Goal: Information Seeking & Learning: Learn about a topic

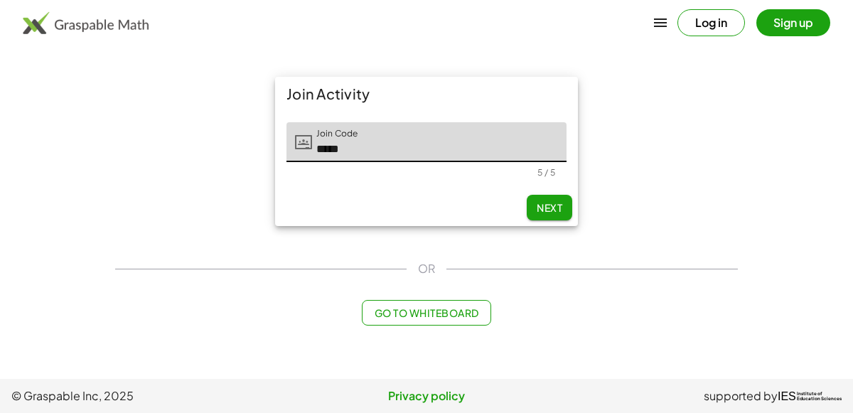
type input "*****"
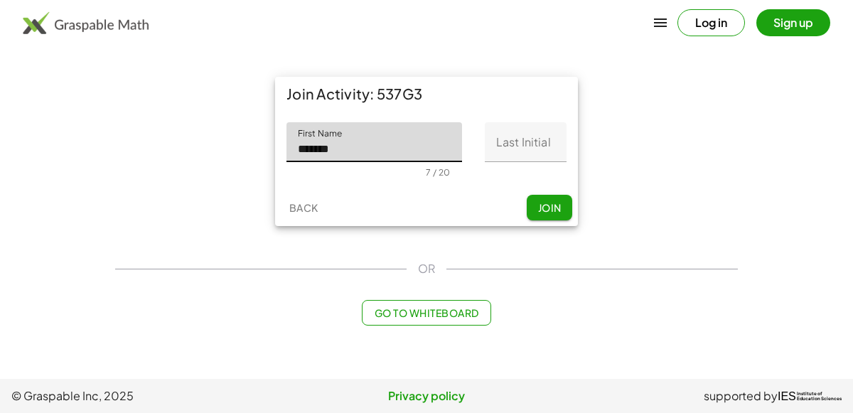
type input "*******"
click at [537, 137] on input "Last Initial" at bounding box center [526, 142] width 82 height 40
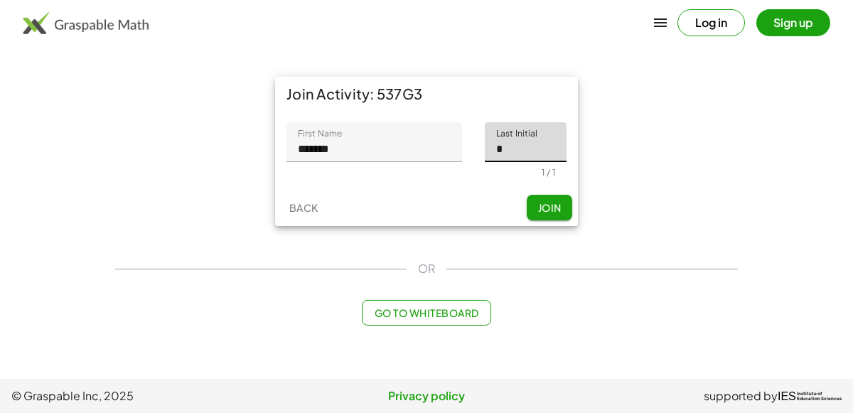
type input "*"
click at [561, 203] on button "Join" at bounding box center [548, 208] width 45 height 26
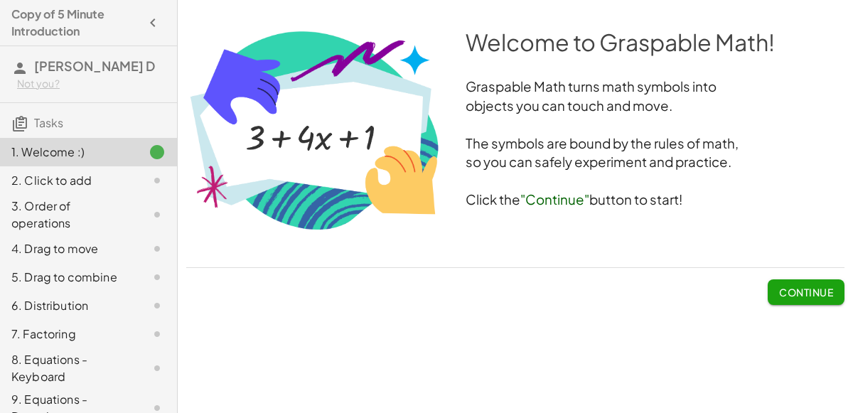
click at [813, 287] on span "Continue" at bounding box center [806, 292] width 54 height 13
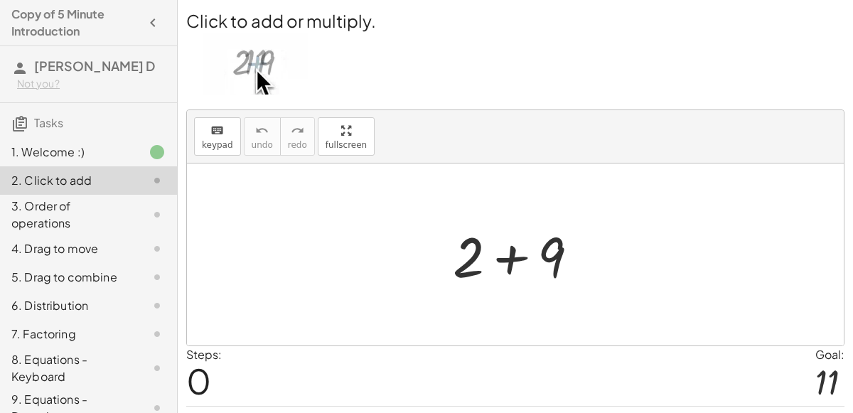
scroll to position [36, 0]
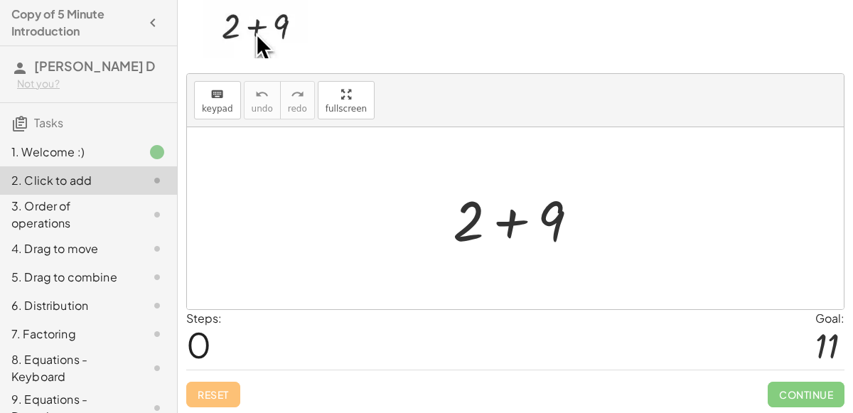
click at [511, 224] on div at bounding box center [520, 218] width 151 height 73
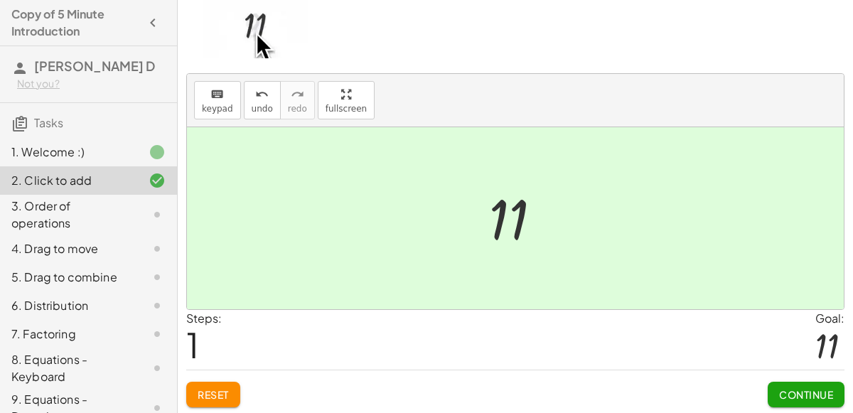
click at [800, 392] on span "Continue" at bounding box center [806, 394] width 54 height 13
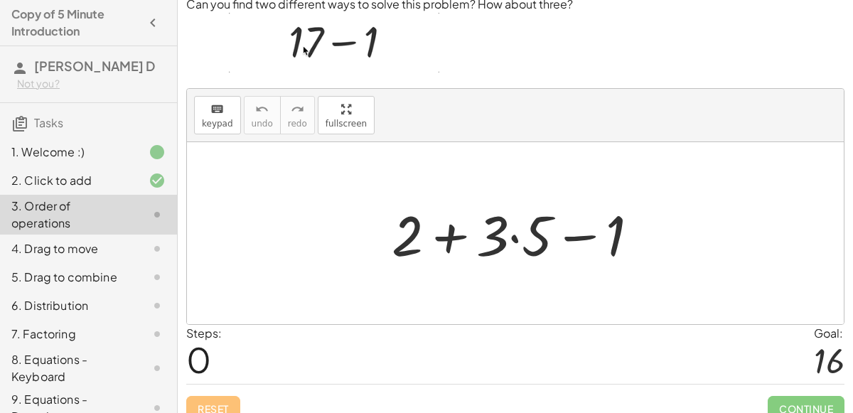
click at [515, 240] on div at bounding box center [520, 233] width 273 height 73
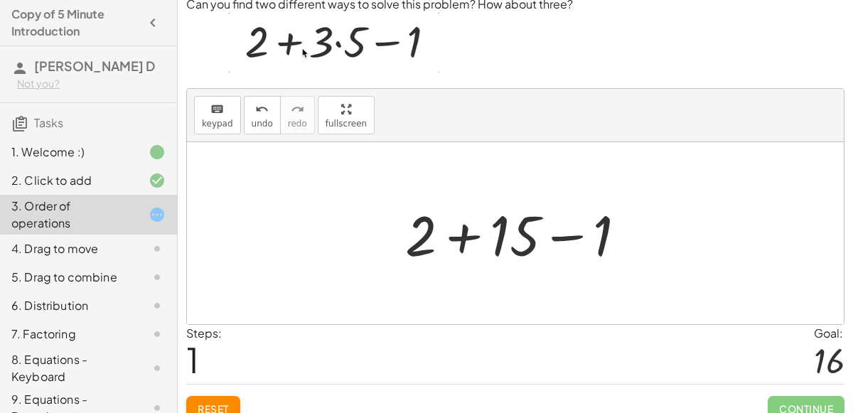
click at [459, 242] on div at bounding box center [521, 233] width 247 height 73
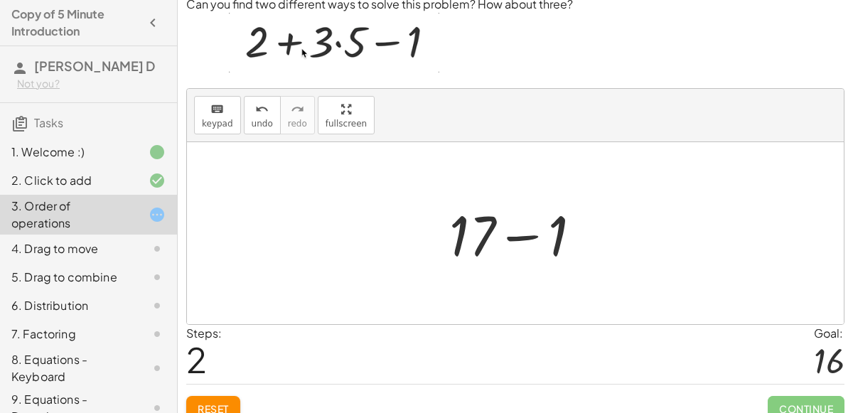
click at [521, 241] on div at bounding box center [521, 233] width 158 height 73
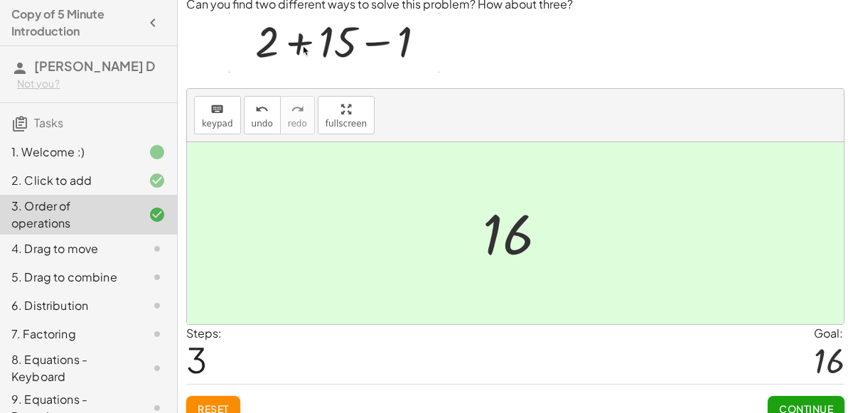
click at [789, 396] on button "Continue" at bounding box center [805, 409] width 77 height 26
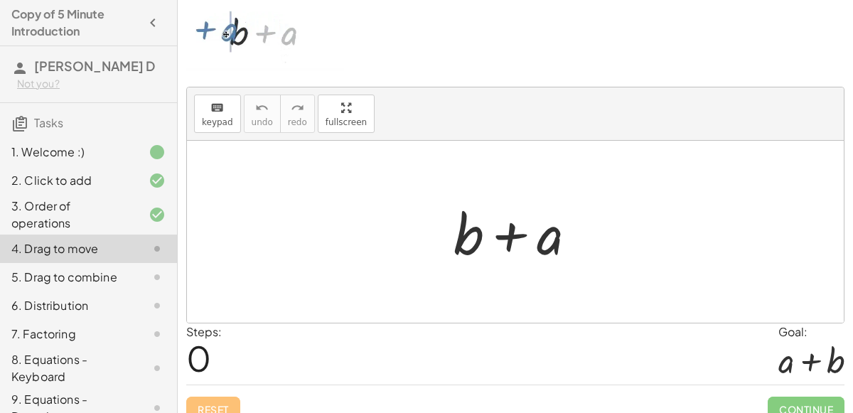
click at [514, 236] on div at bounding box center [520, 231] width 148 height 73
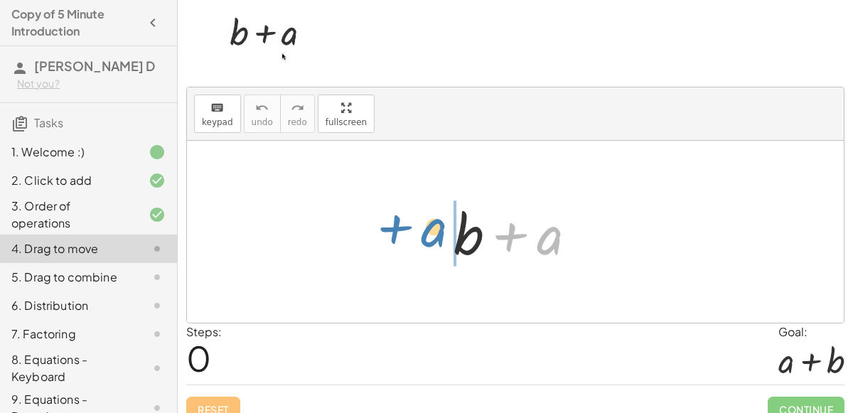
drag, startPoint x: 540, startPoint y: 236, endPoint x: 425, endPoint y: 227, distance: 115.4
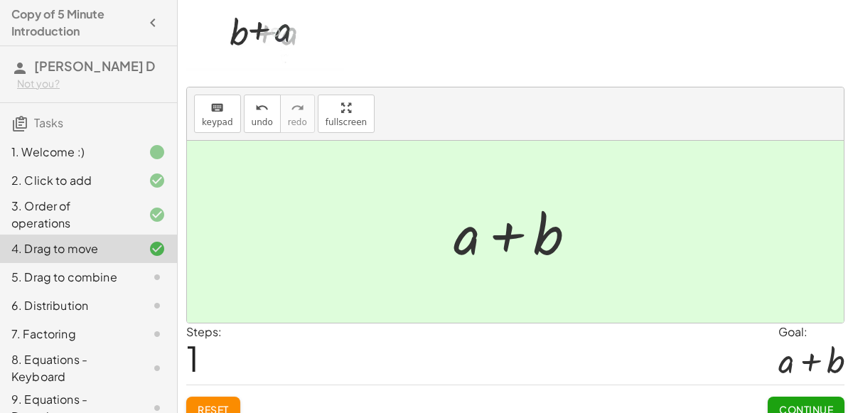
click at [801, 404] on span "Continue" at bounding box center [806, 409] width 54 height 13
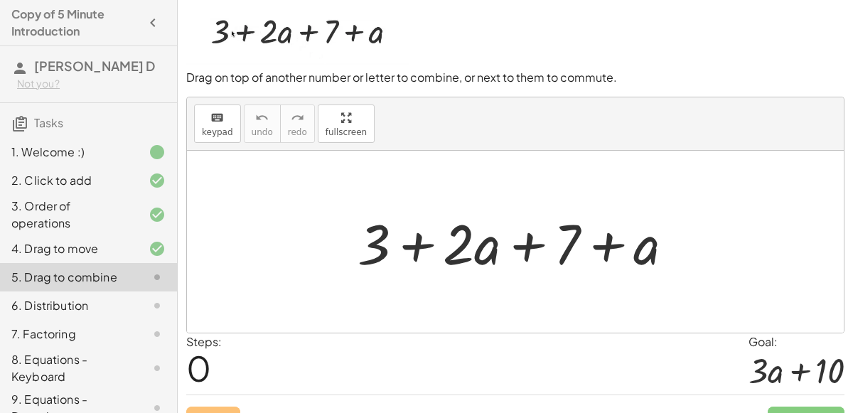
click at [103, 234] on div "2. Click to add" at bounding box center [88, 248] width 177 height 28
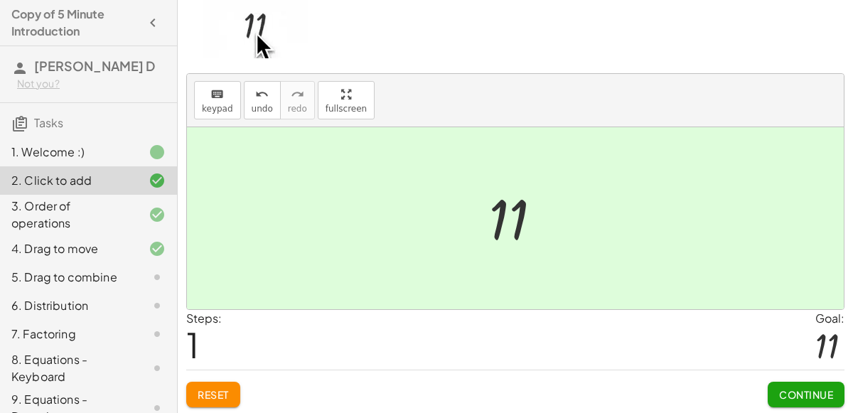
click at [77, 320] on div "5. Drag to combine" at bounding box center [88, 334] width 177 height 28
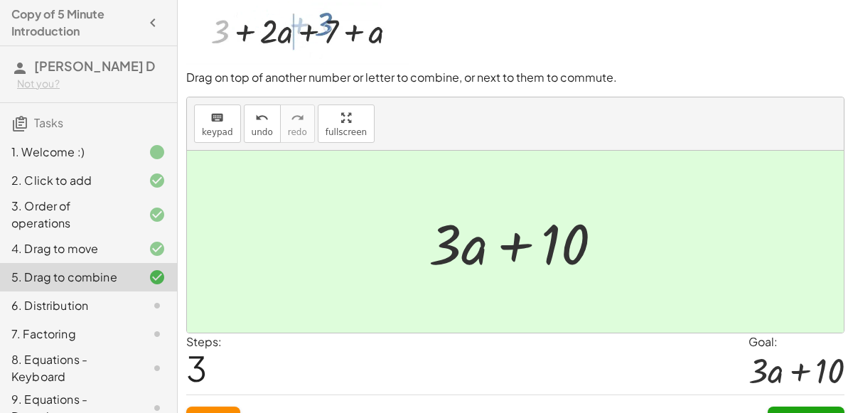
scroll to position [61, 0]
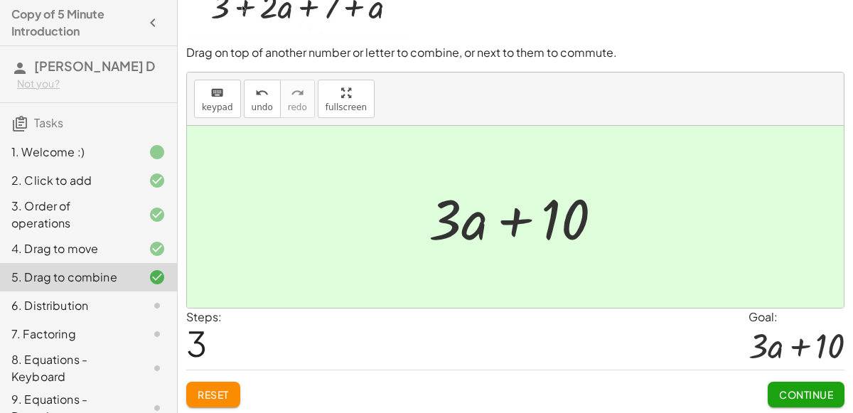
click at [801, 391] on span "Continue" at bounding box center [806, 394] width 54 height 13
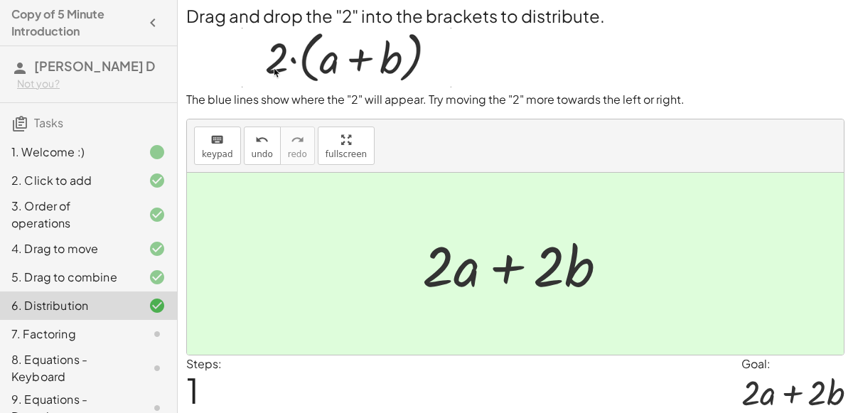
scroll to position [52, 0]
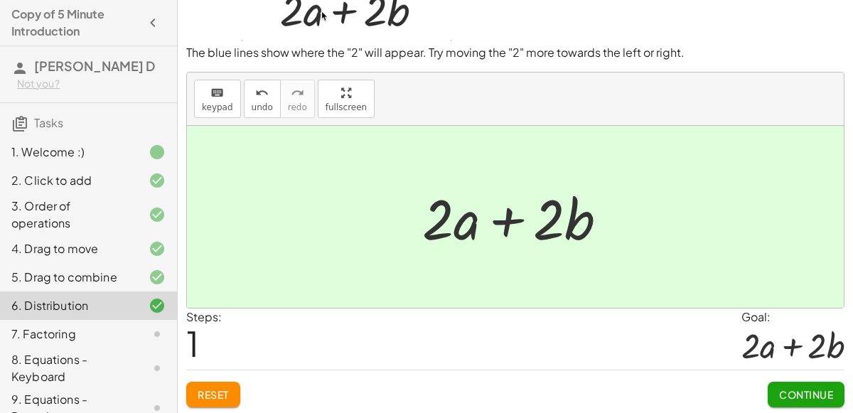
click at [811, 372] on div "Continue" at bounding box center [805, 388] width 77 height 37
click at [806, 384] on button "Continue" at bounding box center [805, 394] width 77 height 26
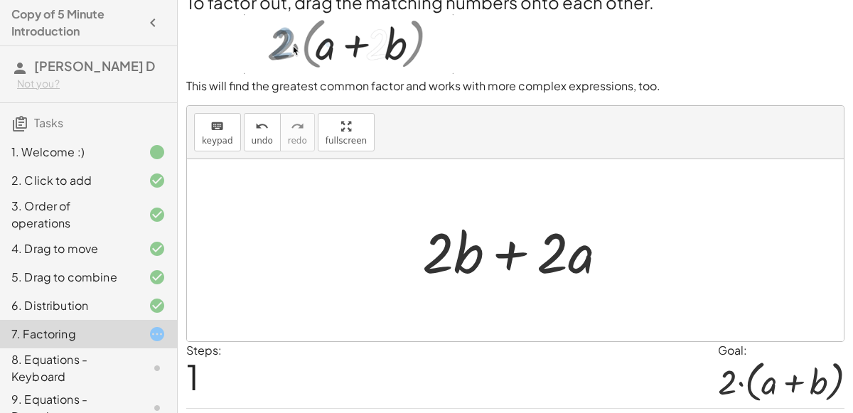
scroll to position [0, 0]
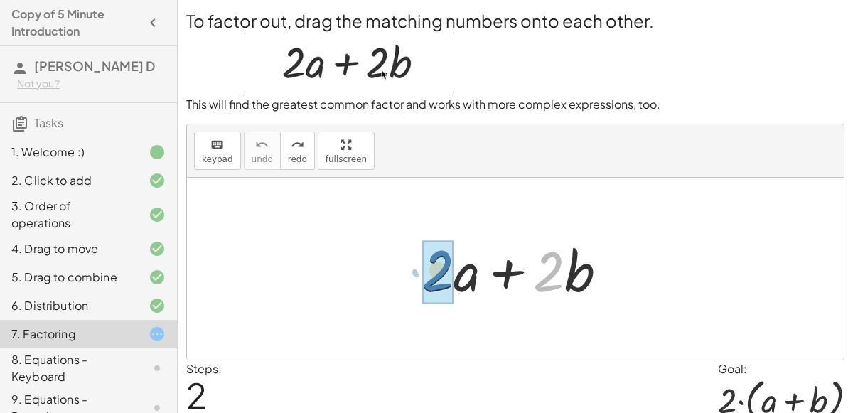
drag, startPoint x: 546, startPoint y: 270, endPoint x: 435, endPoint y: 269, distance: 110.8
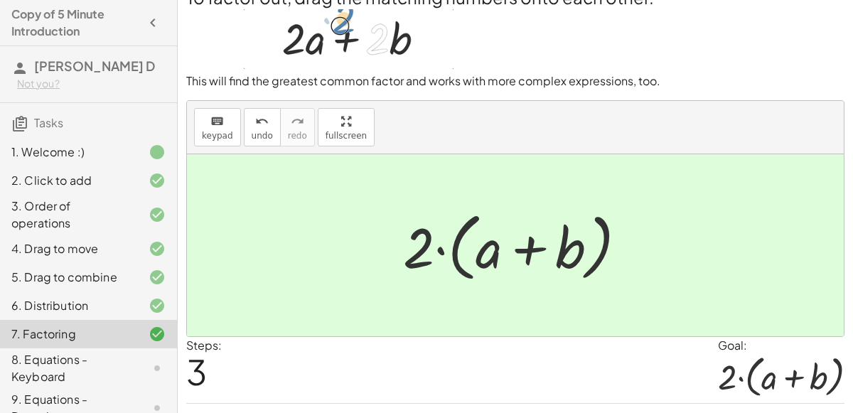
scroll to position [58, 0]
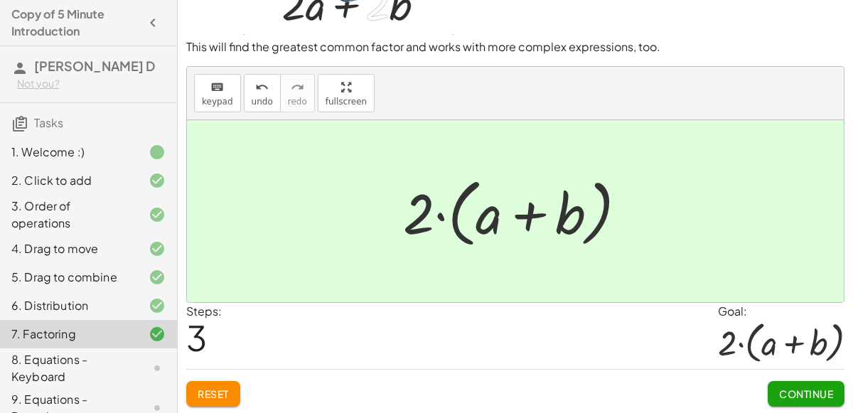
click at [789, 391] on span "Continue" at bounding box center [806, 393] width 54 height 13
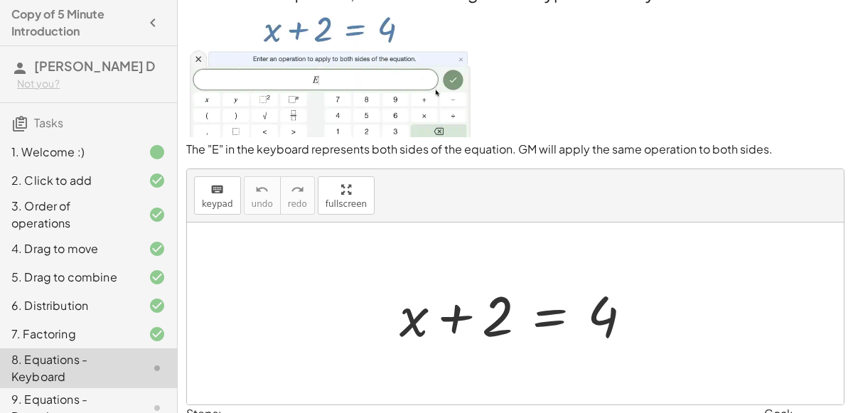
scroll to position [30, 0]
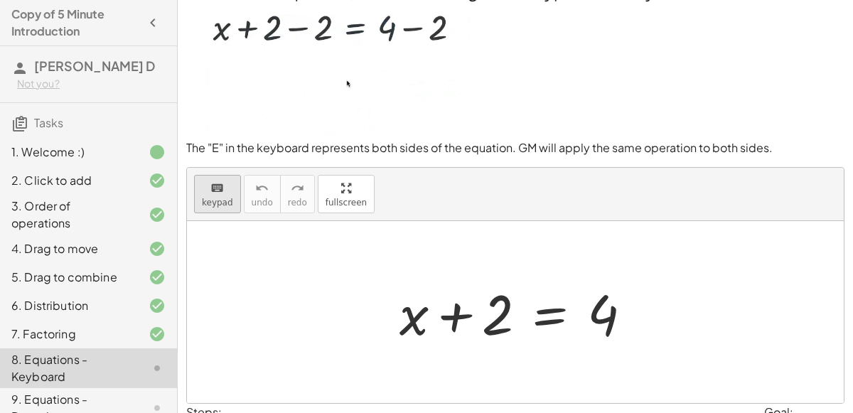
click at [205, 198] on span "keypad" at bounding box center [217, 202] width 31 height 10
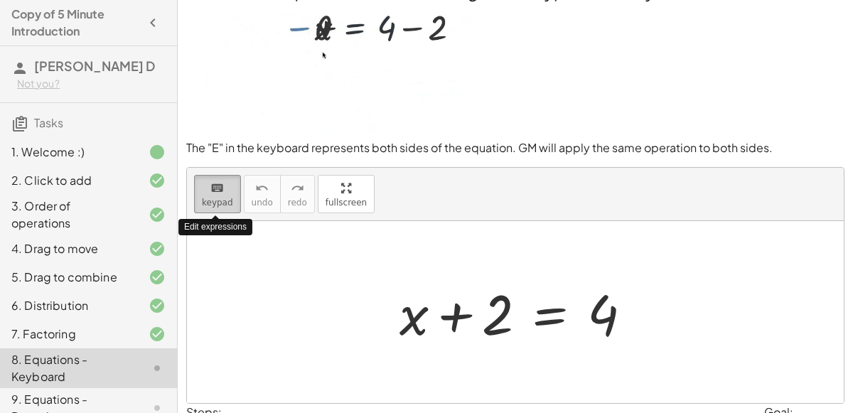
click at [205, 198] on span "keypad" at bounding box center [217, 202] width 31 height 10
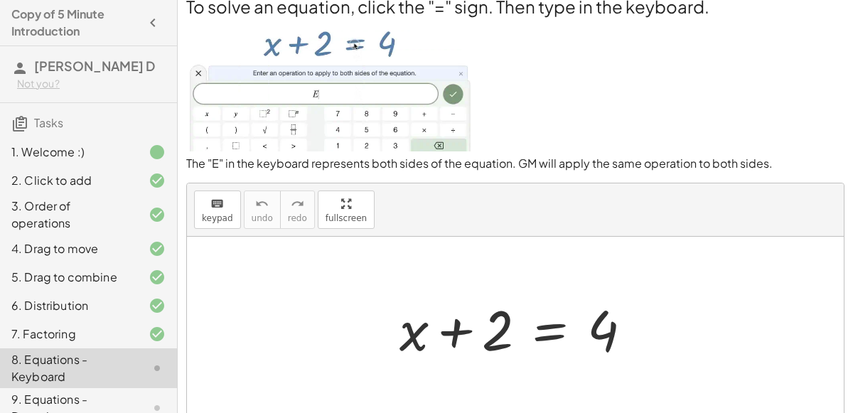
scroll to position [9, 0]
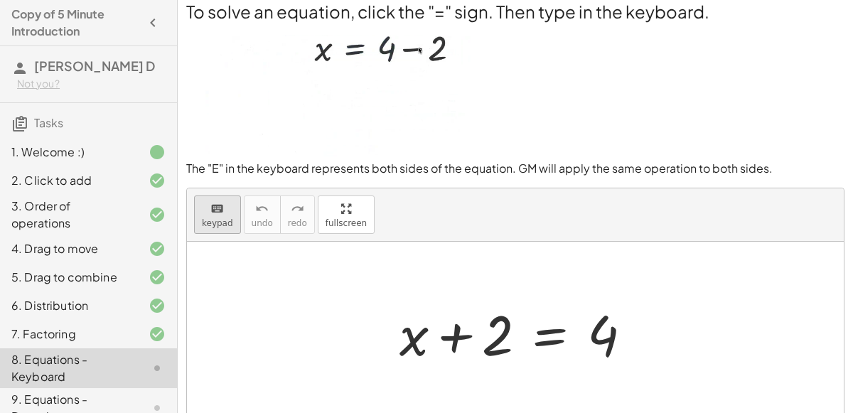
click at [210, 213] on icon "keyboard" at bounding box center [216, 208] width 13 height 17
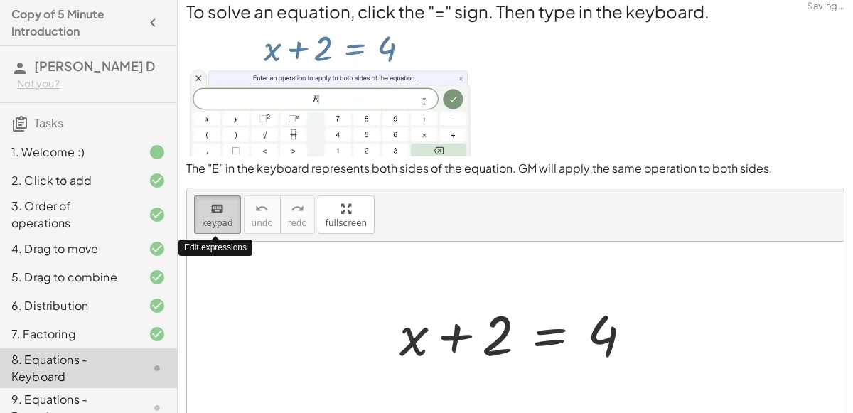
click at [210, 213] on icon "keyboard" at bounding box center [216, 208] width 13 height 17
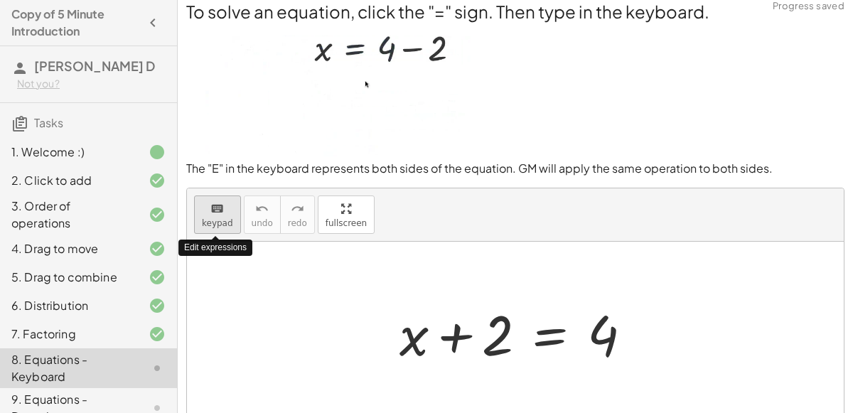
click at [221, 212] on icon "keyboard" at bounding box center [216, 208] width 13 height 17
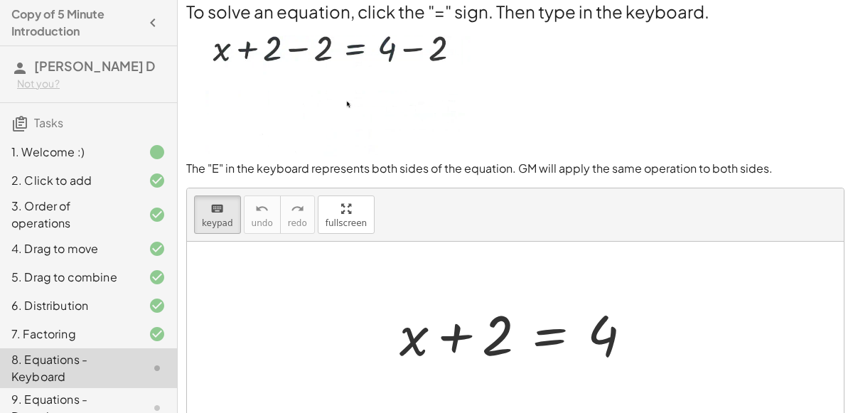
click at [317, 327] on div at bounding box center [515, 333] width 656 height 182
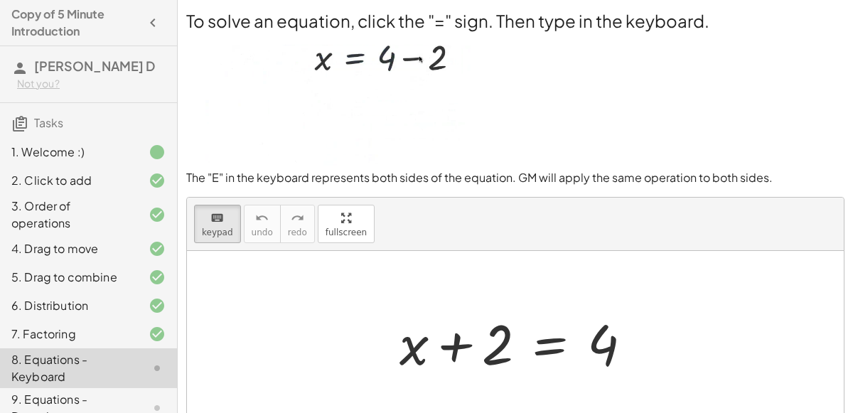
scroll to position [124, 0]
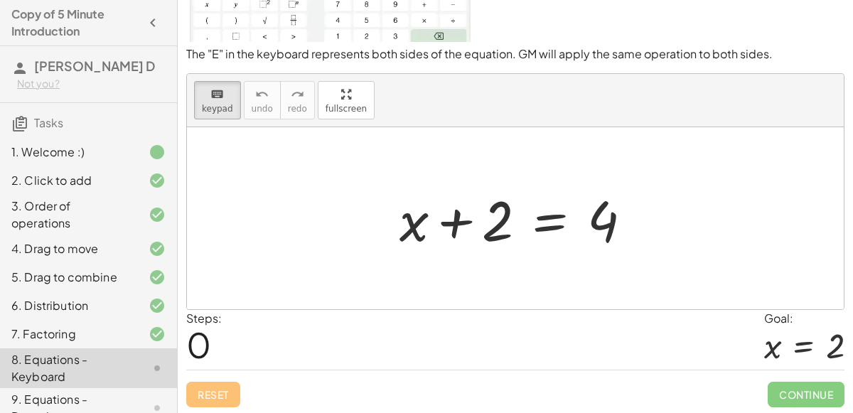
click at [342, 372] on div "Reset Continue" at bounding box center [515, 388] width 658 height 38
click at [210, 101] on button "keyboard keypad" at bounding box center [217, 100] width 47 height 38
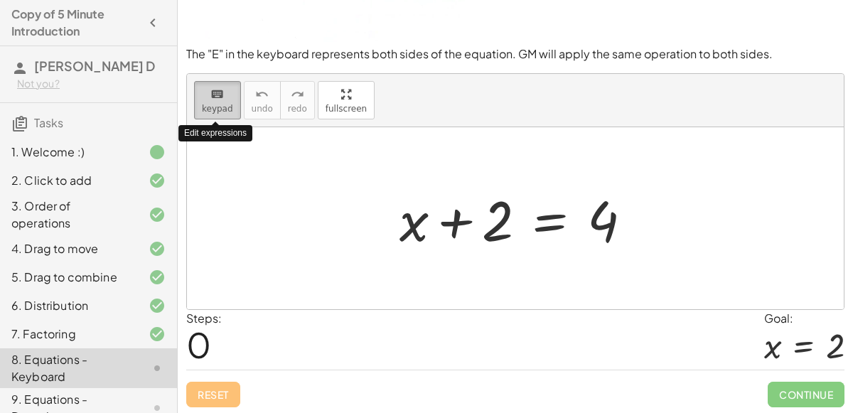
click at [210, 101] on button "keyboard keypad" at bounding box center [217, 100] width 47 height 38
click at [210, 107] on span "keypad" at bounding box center [217, 109] width 31 height 10
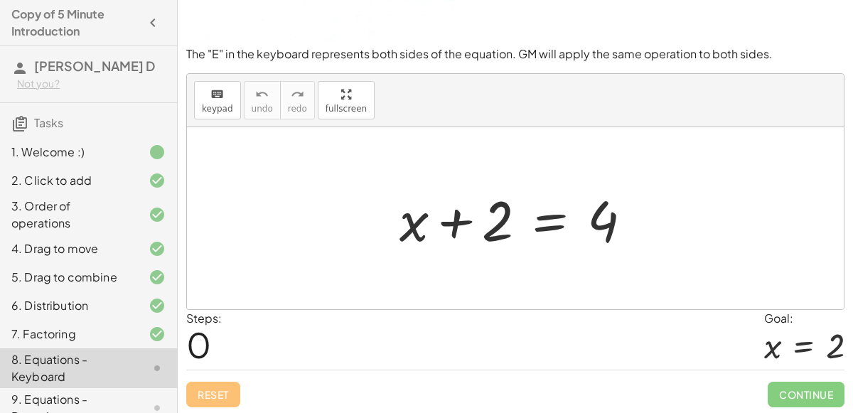
scroll to position [0, 0]
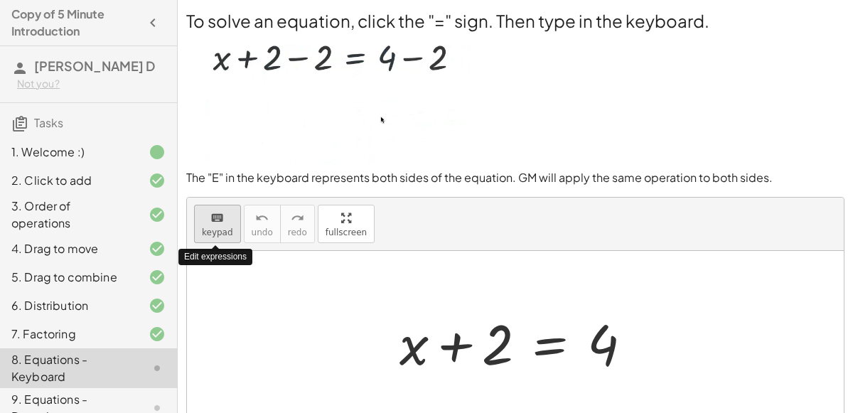
click at [216, 222] on icon "keyboard" at bounding box center [216, 218] width 13 height 17
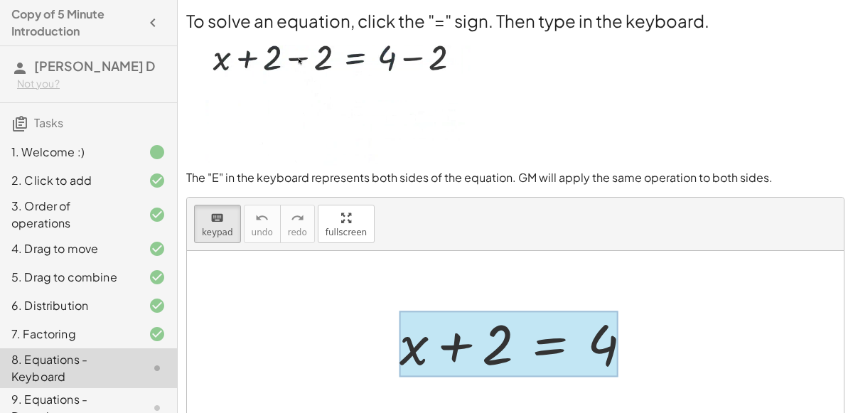
click at [550, 353] on div at bounding box center [508, 343] width 219 height 66
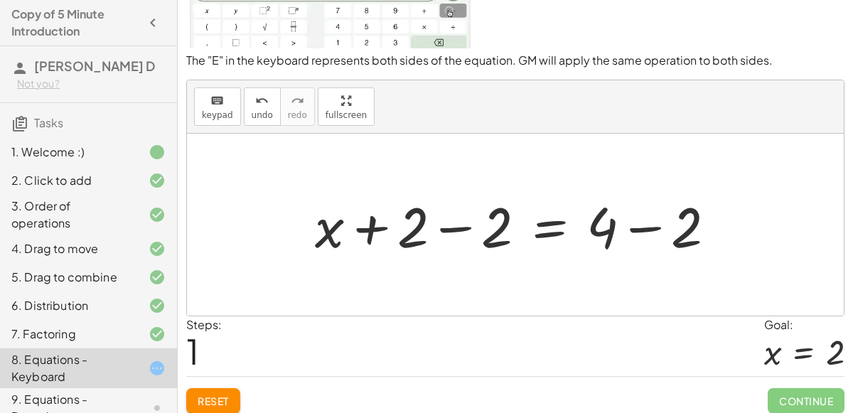
scroll to position [124, 0]
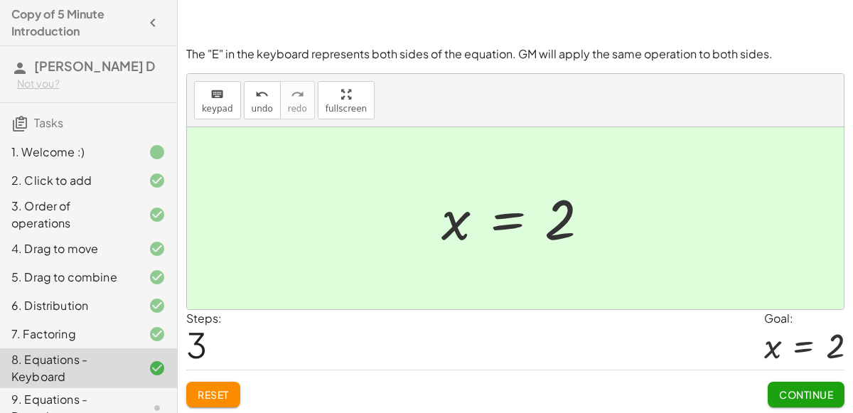
click at [792, 388] on span "Continue" at bounding box center [806, 394] width 54 height 13
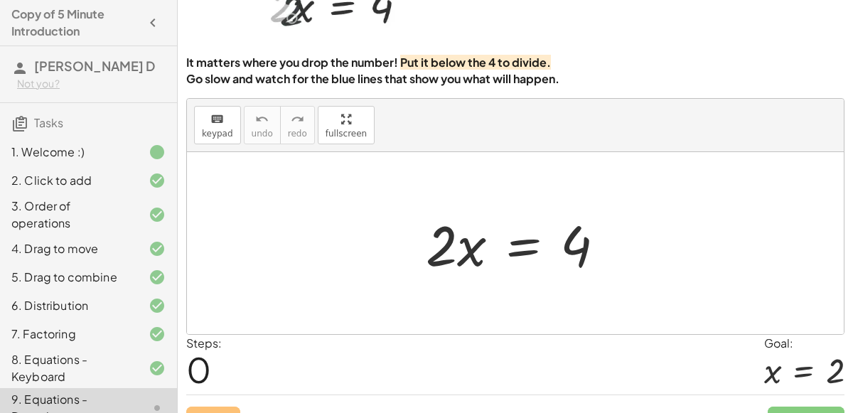
scroll to position [93, 0]
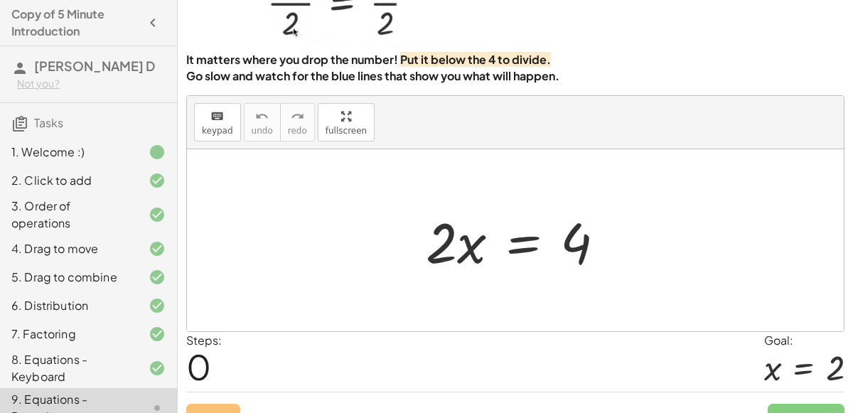
click at [678, 131] on div "keyboard keypad undo [PERSON_NAME] redo fullscreen" at bounding box center [515, 122] width 656 height 53
click at [692, 124] on div "keyboard keypad undo [PERSON_NAME] redo fullscreen" at bounding box center [515, 122] width 656 height 53
click at [708, 120] on div "keyboard keypad undo [PERSON_NAME] redo fullscreen" at bounding box center [515, 122] width 656 height 53
click at [708, 114] on div "keyboard keypad undo [PERSON_NAME] redo fullscreen" at bounding box center [515, 122] width 656 height 53
click at [715, 111] on div "keyboard keypad undo [PERSON_NAME] redo fullscreen" at bounding box center [515, 122] width 656 height 53
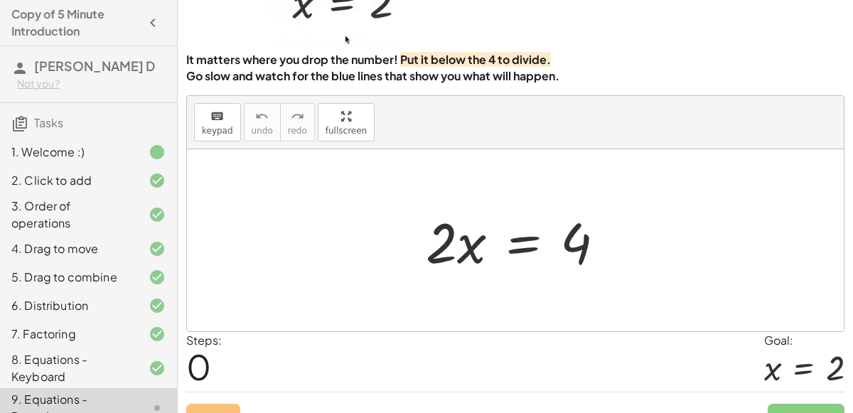
click at [723, 107] on div "keyboard keypad undo [PERSON_NAME] redo fullscreen" at bounding box center [515, 122] width 656 height 53
click at [727, 112] on div "keyboard keypad undo [PERSON_NAME] redo fullscreen" at bounding box center [515, 122] width 656 height 53
click at [730, 114] on div "keyboard keypad undo [PERSON_NAME] redo fullscreen" at bounding box center [515, 122] width 656 height 53
click at [739, 108] on div "keyboard keypad undo [PERSON_NAME] redo fullscreen" at bounding box center [515, 122] width 656 height 53
click at [731, 104] on div "keyboard keypad undo [PERSON_NAME] redo fullscreen" at bounding box center [515, 122] width 656 height 53
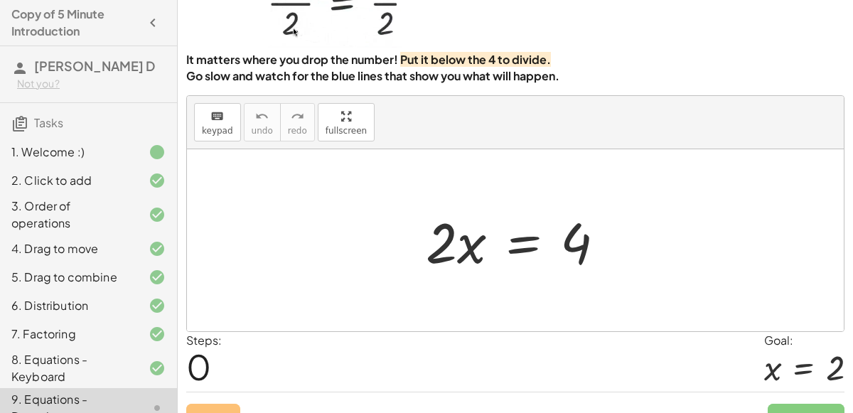
click at [718, 117] on div "keyboard keypad undo [PERSON_NAME] redo fullscreen" at bounding box center [515, 122] width 656 height 53
click at [727, 118] on div "keyboard keypad undo [PERSON_NAME] redo fullscreen" at bounding box center [515, 122] width 656 height 53
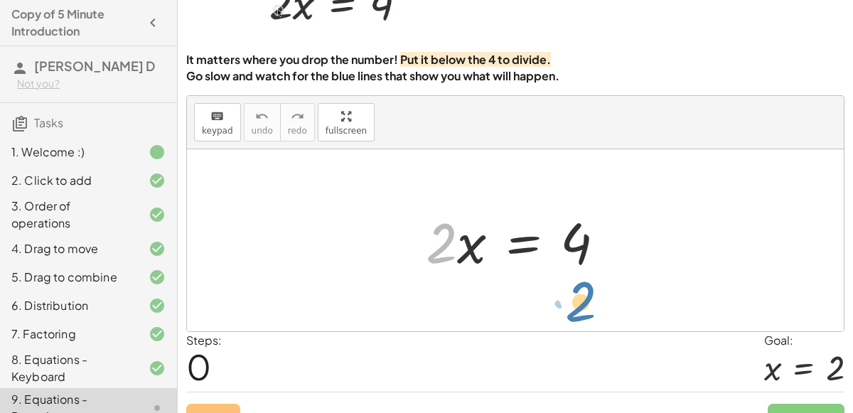
drag, startPoint x: 443, startPoint y: 224, endPoint x: 583, endPoint y: 283, distance: 151.9
click at [583, 283] on div "· 2 · 2 · x = 4" at bounding box center [515, 240] width 656 height 182
click at [516, 239] on div at bounding box center [520, 240] width 205 height 73
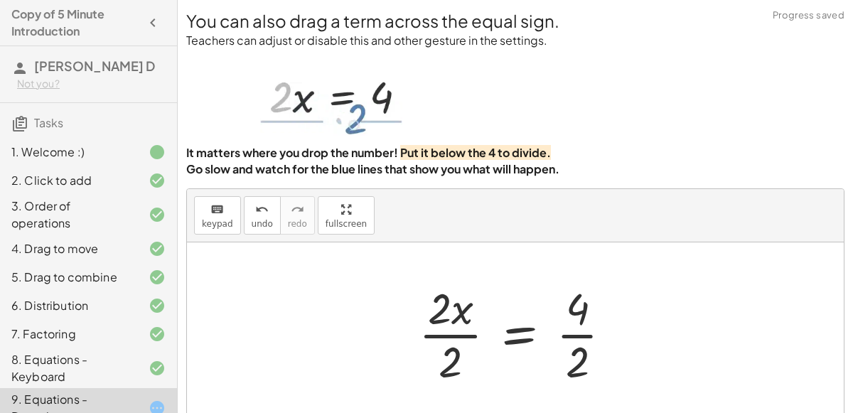
scroll to position [115, 0]
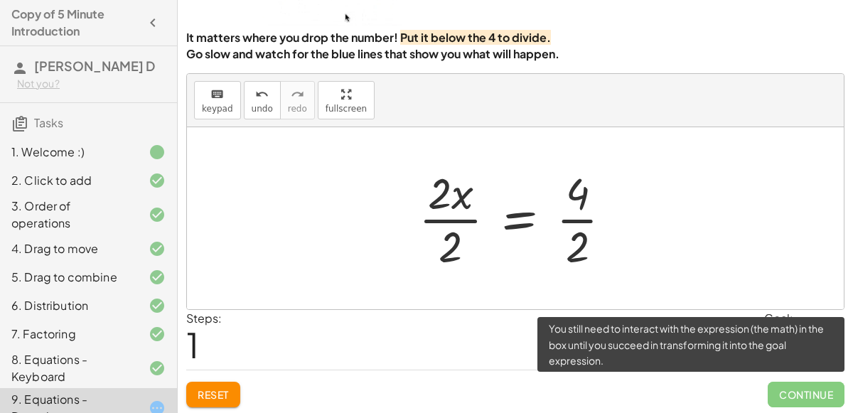
click at [818, 397] on span "Continue" at bounding box center [805, 394] width 77 height 26
click at [819, 398] on span "Continue" at bounding box center [805, 394] width 77 height 26
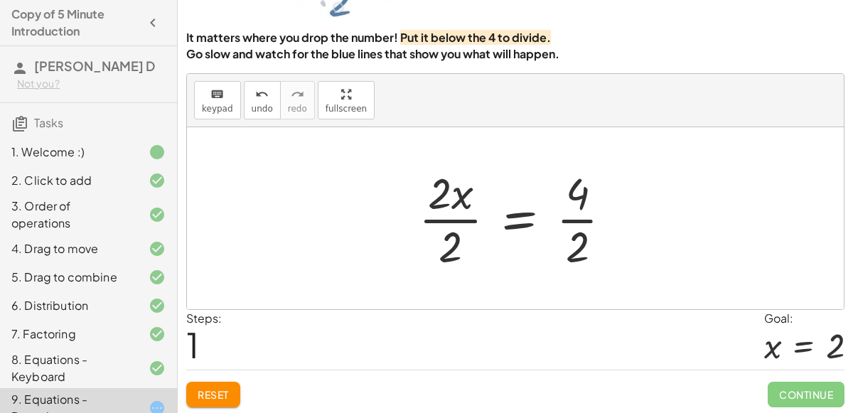
click at [513, 225] on div at bounding box center [520, 217] width 219 height 109
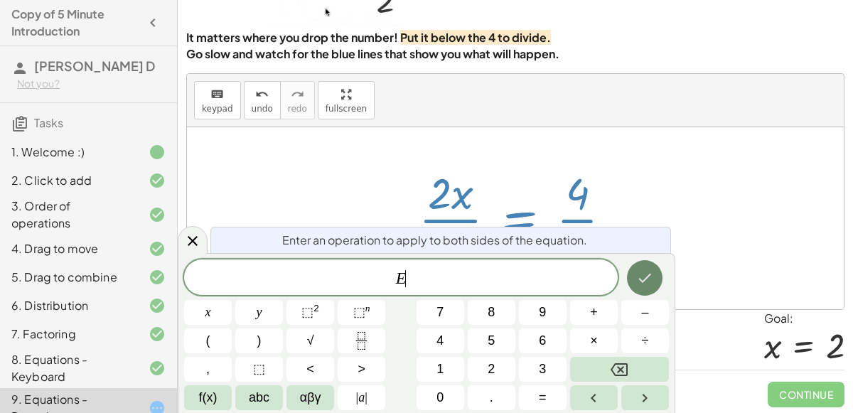
click at [642, 282] on icon "Done" at bounding box center [644, 277] width 17 height 17
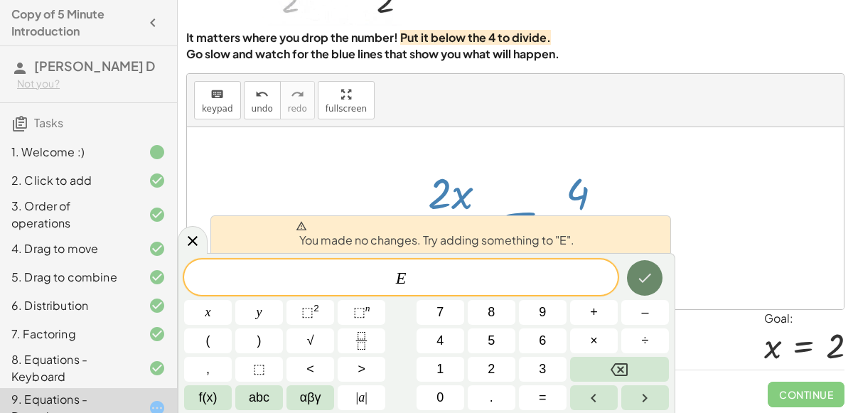
click at [643, 279] on icon "Done" at bounding box center [644, 277] width 17 height 17
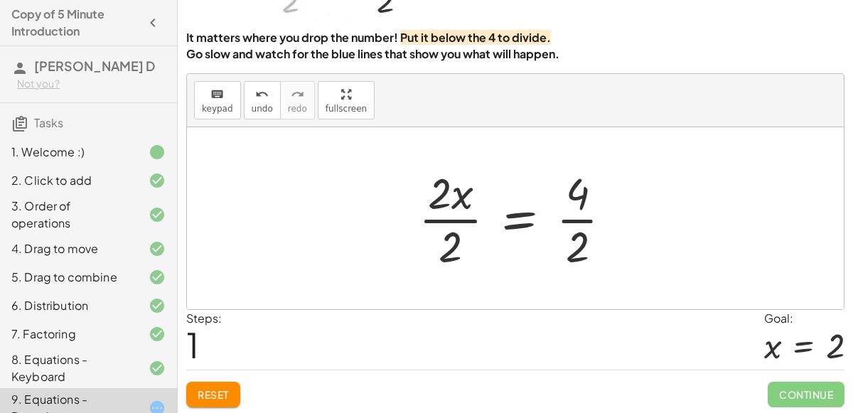
click at [578, 219] on div at bounding box center [520, 217] width 219 height 109
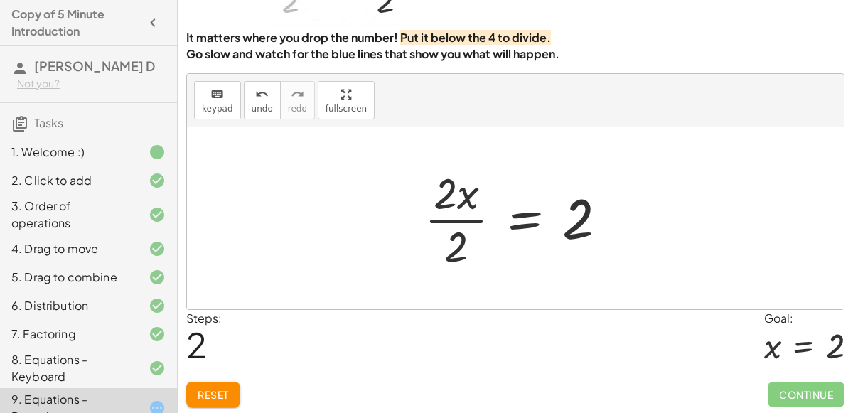
click at [469, 220] on div at bounding box center [521, 217] width 208 height 109
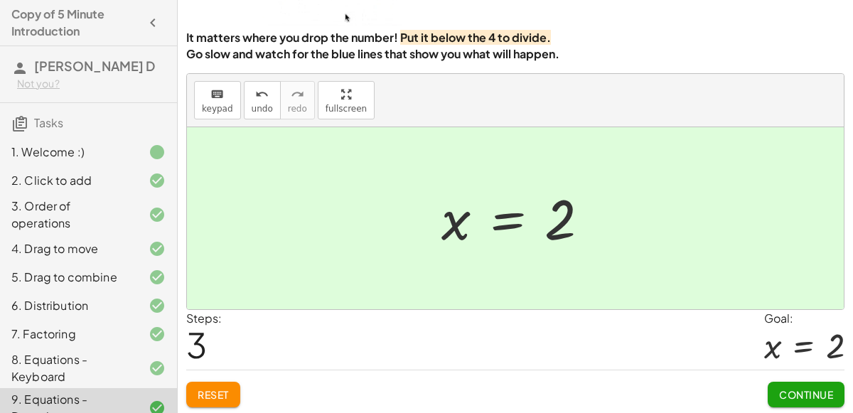
click at [799, 388] on span "Continue" at bounding box center [806, 394] width 54 height 13
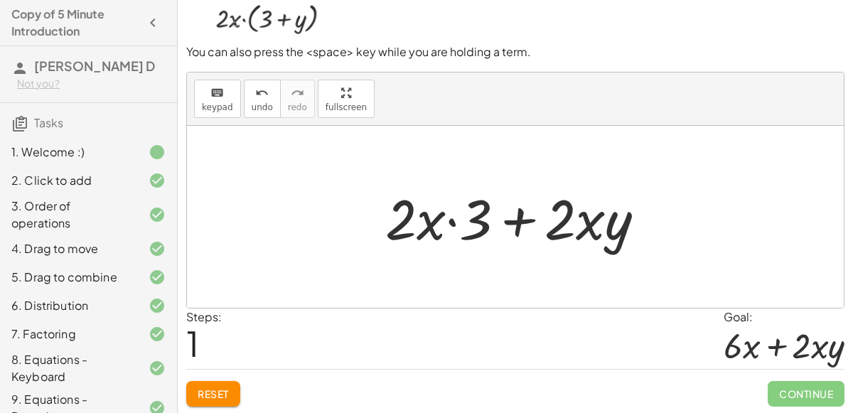
scroll to position [107, 0]
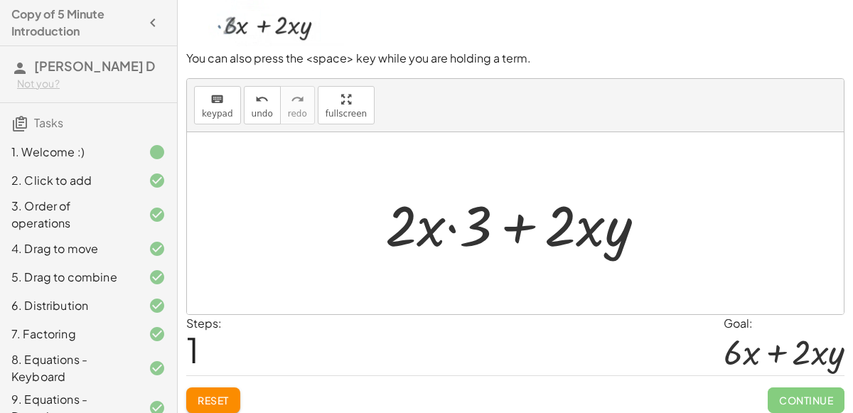
click at [455, 229] on div at bounding box center [521, 223] width 286 height 73
click at [516, 222] on div at bounding box center [521, 223] width 286 height 73
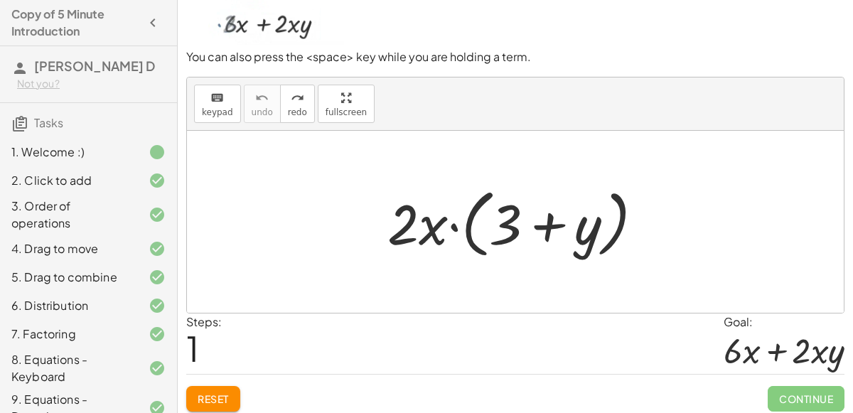
scroll to position [111, 0]
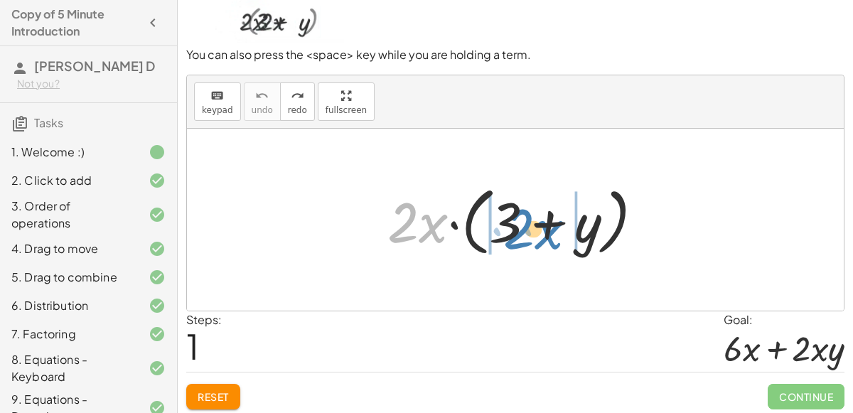
drag, startPoint x: 418, startPoint y: 224, endPoint x: 526, endPoint y: 240, distance: 109.2
click at [526, 240] on div at bounding box center [520, 220] width 281 height 82
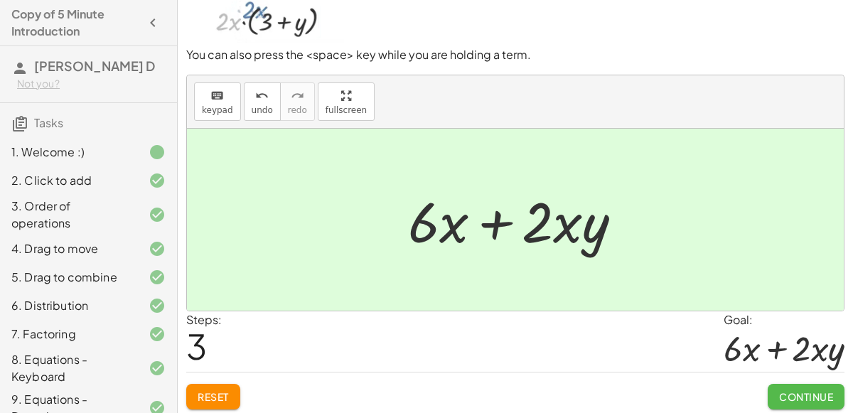
click at [806, 405] on button "Continue" at bounding box center [805, 397] width 77 height 26
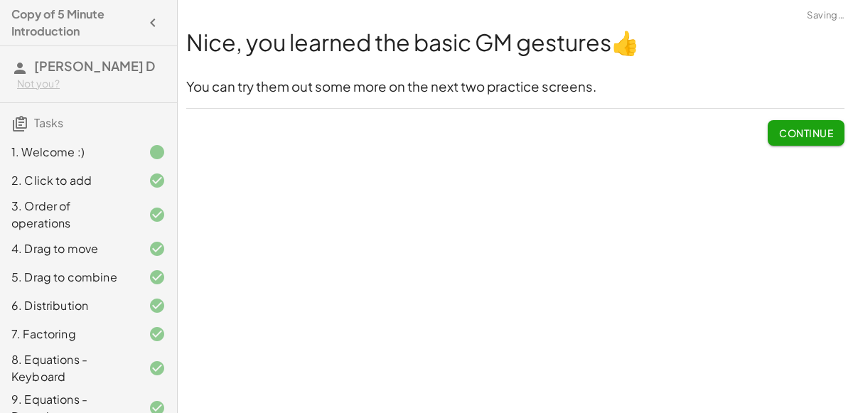
click at [803, 132] on span "Continue" at bounding box center [806, 132] width 54 height 13
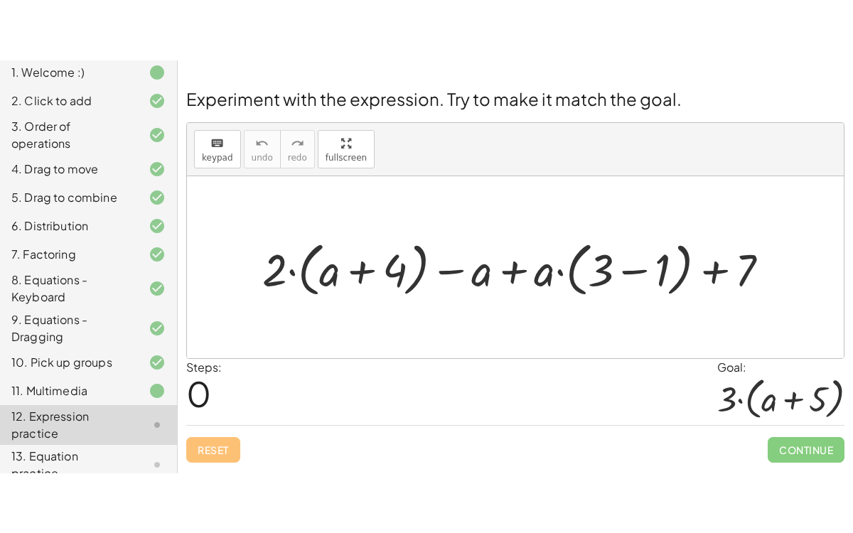
scroll to position [173, 0]
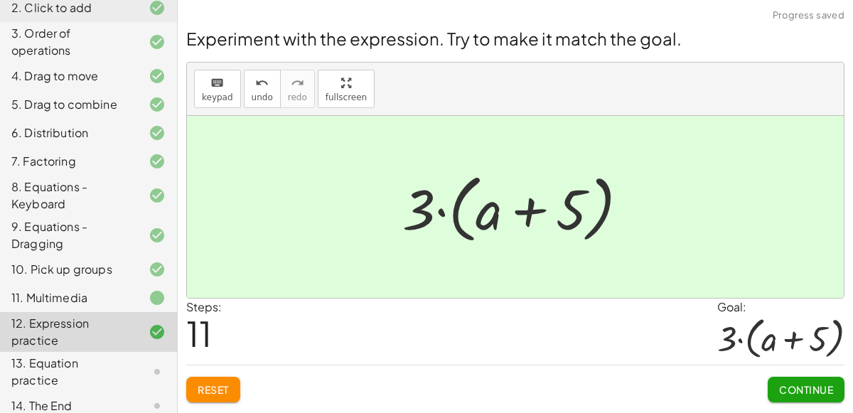
click at [811, 390] on span "Continue" at bounding box center [806, 389] width 54 height 13
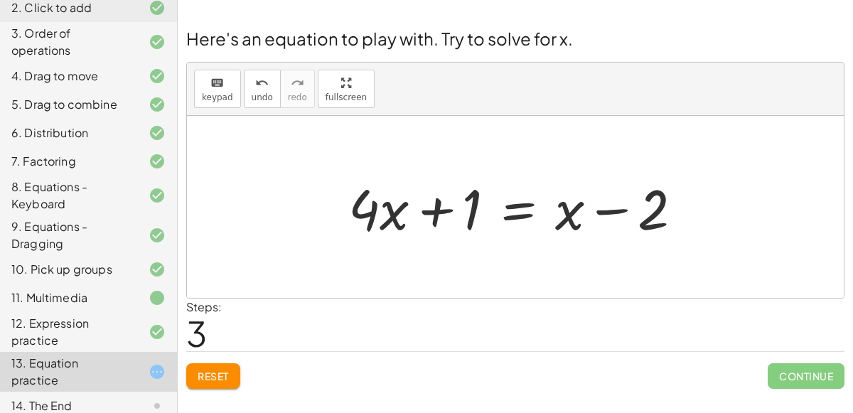
click at [509, 209] on div at bounding box center [520, 207] width 359 height 73
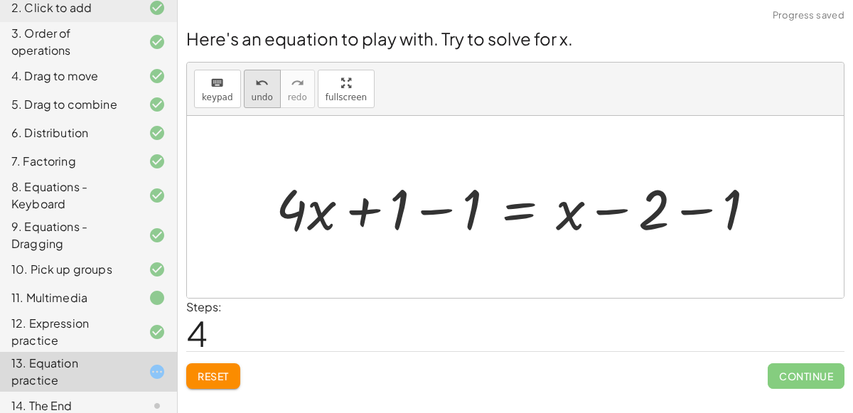
click at [256, 79] on icon "undo" at bounding box center [261, 83] width 13 height 17
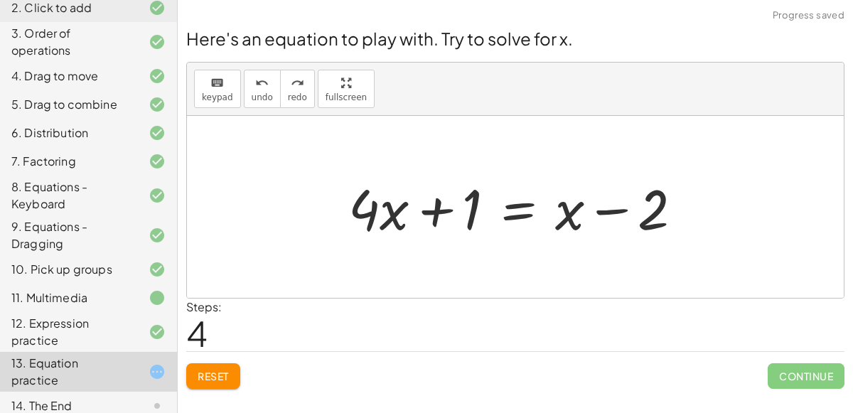
click at [654, 220] on div at bounding box center [520, 207] width 359 height 73
drag, startPoint x: 654, startPoint y: 221, endPoint x: 465, endPoint y: 224, distance: 188.3
click at [465, 224] on div at bounding box center [520, 207] width 359 height 73
drag, startPoint x: 573, startPoint y: 200, endPoint x: 377, endPoint y: 198, distance: 196.1
click at [377, 198] on div at bounding box center [520, 207] width 359 height 73
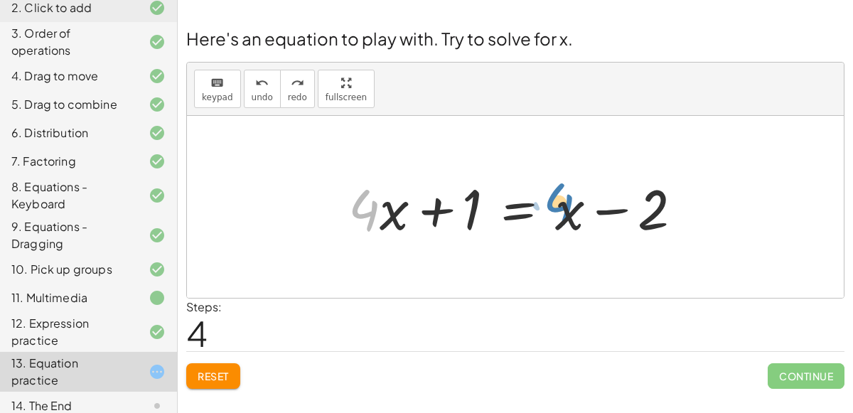
drag, startPoint x: 375, startPoint y: 207, endPoint x: 568, endPoint y: 202, distance: 193.3
click at [568, 202] on div at bounding box center [520, 207] width 359 height 73
drag, startPoint x: 395, startPoint y: 224, endPoint x: 565, endPoint y: 226, distance: 169.8
click at [565, 226] on div at bounding box center [520, 207] width 359 height 73
click at [0, 0] on div "Here's an equation to play with. Try to solve for x. keyboard keypad undo undo …" at bounding box center [0, 0] width 0 height 0
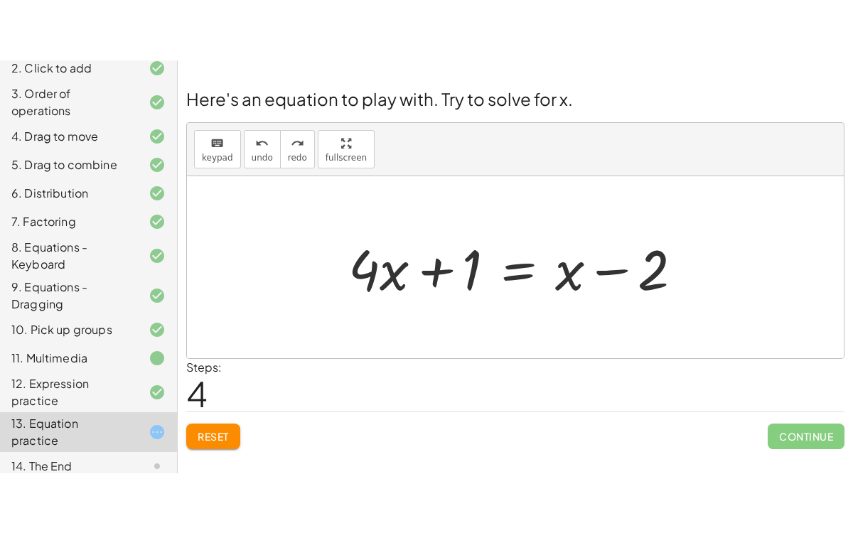
scroll to position [53, 0]
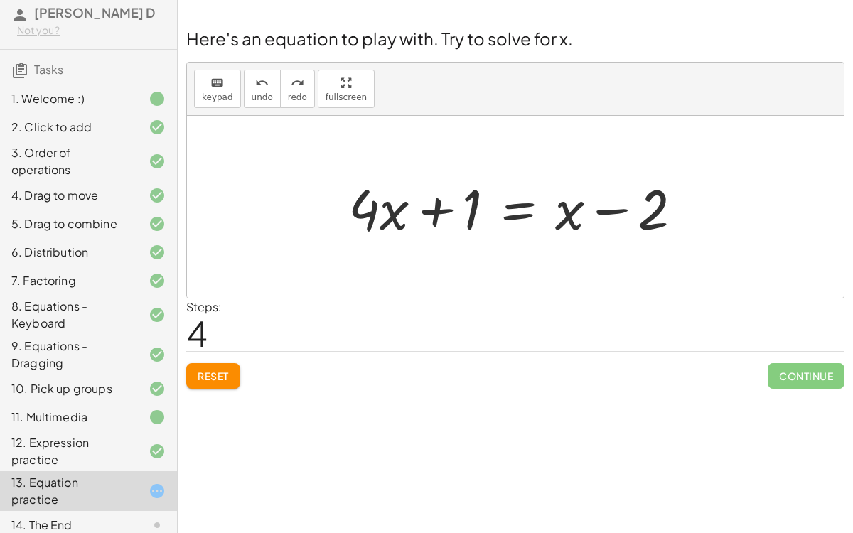
click at [152, 412] on icon at bounding box center [156, 524] width 17 height 17
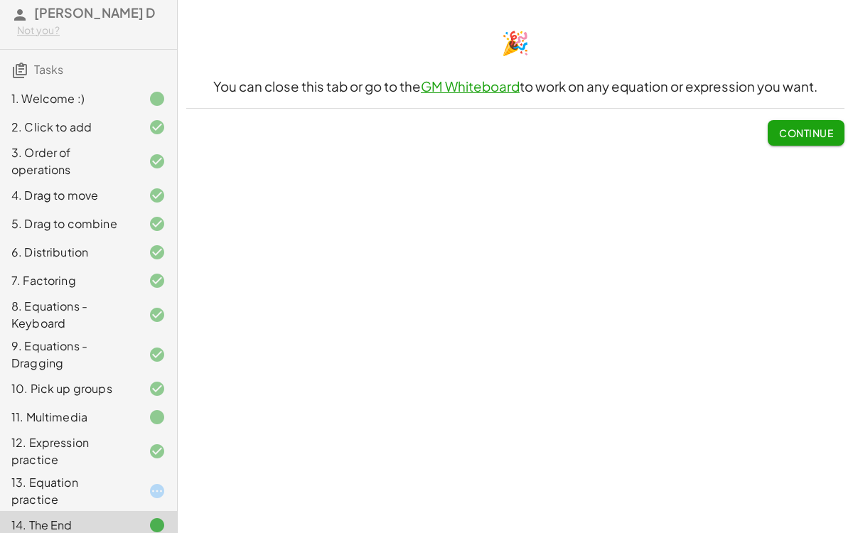
click at [125, 412] on div "13. Equation practice" at bounding box center [68, 491] width 114 height 34
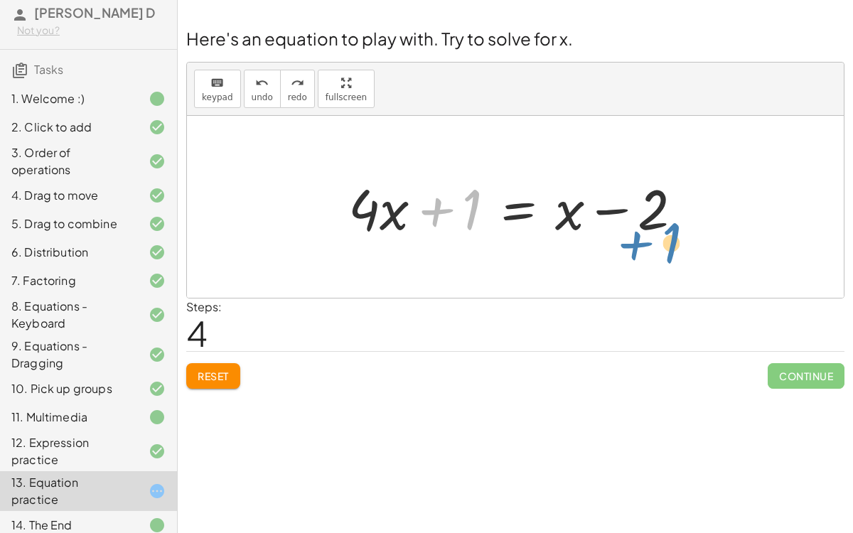
drag, startPoint x: 477, startPoint y: 201, endPoint x: 676, endPoint y: 234, distance: 201.7
click at [676, 234] on div at bounding box center [520, 207] width 359 height 73
drag, startPoint x: 651, startPoint y: 218, endPoint x: 462, endPoint y: 215, distance: 189.0
click at [462, 215] on div at bounding box center [520, 207] width 359 height 73
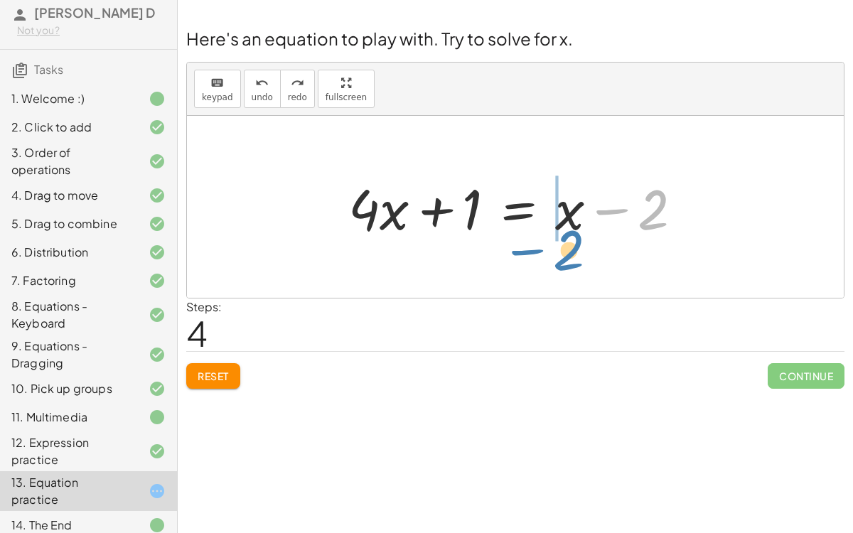
drag, startPoint x: 660, startPoint y: 197, endPoint x: 576, endPoint y: 237, distance: 93.1
click at [576, 237] on div at bounding box center [520, 207] width 359 height 73
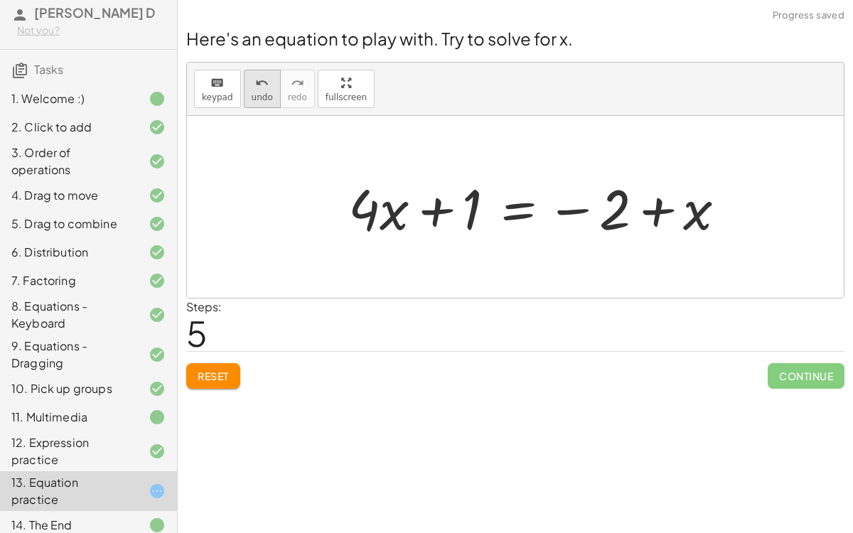
click at [269, 83] on button "undo undo" at bounding box center [262, 89] width 37 height 38
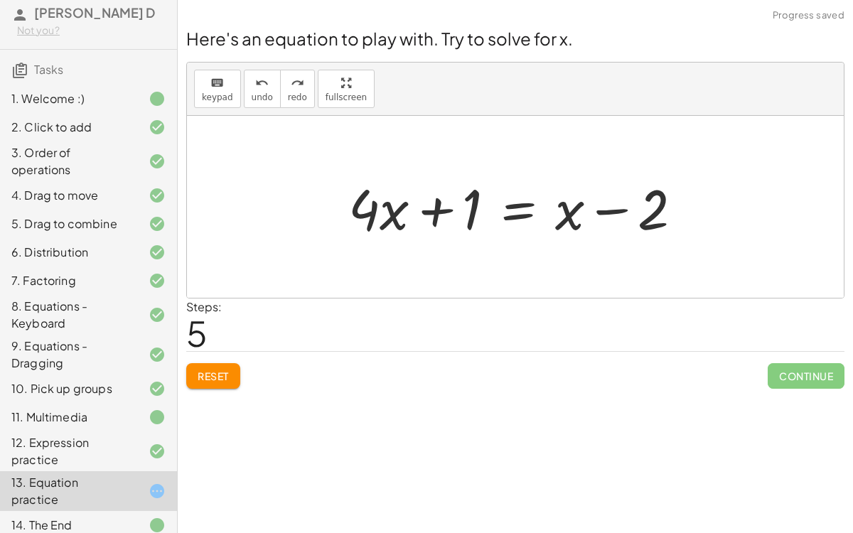
click at [200, 384] on button "Reset" at bounding box center [213, 376] width 54 height 26
click at [0, 0] on div "Here's an equation to play with. Try to solve for x. keyboard keypad undo undo …" at bounding box center [0, 0] width 0 height 0
click at [226, 107] on div "keyboard keypad undo [PERSON_NAME] redo fullscreen" at bounding box center [515, 89] width 656 height 53
click at [435, 215] on div at bounding box center [520, 207] width 359 height 73
click at [224, 89] on div "keyboard" at bounding box center [217, 82] width 31 height 17
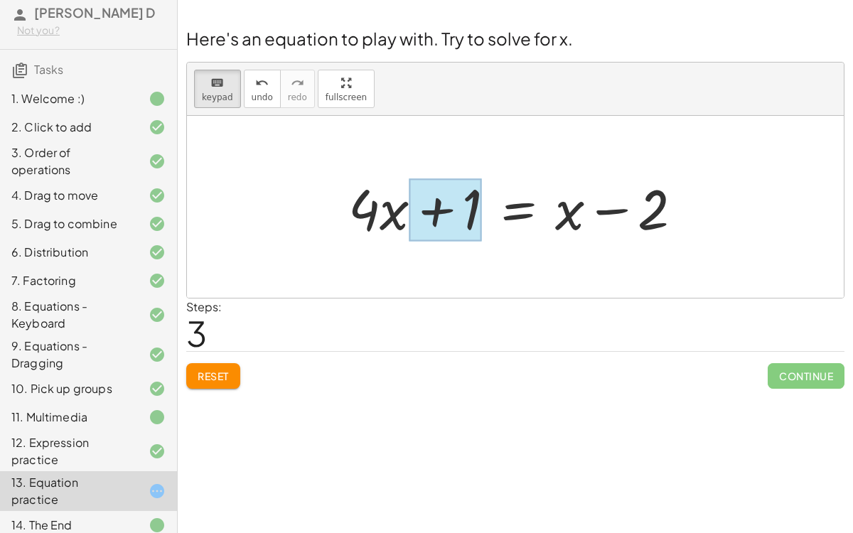
click at [463, 190] on div at bounding box center [444, 209] width 72 height 63
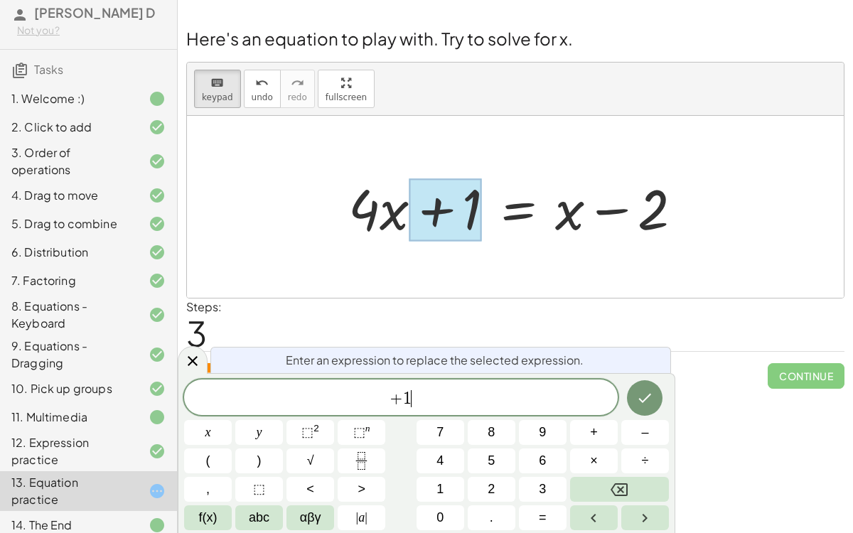
click at [448, 399] on span "+ 1 ​" at bounding box center [400, 399] width 433 height 20
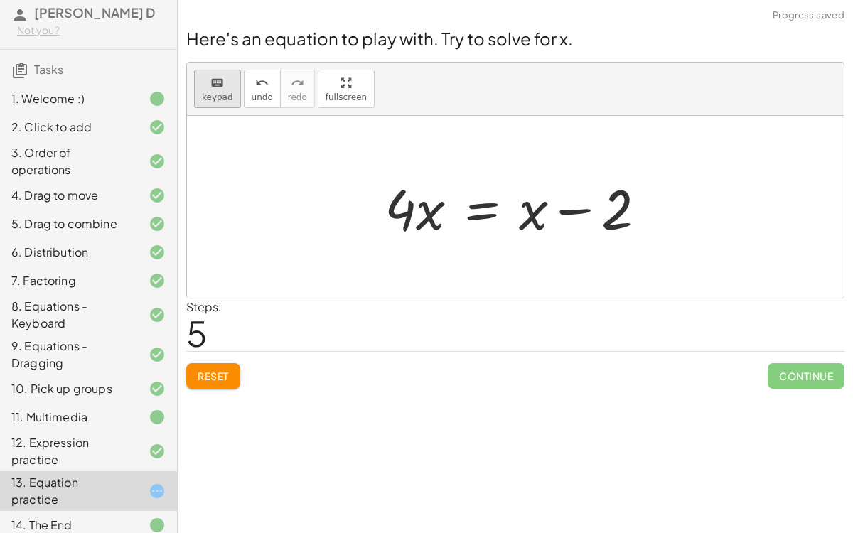
click at [220, 88] on icon "keyboard" at bounding box center [216, 83] width 13 height 17
click at [606, 209] on div at bounding box center [590, 209] width 85 height 63
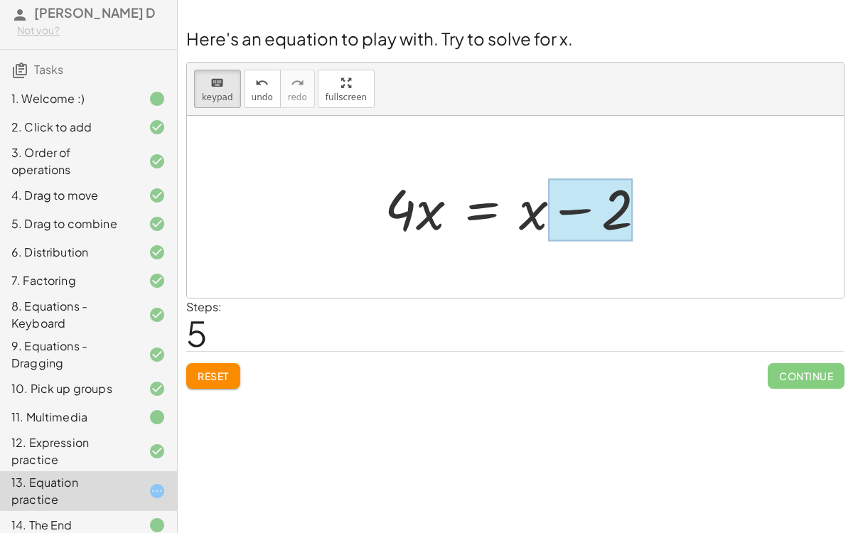
click at [619, 217] on div at bounding box center [590, 209] width 85 height 63
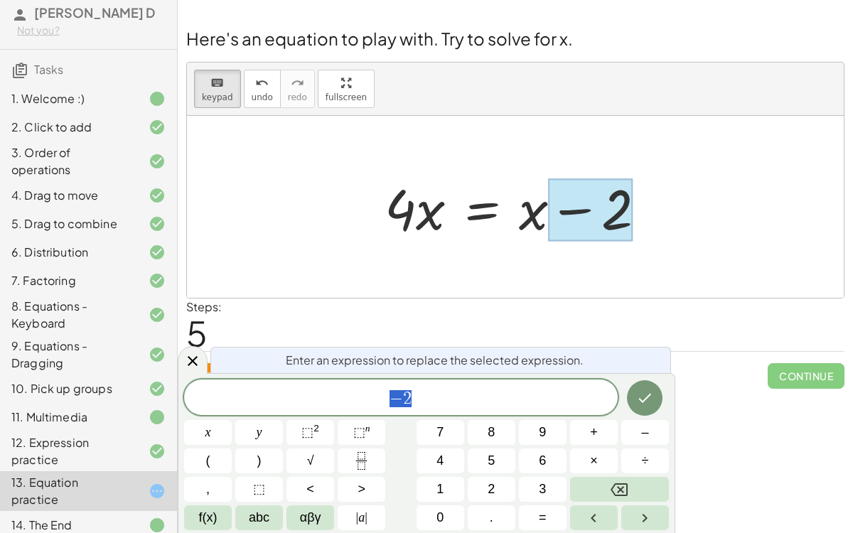
click at [495, 404] on span "− 2" at bounding box center [400, 399] width 433 height 20
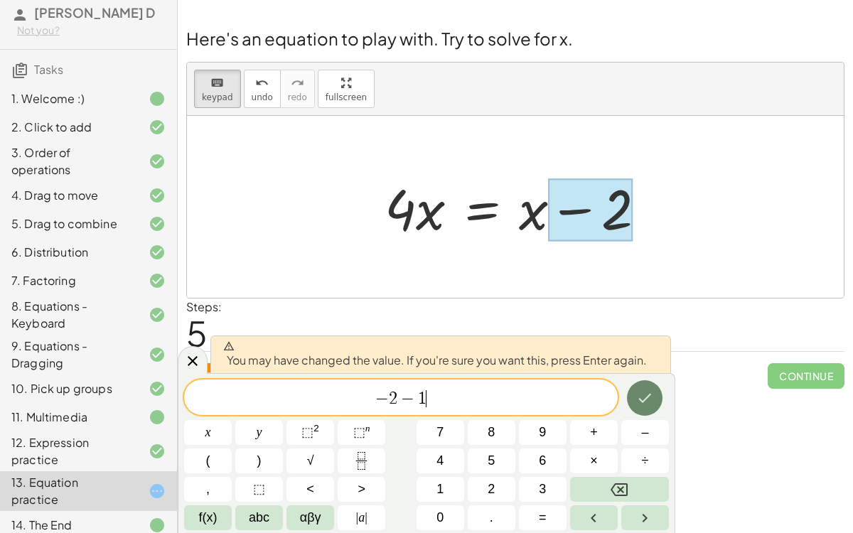
click at [634, 406] on button "Done" at bounding box center [645, 398] width 36 height 36
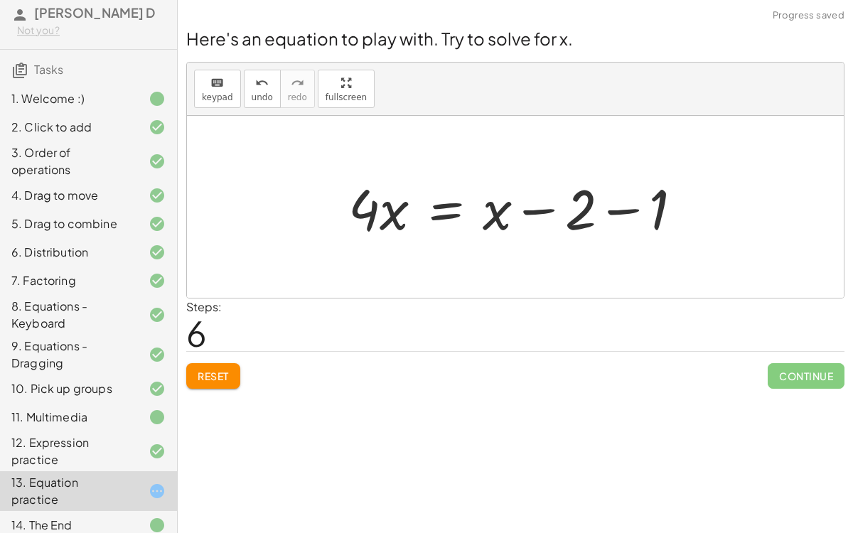
click at [619, 215] on div at bounding box center [520, 207] width 359 height 73
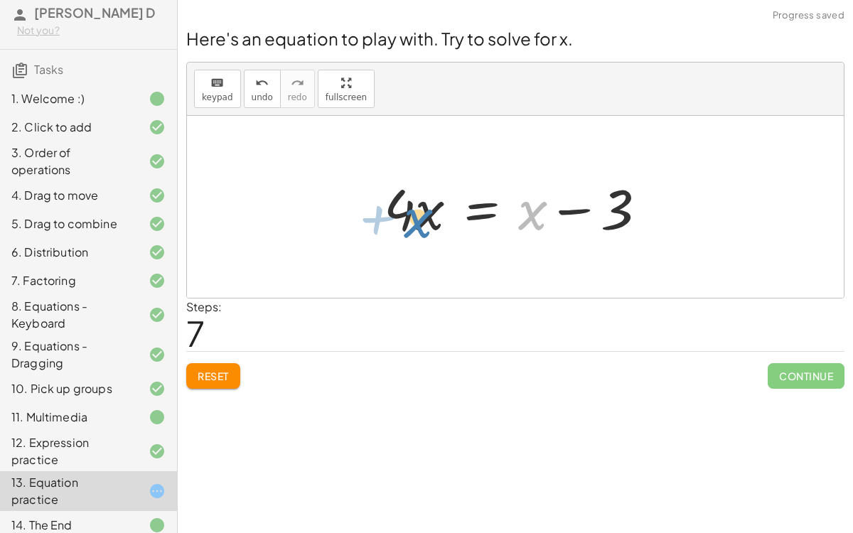
drag, startPoint x: 535, startPoint y: 212, endPoint x: 421, endPoint y: 220, distance: 113.9
click at [421, 220] on div at bounding box center [521, 207] width 288 height 73
click at [221, 77] on icon "keyboard" at bounding box center [216, 83] width 13 height 17
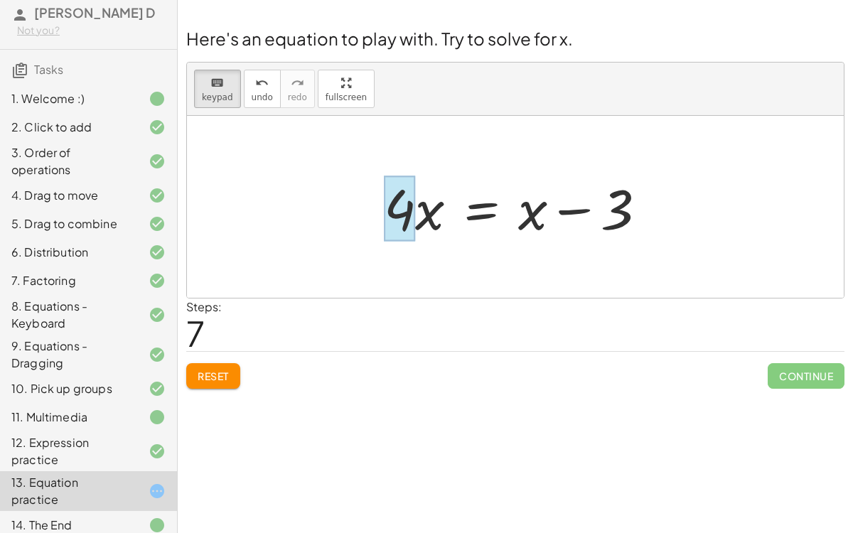
click at [401, 222] on div at bounding box center [399, 208] width 31 height 66
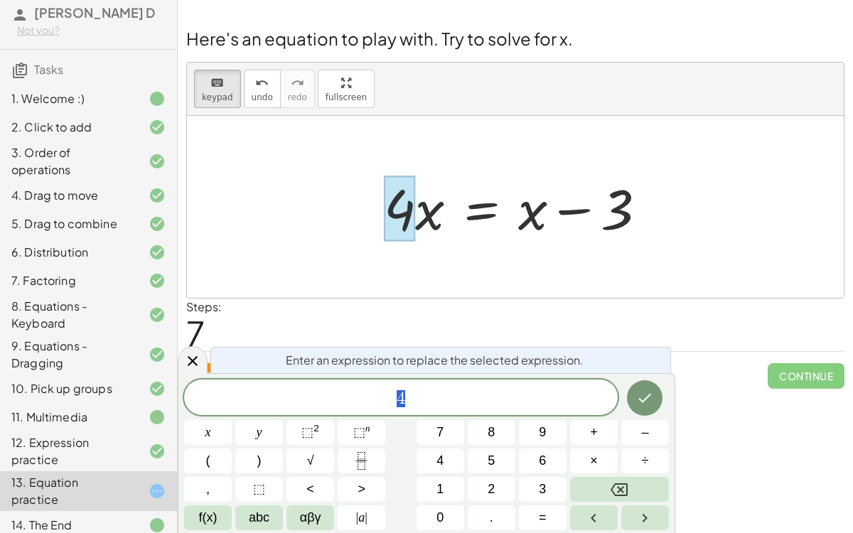
click at [422, 222] on div at bounding box center [521, 207] width 288 height 73
click at [431, 399] on span "4" at bounding box center [400, 399] width 433 height 20
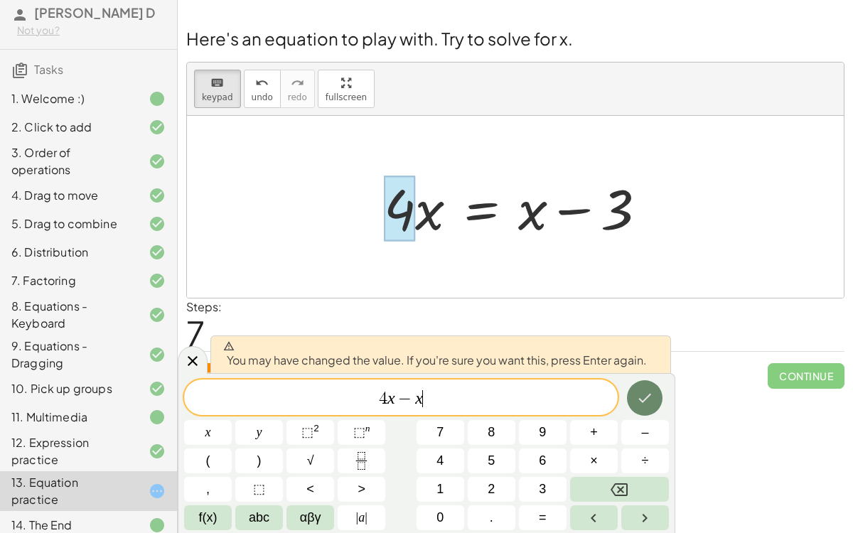
click at [637, 402] on icon "Done" at bounding box center [644, 397] width 17 height 17
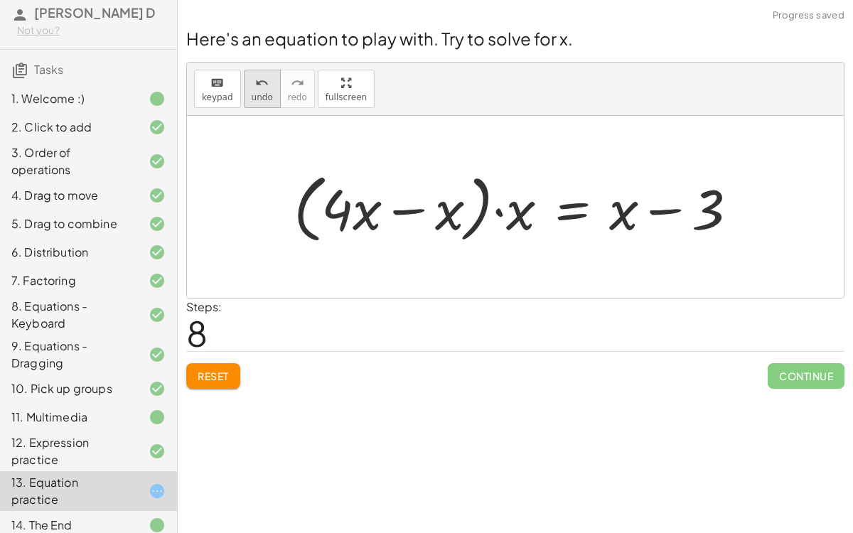
click at [256, 85] on icon "undo" at bounding box center [261, 83] width 13 height 17
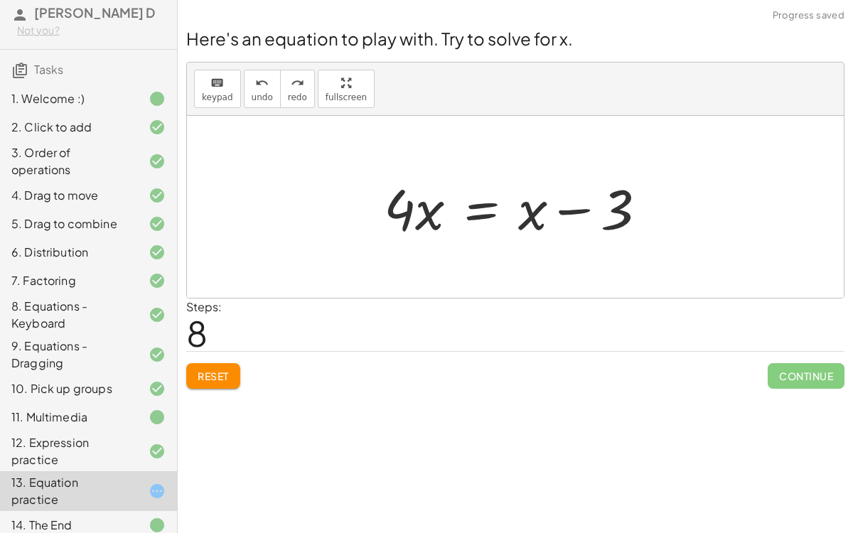
click at [394, 209] on div at bounding box center [521, 207] width 288 height 73
click at [410, 220] on div at bounding box center [521, 207] width 288 height 73
click at [405, 215] on div at bounding box center [521, 207] width 288 height 73
click at [219, 97] on span "keypad" at bounding box center [217, 97] width 31 height 10
click at [404, 198] on div at bounding box center [399, 208] width 31 height 66
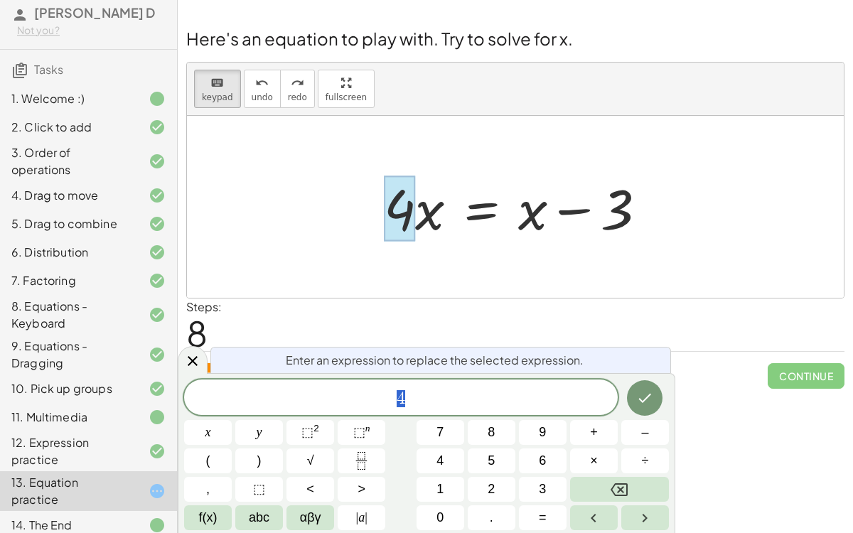
click at [515, 399] on span "4" at bounding box center [400, 399] width 433 height 20
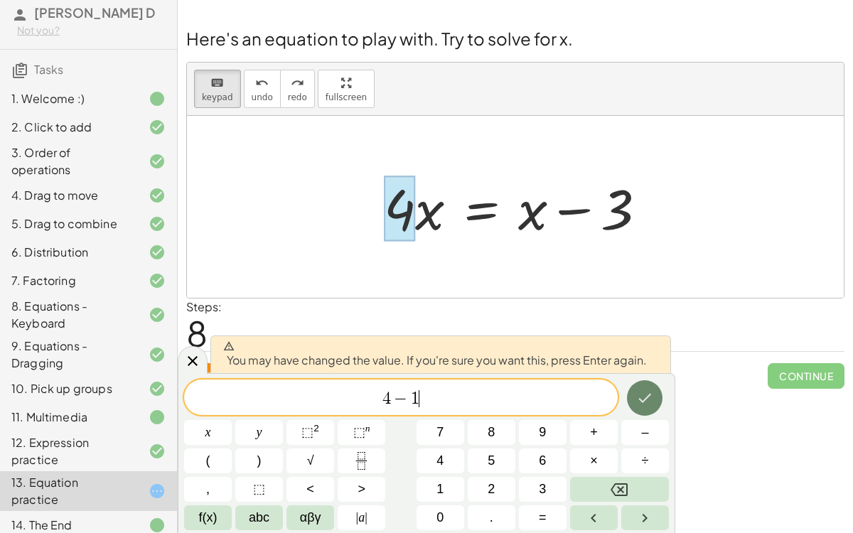
click at [640, 399] on icon "Done" at bounding box center [645, 398] width 13 height 9
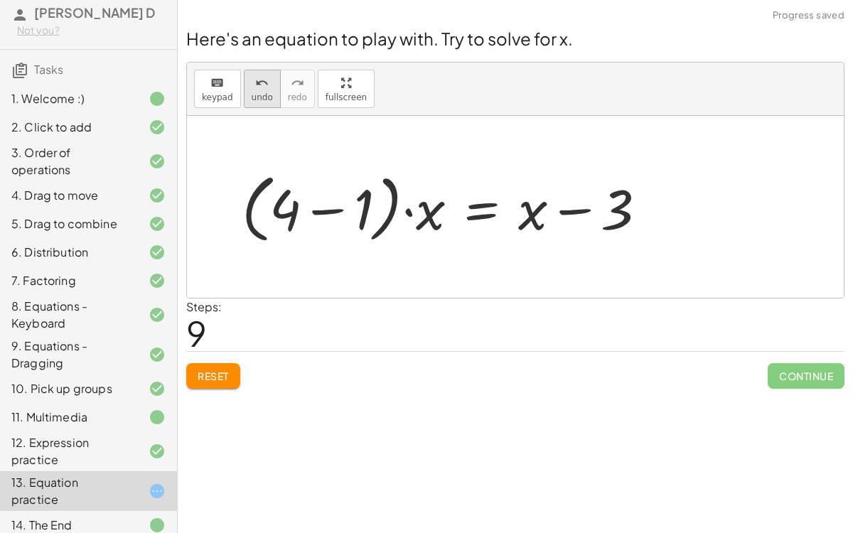
click at [256, 89] on icon "undo" at bounding box center [261, 83] width 13 height 17
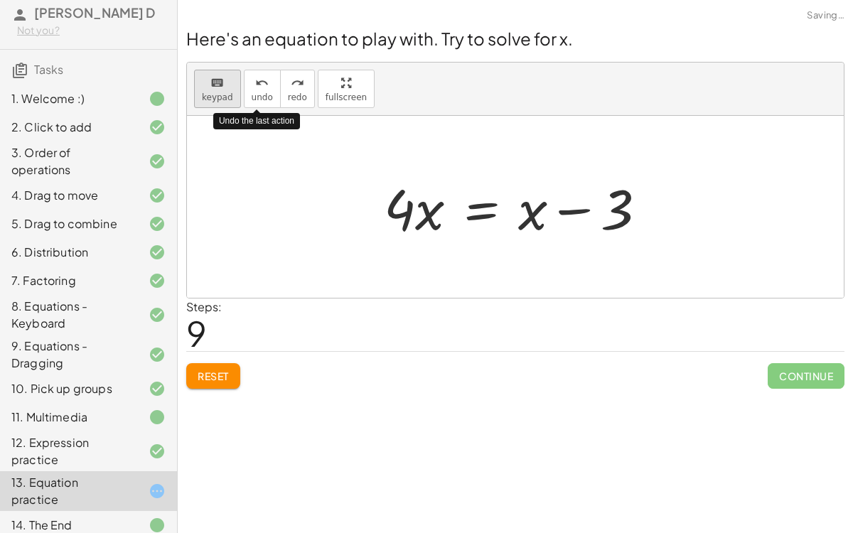
click at [219, 90] on button "keyboard keypad" at bounding box center [217, 89] width 47 height 38
click at [410, 207] on div at bounding box center [399, 208] width 31 height 66
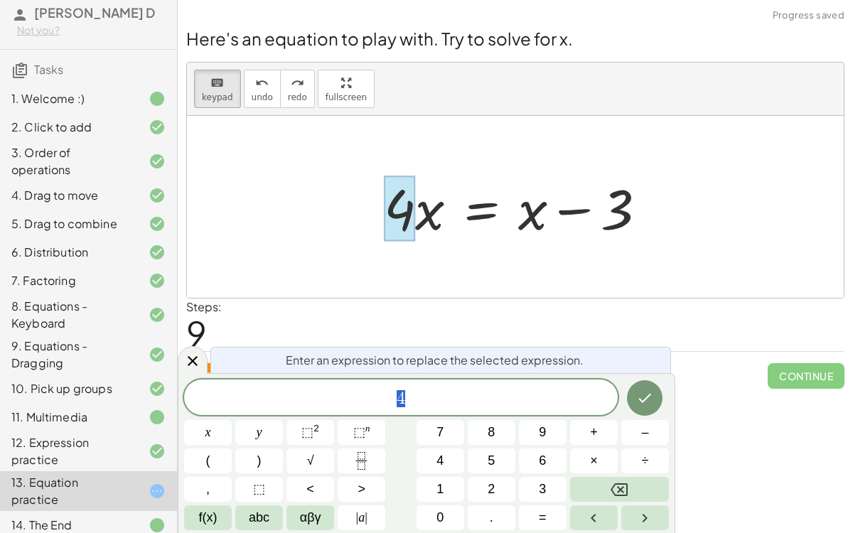
click at [433, 212] on div at bounding box center [521, 207] width 288 height 73
drag, startPoint x: 426, startPoint y: 236, endPoint x: 450, endPoint y: 233, distance: 25.0
click at [450, 233] on div at bounding box center [521, 207] width 288 height 73
click at [202, 100] on span "keypad" at bounding box center [217, 97] width 31 height 10
click at [648, 391] on icon "Done" at bounding box center [644, 397] width 17 height 17
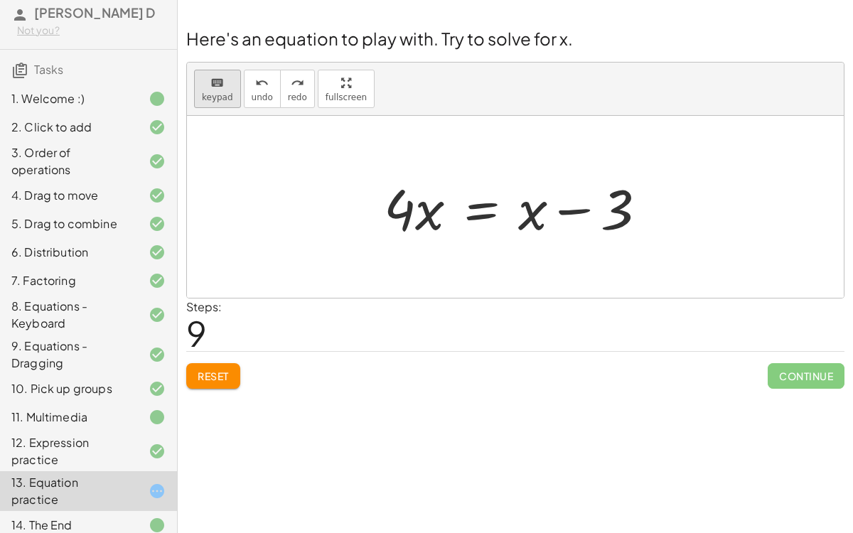
click at [212, 82] on icon "keyboard" at bounding box center [216, 83] width 13 height 17
click at [199, 90] on button "keyboard keypad" at bounding box center [217, 89] width 47 height 38
click at [543, 215] on div at bounding box center [521, 207] width 288 height 73
click at [206, 82] on div "keyboard" at bounding box center [217, 82] width 31 height 17
click at [532, 212] on div at bounding box center [532, 208] width 29 height 66
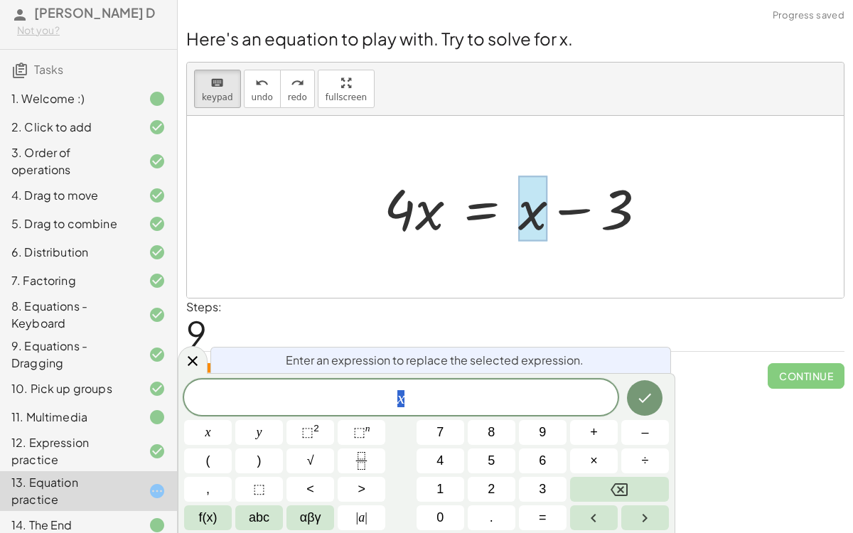
click at [483, 399] on span "x" at bounding box center [400, 399] width 433 height 20
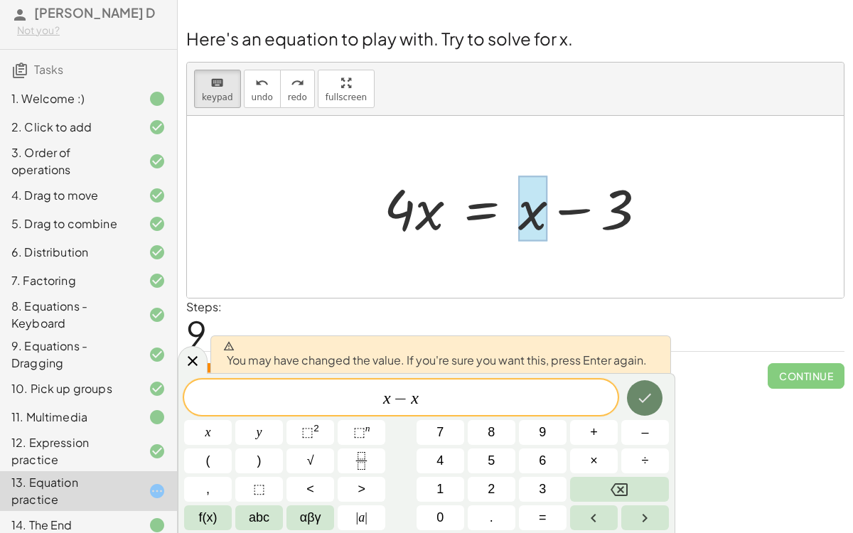
click at [647, 400] on icon "Done" at bounding box center [644, 397] width 17 height 17
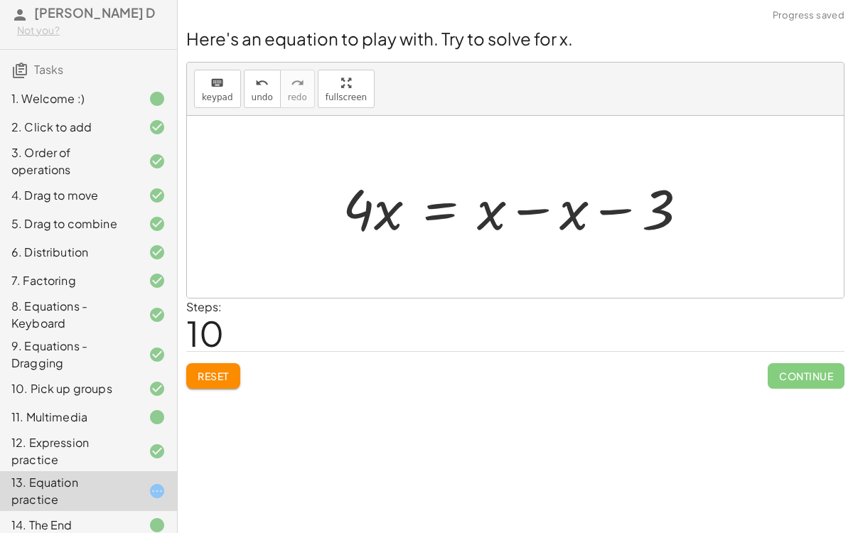
click at [536, 215] on div at bounding box center [520, 207] width 370 height 73
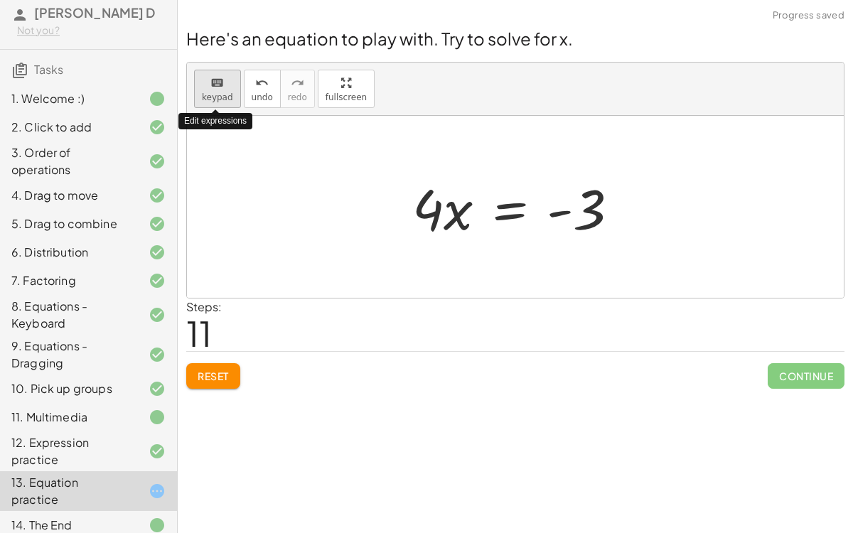
click at [217, 93] on span "keypad" at bounding box center [217, 97] width 31 height 10
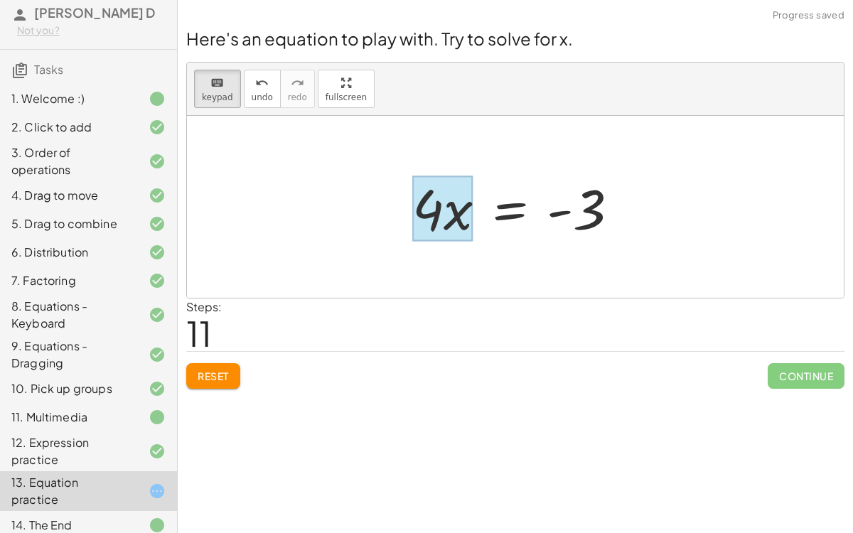
click at [454, 218] on div at bounding box center [442, 208] width 60 height 66
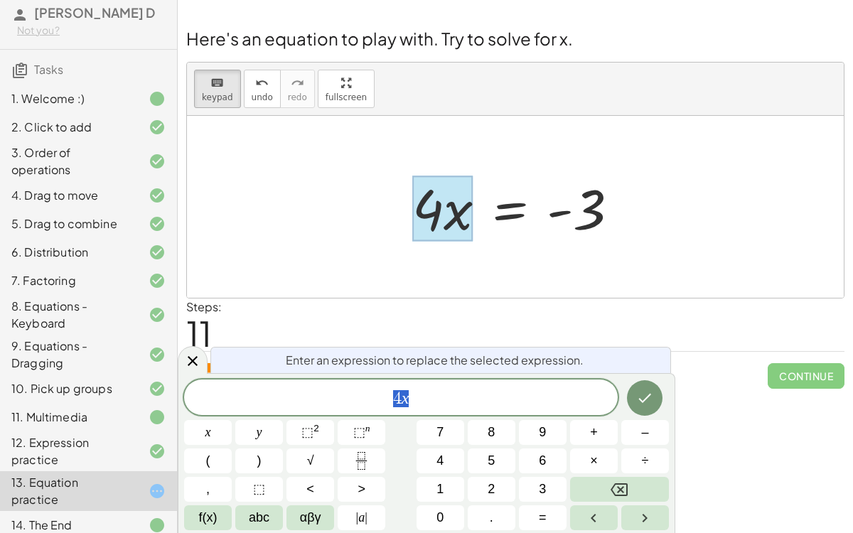
click at [442, 386] on div "4 x" at bounding box center [400, 397] width 433 height 36
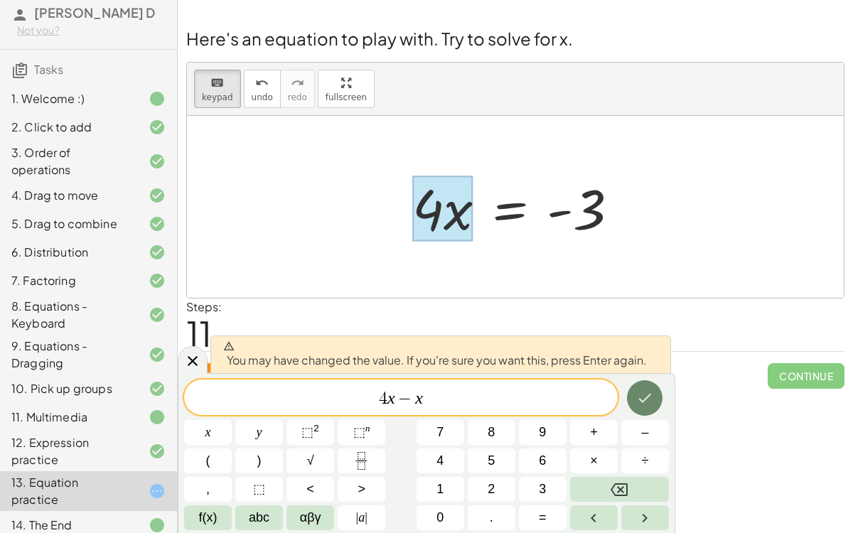
click at [639, 399] on icon "Done" at bounding box center [645, 398] width 13 height 9
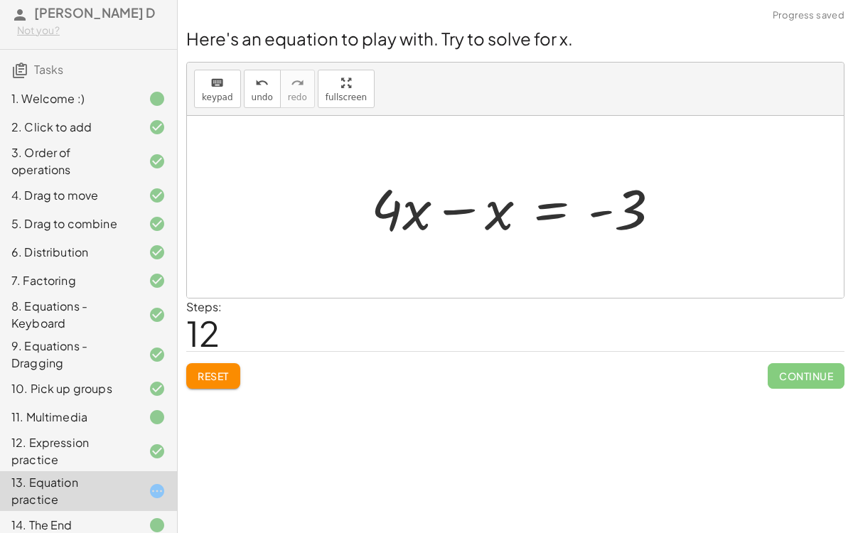
click at [465, 215] on div at bounding box center [521, 207] width 314 height 73
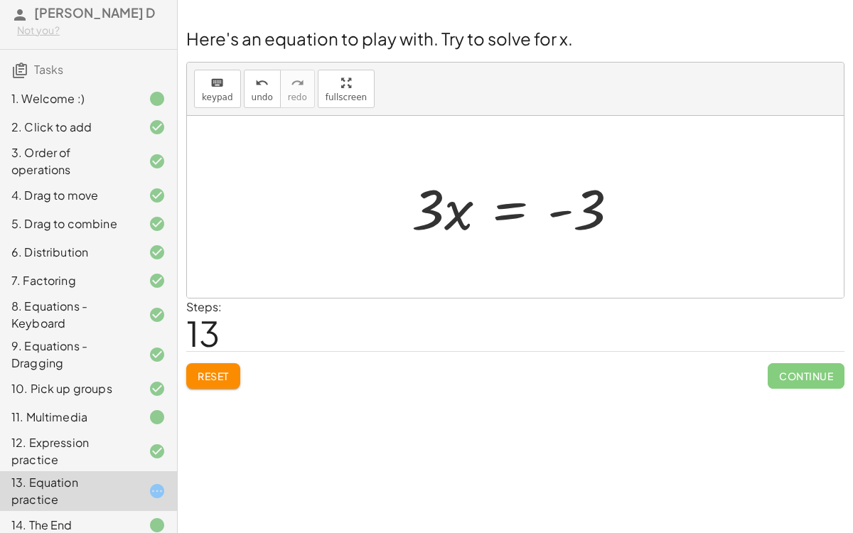
click at [455, 219] on div at bounding box center [520, 207] width 233 height 73
click at [435, 215] on div at bounding box center [520, 207] width 233 height 73
click at [217, 94] on span "keypad" at bounding box center [217, 97] width 31 height 10
click at [440, 215] on div at bounding box center [427, 208] width 33 height 66
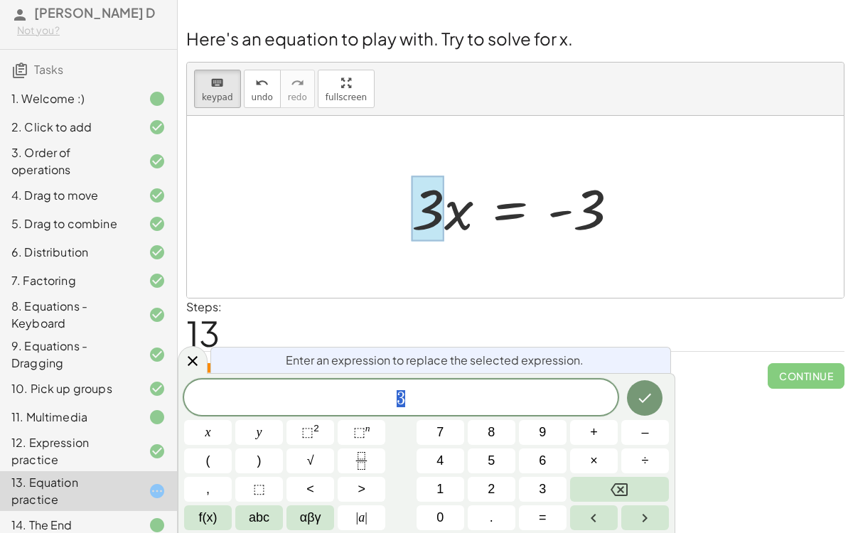
click at [457, 221] on div at bounding box center [520, 207] width 233 height 73
click at [202, 78] on div "keyboard" at bounding box center [217, 82] width 31 height 17
click at [204, 80] on div "keyboard" at bounding box center [217, 82] width 31 height 17
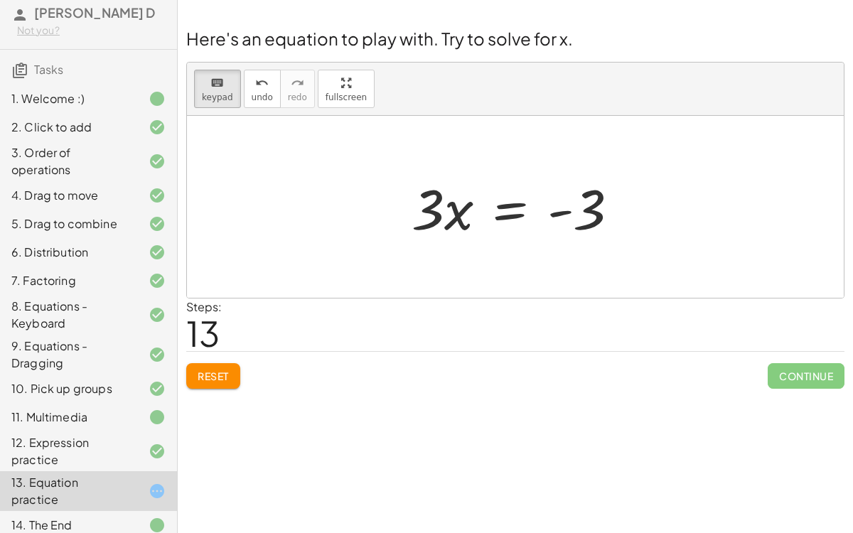
click at [191, 74] on div "keyboard keypad undo [PERSON_NAME] redo fullscreen" at bounding box center [515, 89] width 656 height 53
click at [203, 82] on div "keyboard" at bounding box center [217, 82] width 31 height 17
click at [227, 97] on span "keypad" at bounding box center [217, 97] width 31 height 10
click at [454, 207] on div at bounding box center [442, 208] width 62 height 66
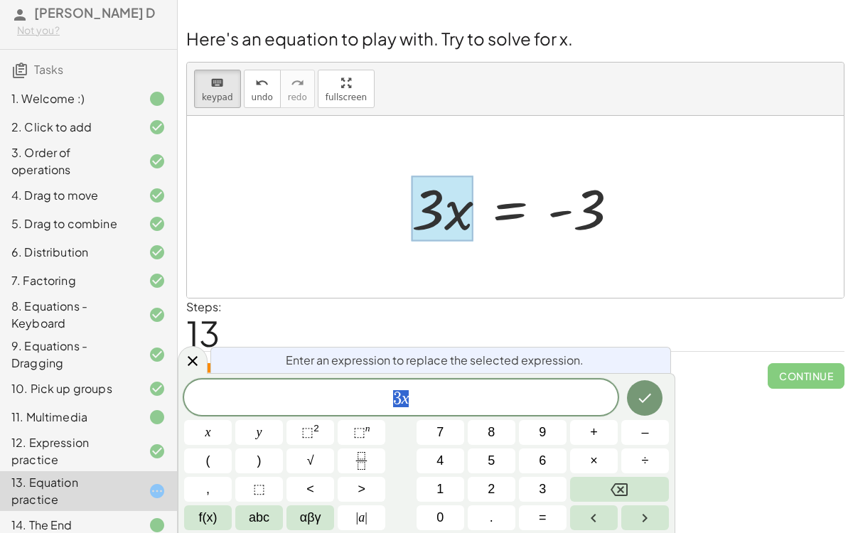
click at [461, 389] on span "3 x" at bounding box center [400, 399] width 433 height 20
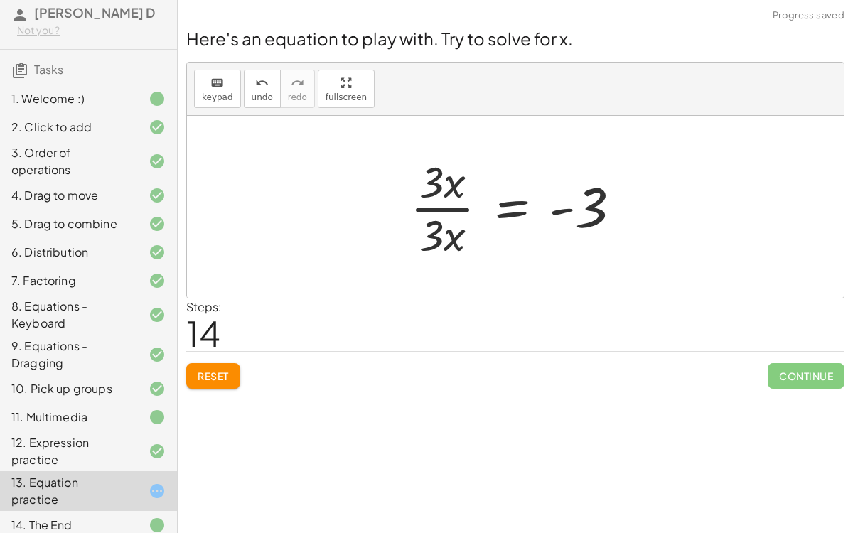
click at [445, 239] on div at bounding box center [521, 206] width 236 height 109
click at [251, 88] on div "undo" at bounding box center [261, 82] width 21 height 17
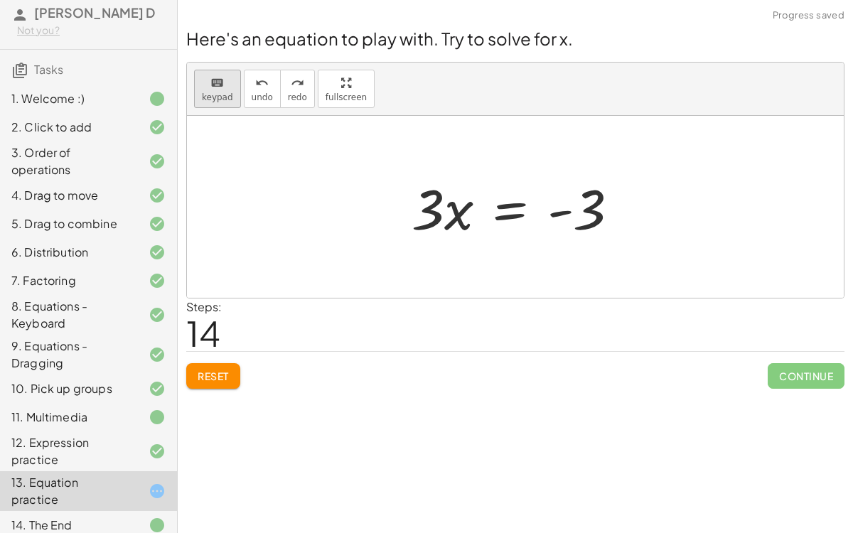
click at [220, 80] on icon "keyboard" at bounding box center [216, 83] width 13 height 17
click at [453, 215] on div at bounding box center [442, 208] width 62 height 66
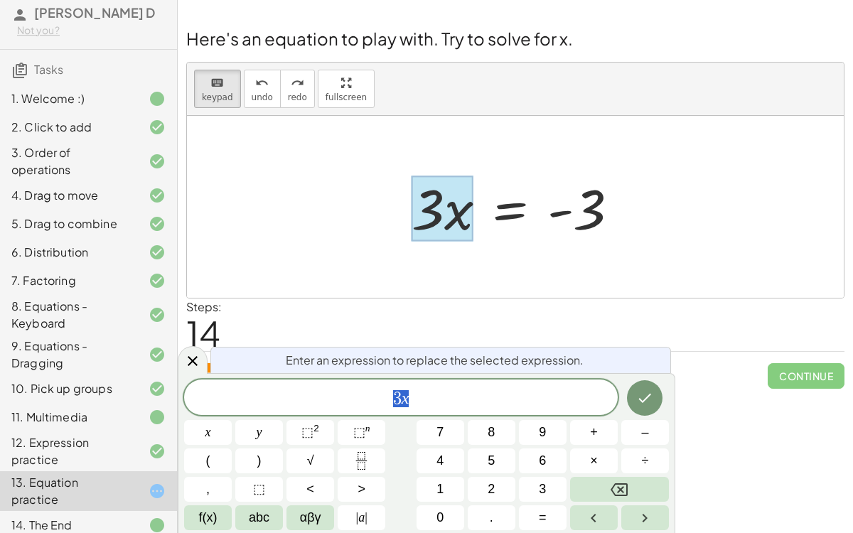
click at [449, 396] on span "3 x" at bounding box center [400, 399] width 433 height 20
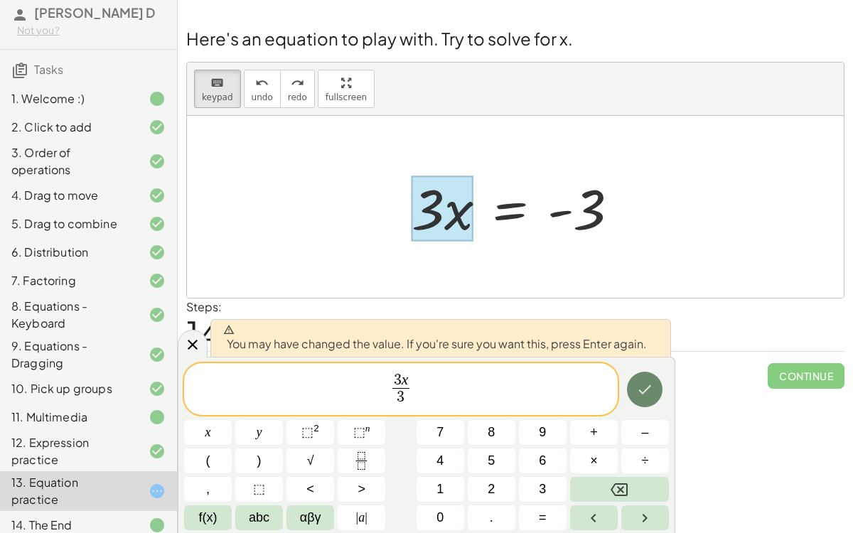
click at [645, 396] on icon "Done" at bounding box center [644, 389] width 17 height 17
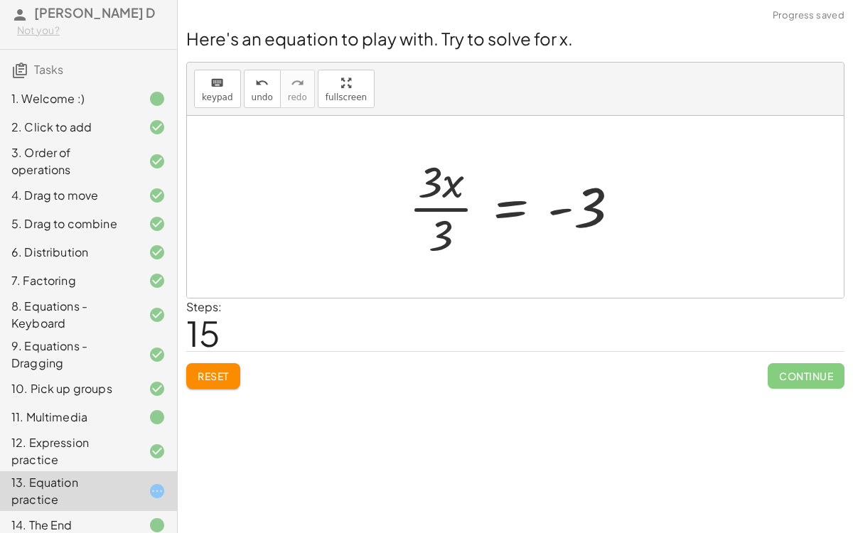
click at [440, 208] on div at bounding box center [519, 206] width 236 height 109
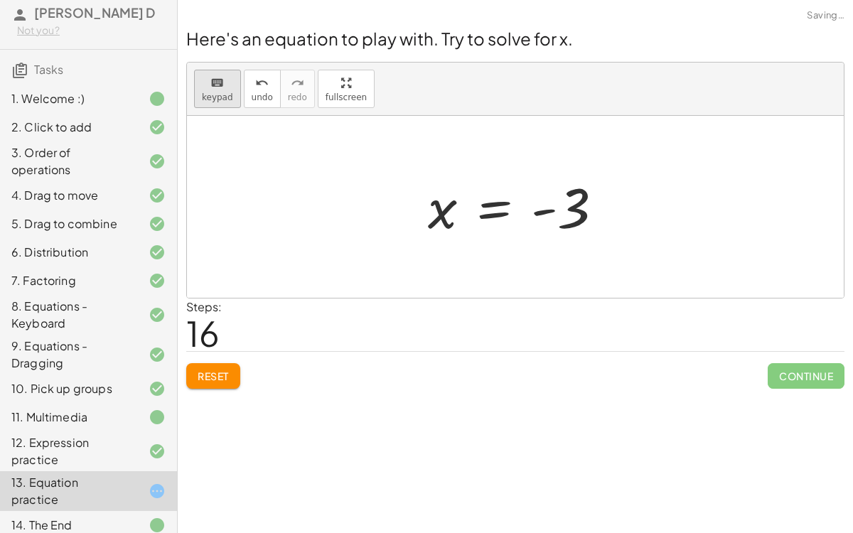
click at [224, 92] on span "keypad" at bounding box center [217, 97] width 31 height 10
click at [567, 215] on div at bounding box center [560, 208] width 58 height 63
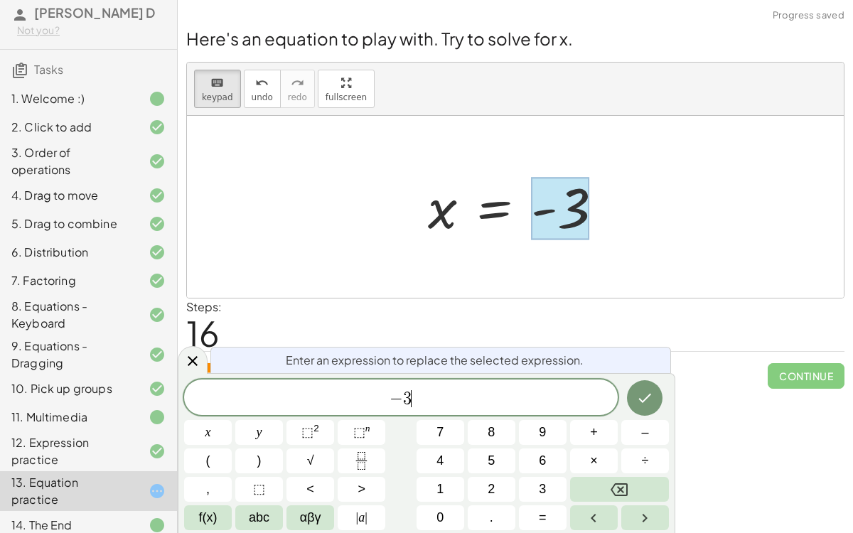
click at [505, 390] on span "− 3 ​" at bounding box center [400, 399] width 433 height 20
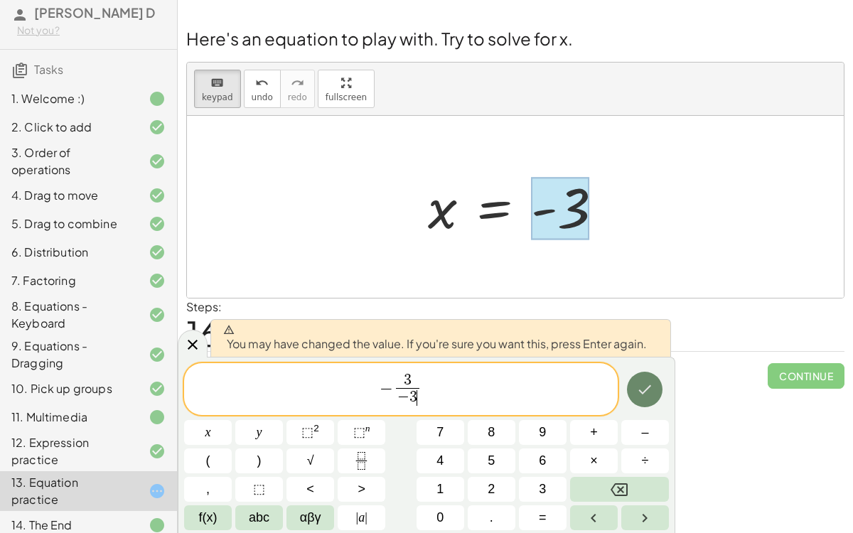
click at [654, 389] on button "Done" at bounding box center [645, 390] width 36 height 36
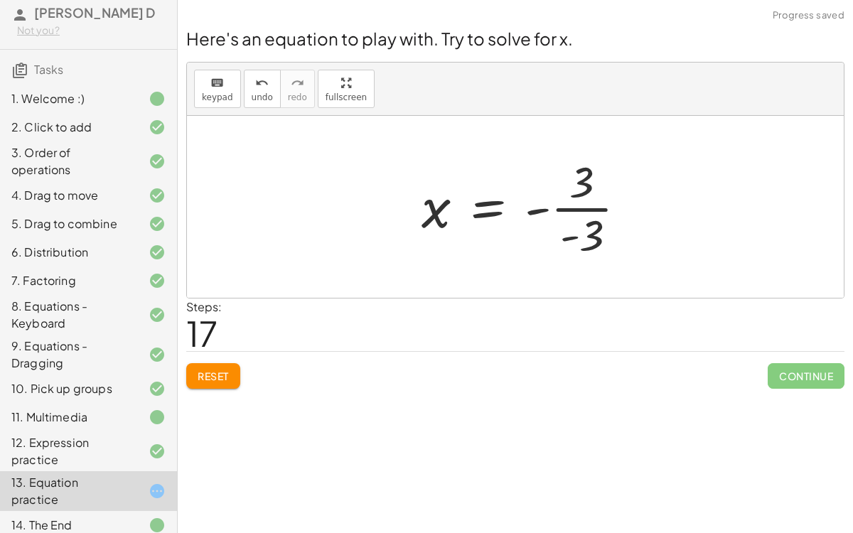
click at [580, 207] on div at bounding box center [529, 206] width 230 height 109
click at [553, 209] on div at bounding box center [520, 207] width 214 height 70
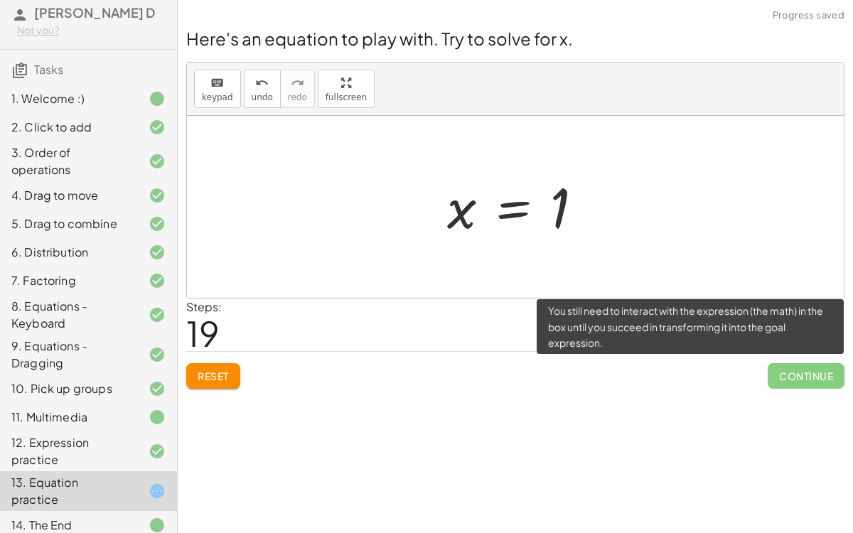
click at [811, 380] on span "Continue" at bounding box center [805, 376] width 77 height 26
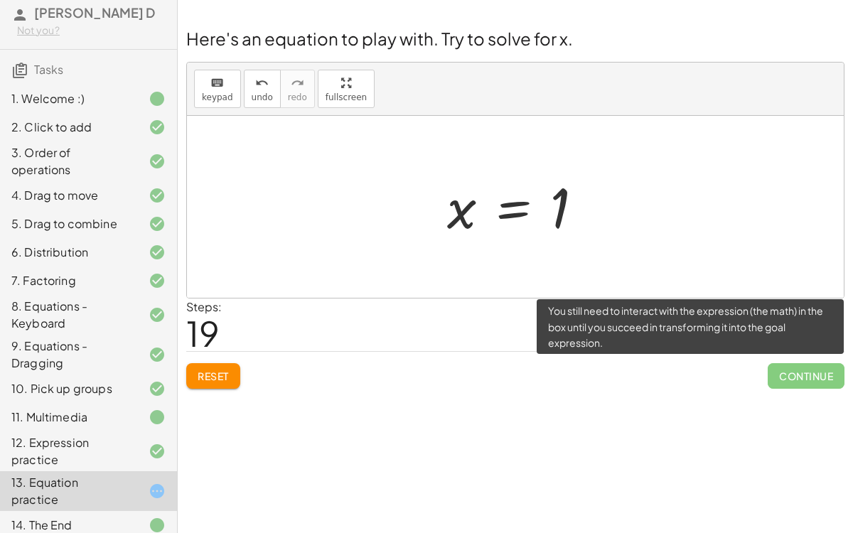
click at [811, 380] on span "Continue" at bounding box center [805, 376] width 77 height 26
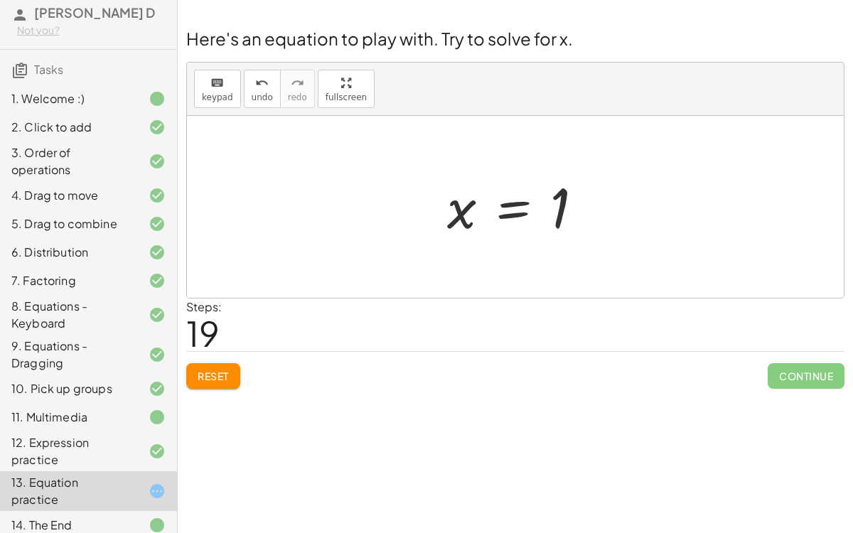
click at [513, 210] on div at bounding box center [521, 207] width 162 height 70
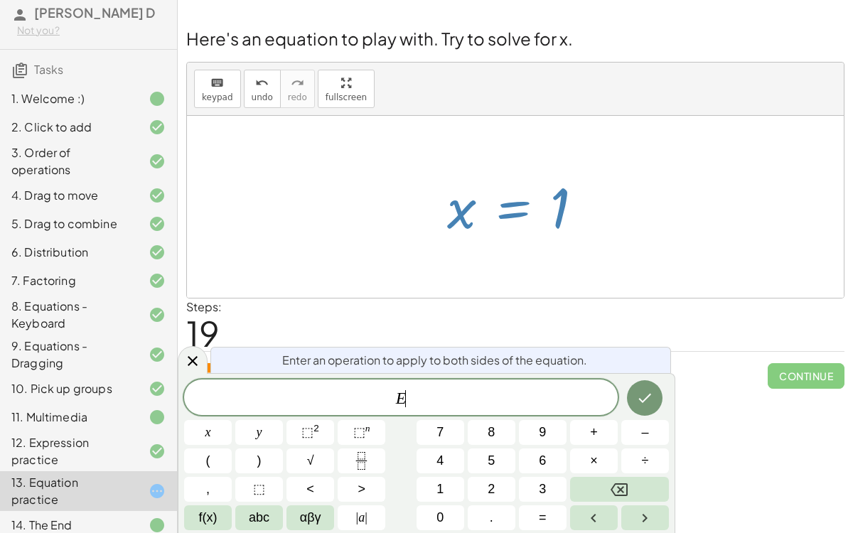
click at [513, 210] on div at bounding box center [521, 207] width 162 height 70
click at [647, 389] on icon "Done" at bounding box center [644, 397] width 17 height 17
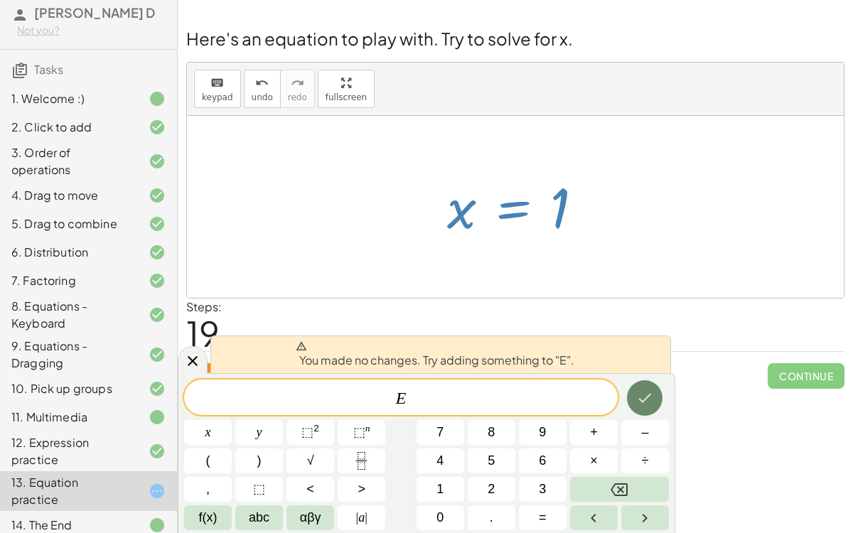
click at [642, 394] on icon "Done" at bounding box center [644, 397] width 17 height 17
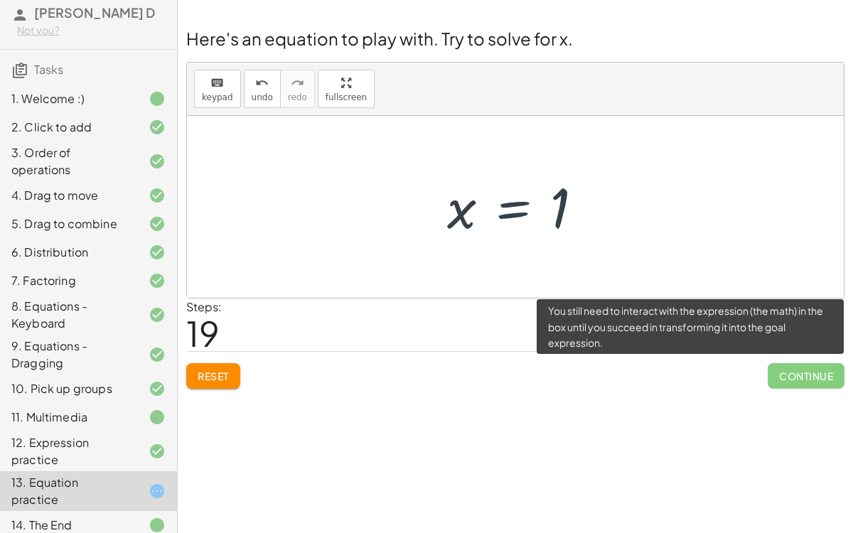
click at [809, 386] on span "Continue" at bounding box center [805, 376] width 77 height 26
click at [790, 369] on span "Continue" at bounding box center [805, 376] width 77 height 26
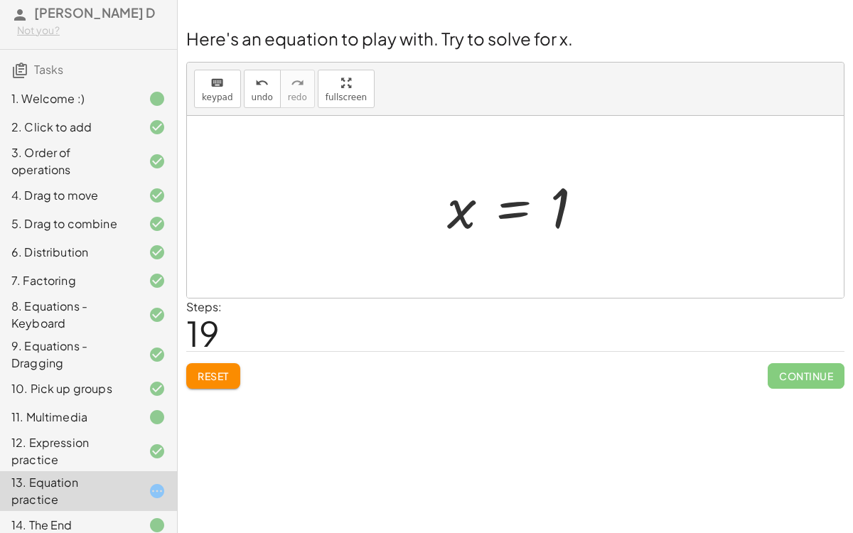
click at [221, 380] on span "Reset" at bounding box center [212, 375] width 31 height 13
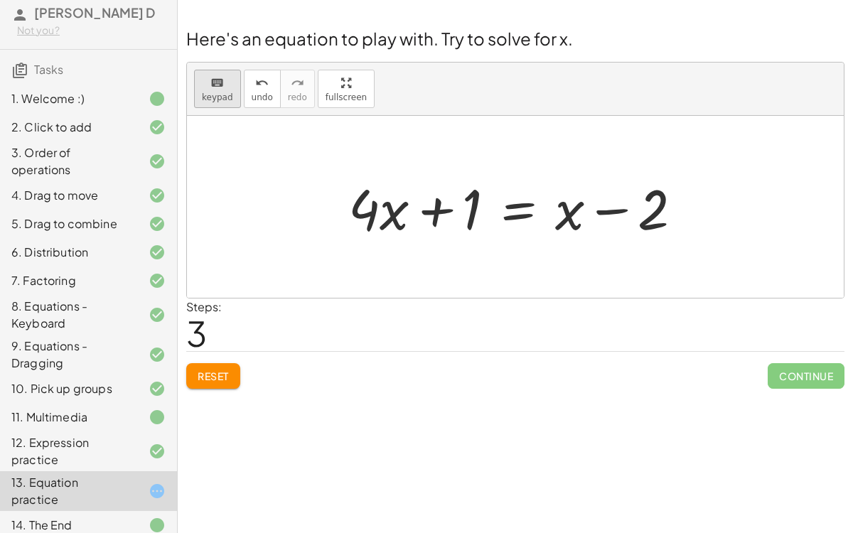
click at [207, 92] on span "keypad" at bounding box center [217, 97] width 31 height 10
click at [461, 212] on div at bounding box center [444, 209] width 72 height 63
click at [452, 218] on div at bounding box center [444, 209] width 72 height 63
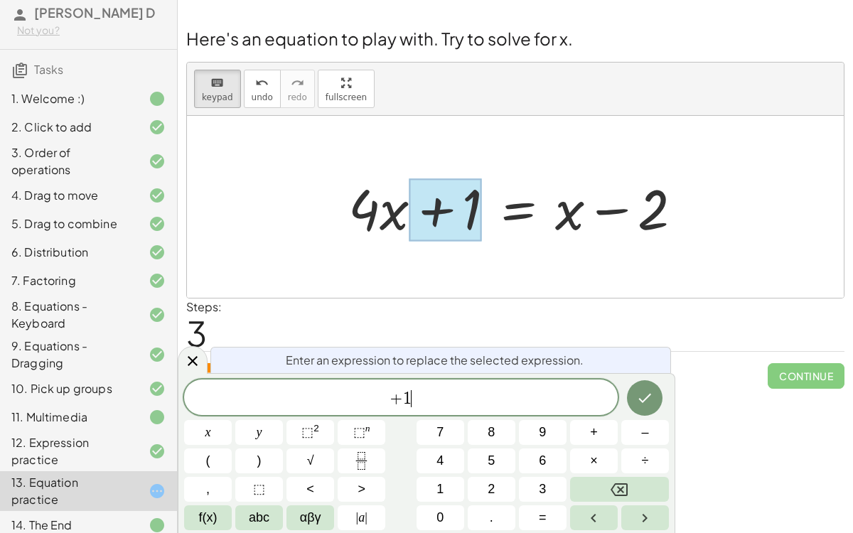
click at [454, 390] on span "+ 1 ​" at bounding box center [400, 399] width 433 height 20
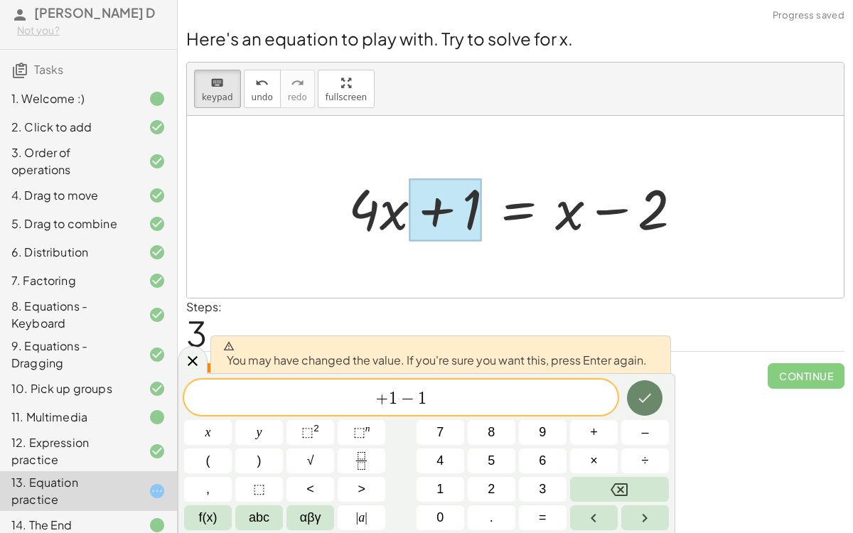
click at [631, 402] on button "Done" at bounding box center [645, 398] width 36 height 36
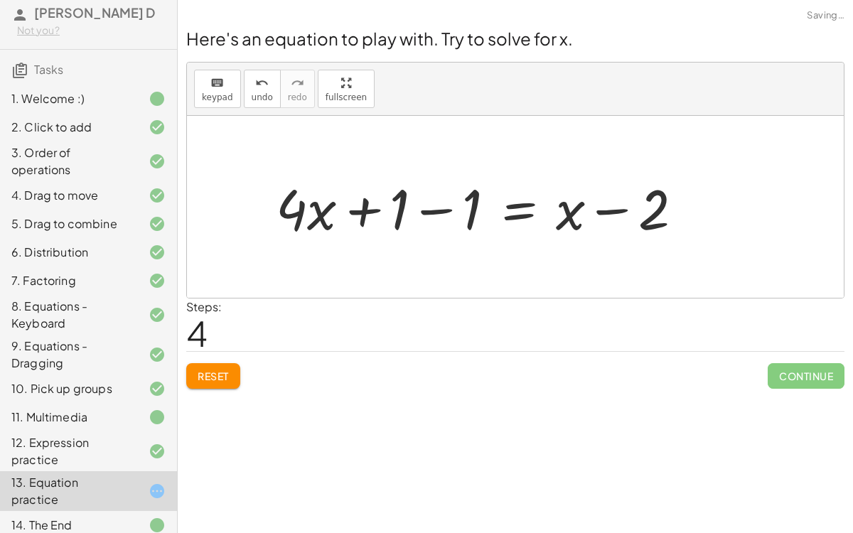
click at [442, 214] on div at bounding box center [485, 207] width 432 height 73
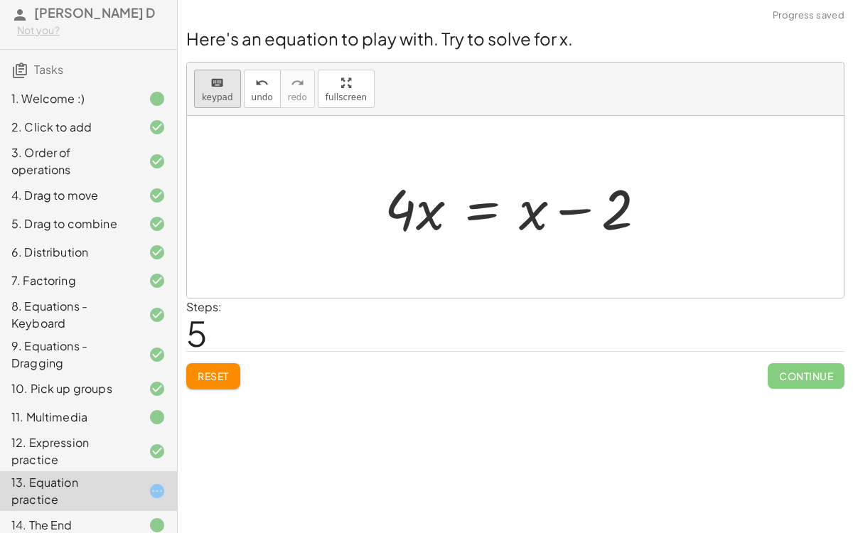
click at [202, 90] on button "keyboard keypad" at bounding box center [217, 89] width 47 height 38
click at [603, 217] on div at bounding box center [590, 209] width 85 height 63
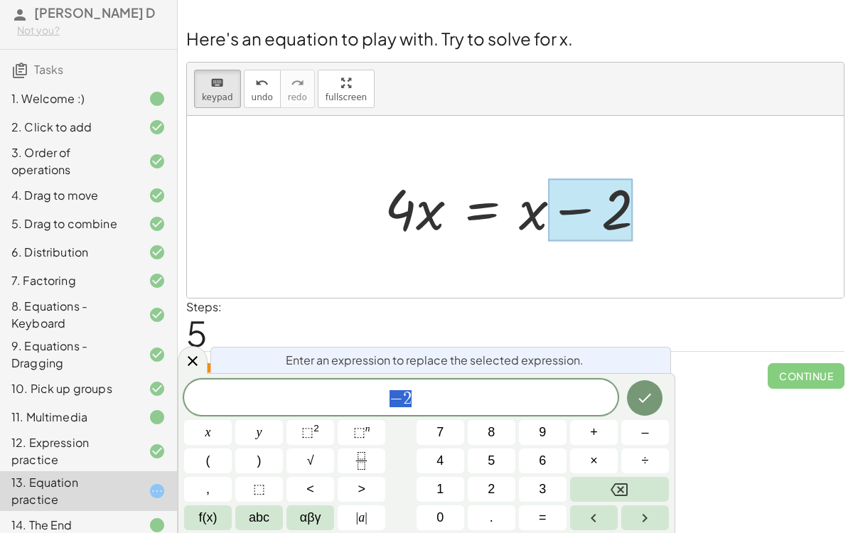
click at [470, 401] on span "− 2" at bounding box center [400, 399] width 433 height 20
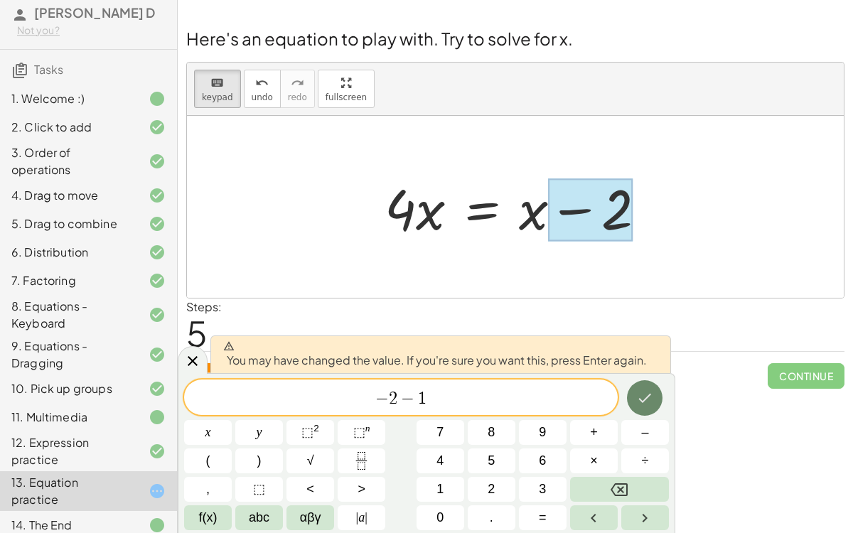
click at [646, 396] on icon "Done" at bounding box center [644, 397] width 17 height 17
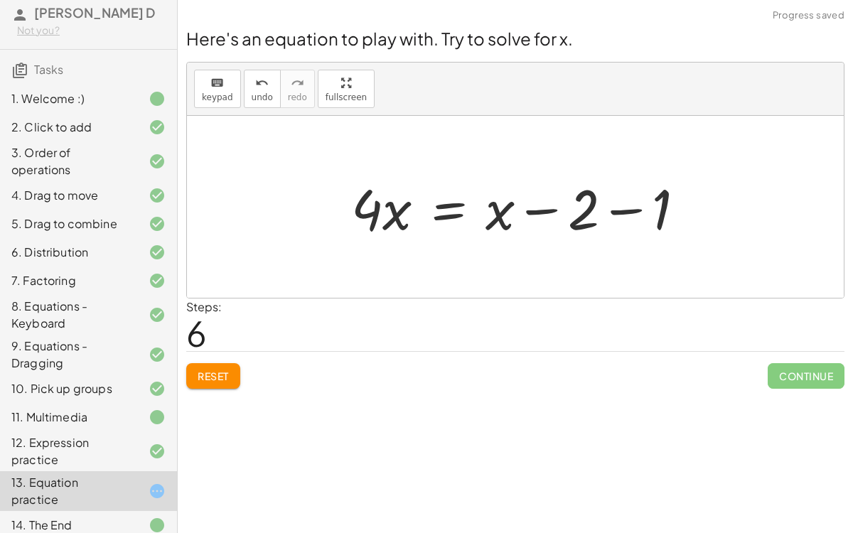
click at [654, 209] on div at bounding box center [523, 207] width 359 height 73
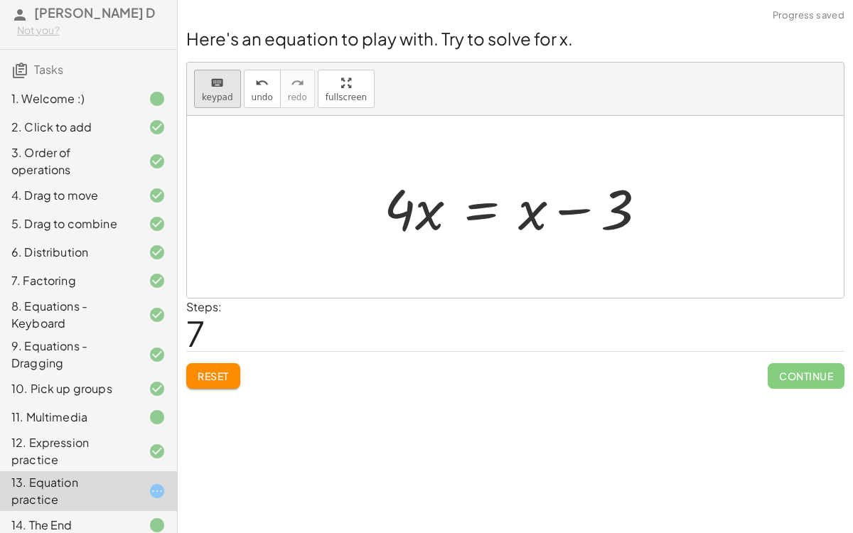
click at [211, 86] on icon "keyboard" at bounding box center [216, 83] width 13 height 17
click at [423, 212] on div at bounding box center [414, 208] width 60 height 66
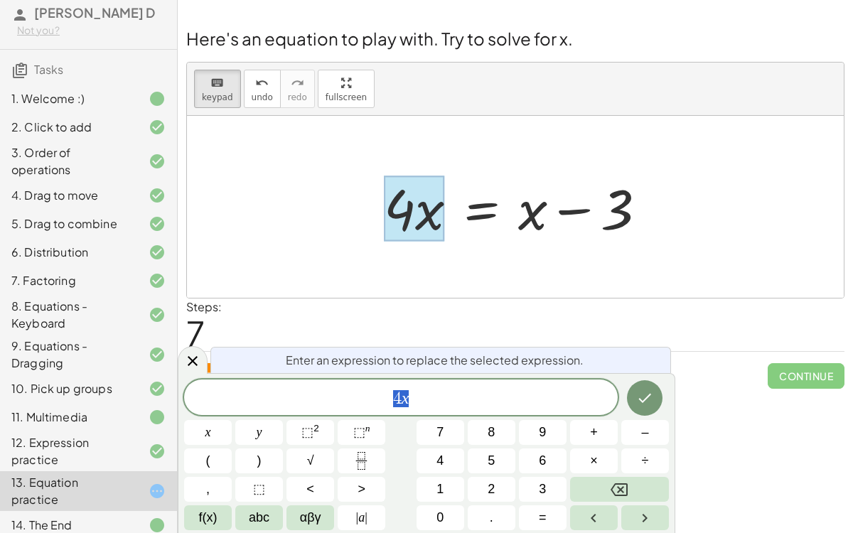
click at [468, 389] on span "4 x" at bounding box center [400, 399] width 433 height 20
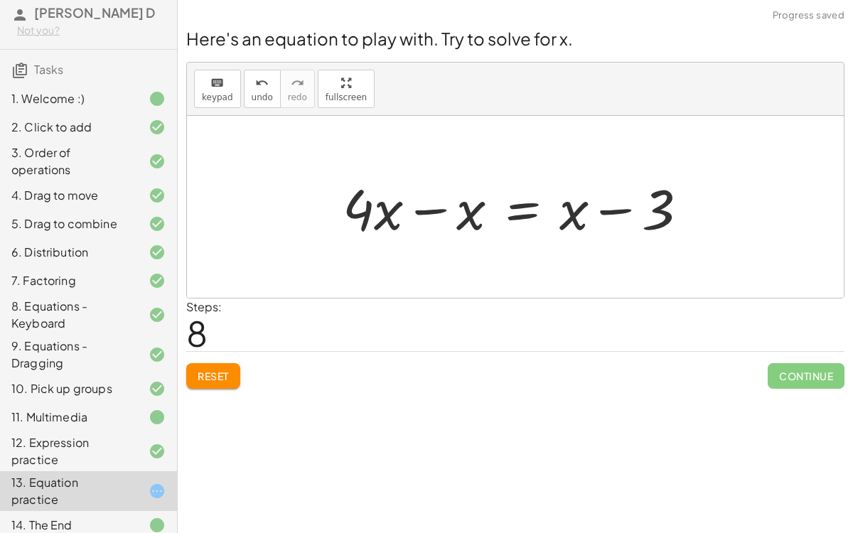
click at [434, 209] on div at bounding box center [520, 207] width 370 height 73
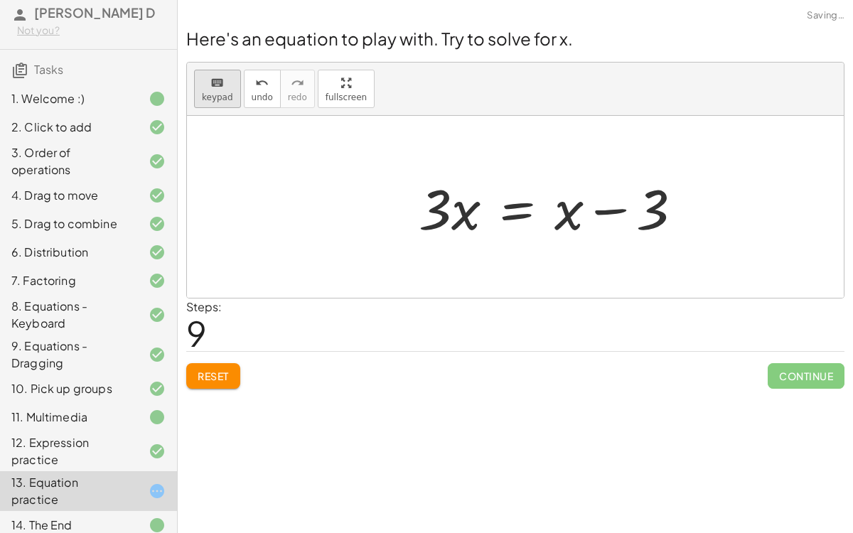
click at [202, 97] on span "keypad" at bounding box center [217, 97] width 31 height 10
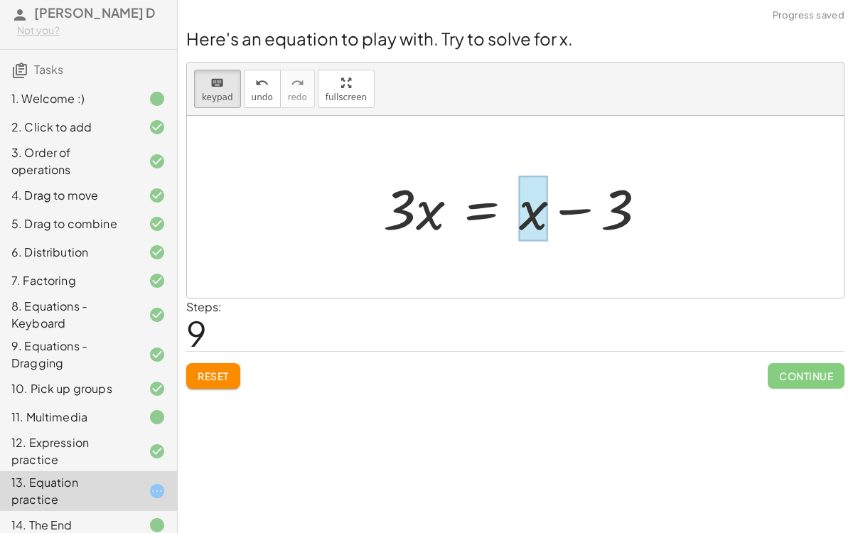
click at [539, 218] on div at bounding box center [533, 208] width 29 height 66
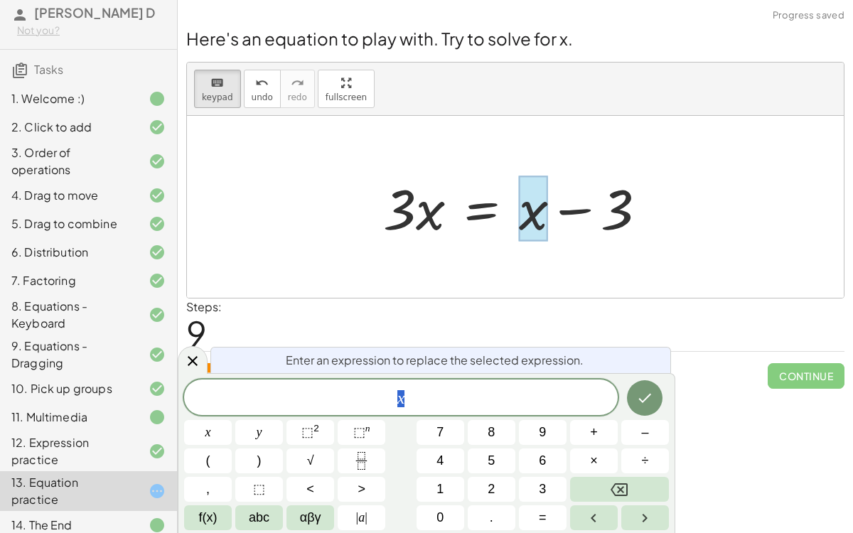
click at [431, 395] on span "x" at bounding box center [400, 399] width 433 height 20
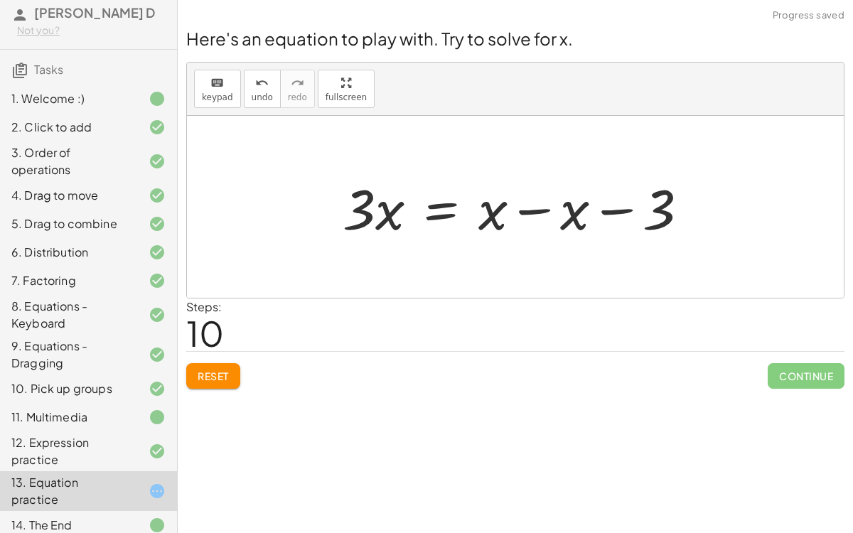
click at [538, 205] on div at bounding box center [521, 207] width 372 height 73
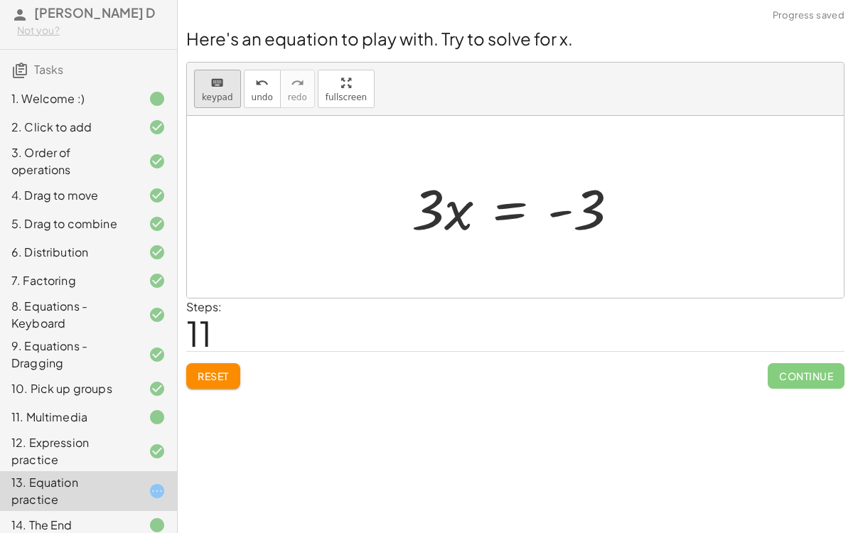
click at [216, 92] on span "keypad" at bounding box center [217, 97] width 31 height 10
click at [453, 211] on div at bounding box center [442, 208] width 62 height 66
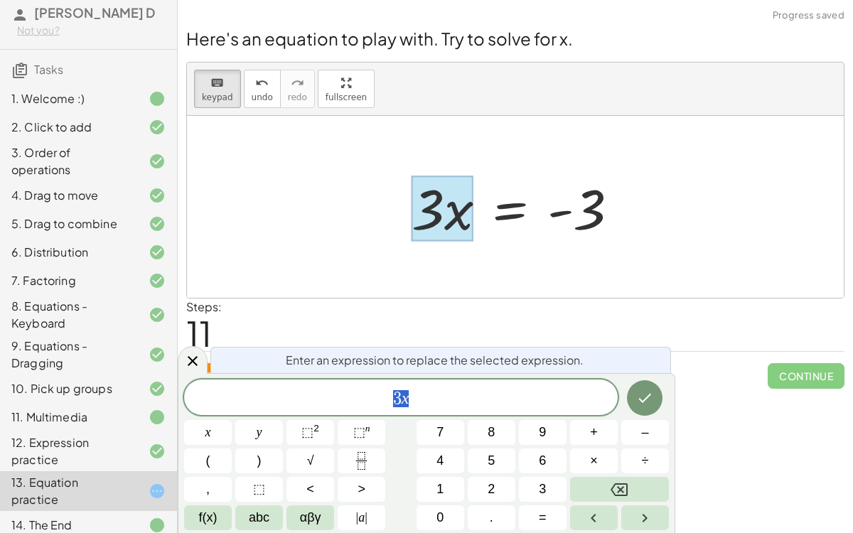
click at [484, 401] on span "3 x" at bounding box center [400, 399] width 433 height 20
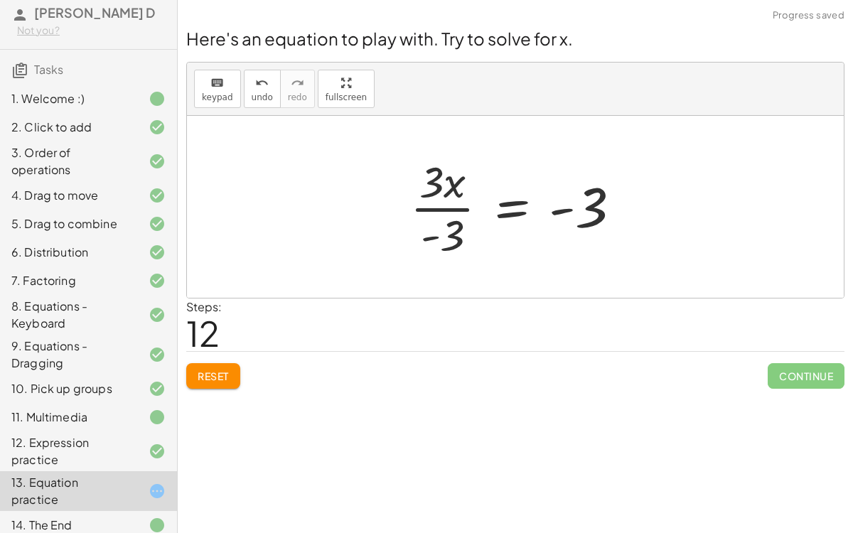
click at [458, 207] on div at bounding box center [521, 206] width 236 height 109
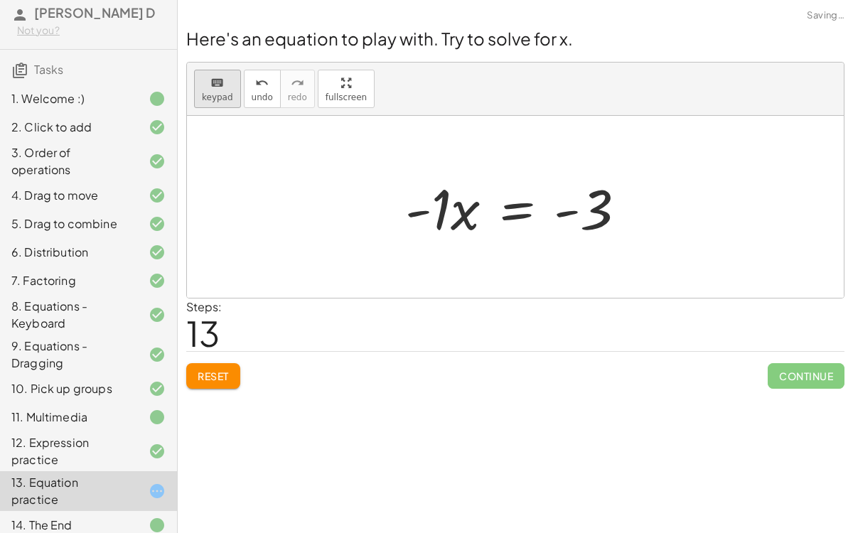
click at [206, 92] on span "keypad" at bounding box center [217, 97] width 31 height 10
click at [570, 205] on div at bounding box center [521, 207] width 247 height 73
click at [583, 211] on div at bounding box center [582, 209] width 58 height 63
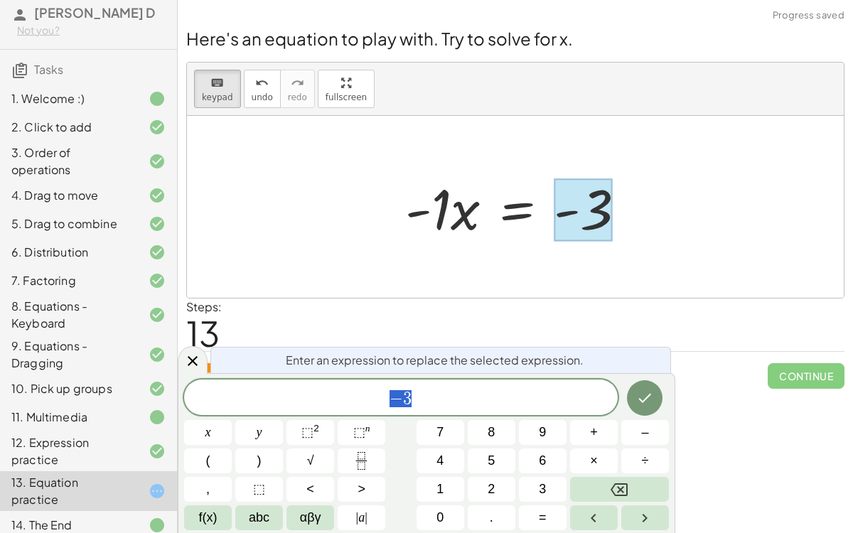
click at [475, 391] on span "− 3" at bounding box center [400, 399] width 433 height 20
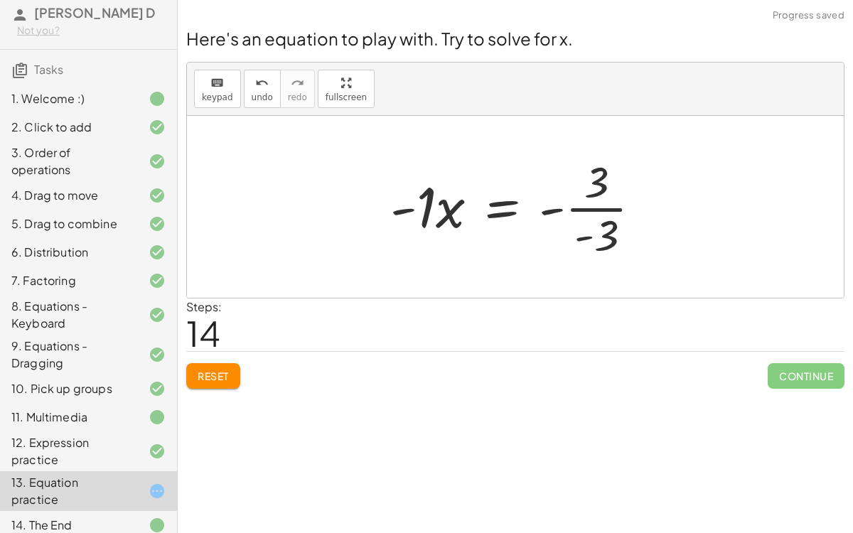
click at [590, 213] on div at bounding box center [521, 206] width 276 height 109
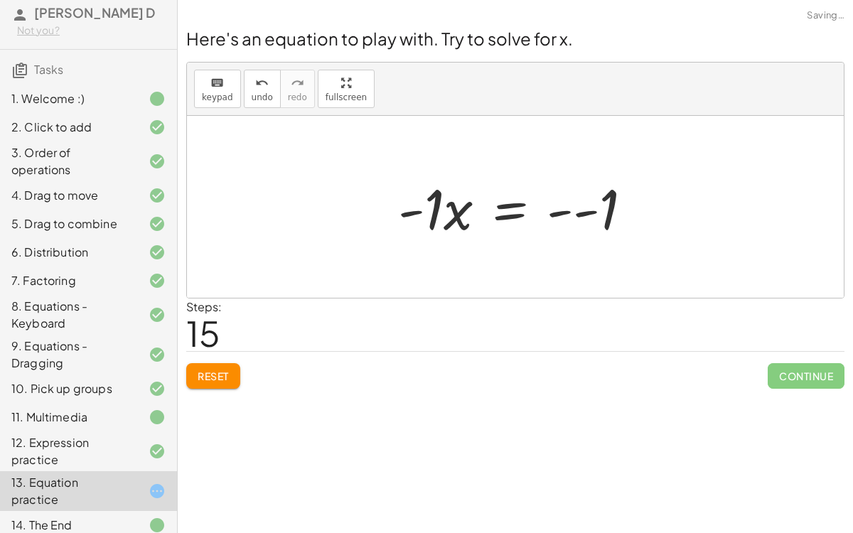
click at [584, 214] on div at bounding box center [520, 207] width 259 height 73
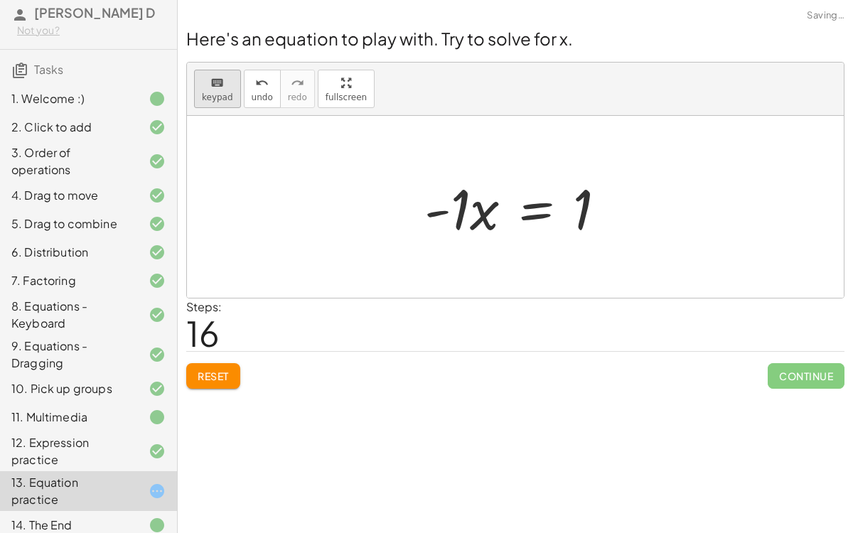
click at [210, 91] on button "keyboard keypad" at bounding box center [217, 89] width 47 height 38
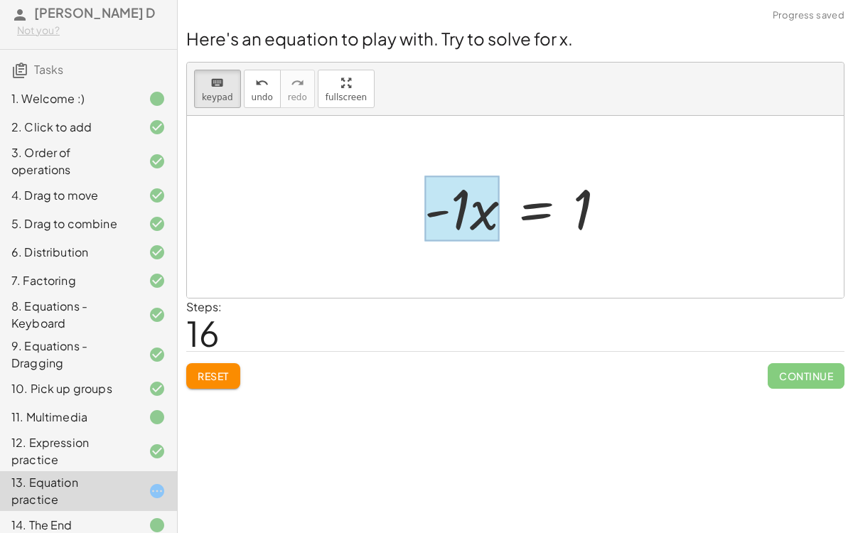
click at [470, 210] on div at bounding box center [461, 208] width 75 height 66
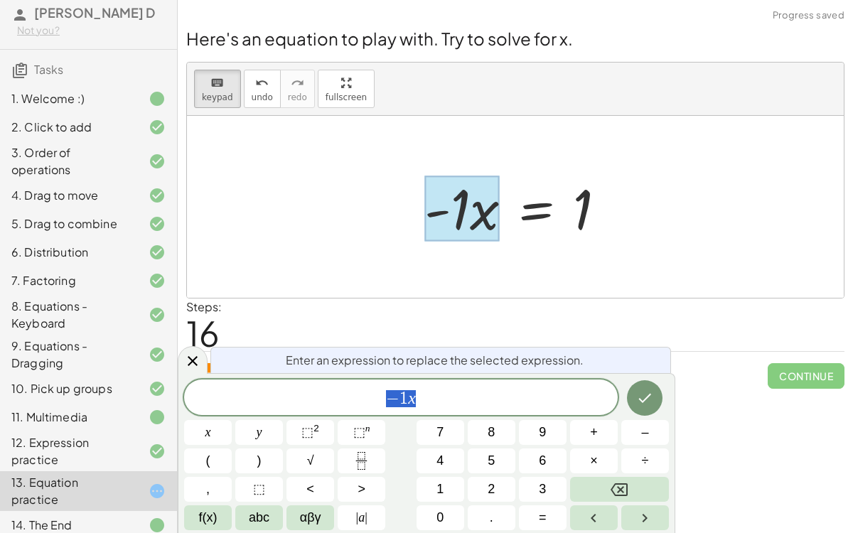
click at [443, 391] on span "− 1 x" at bounding box center [400, 399] width 433 height 20
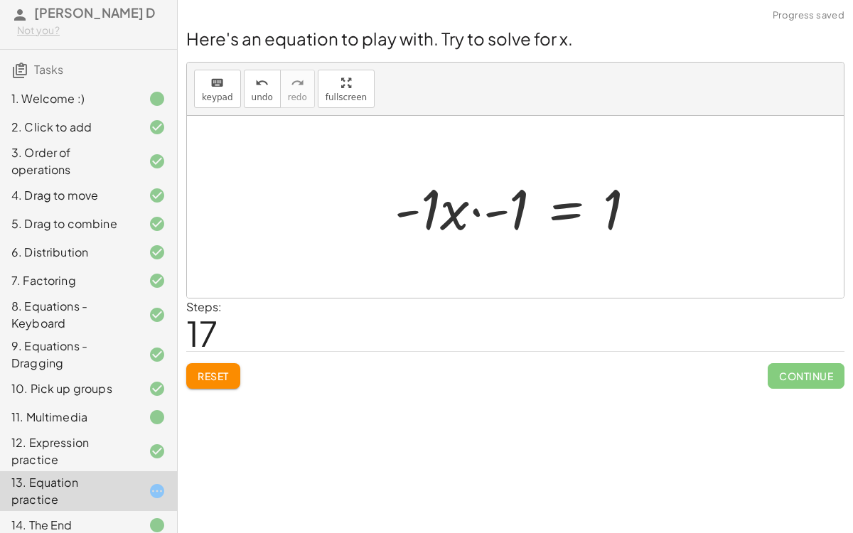
click at [428, 217] on div at bounding box center [520, 207] width 266 height 73
click at [468, 222] on div at bounding box center [530, 207] width 247 height 73
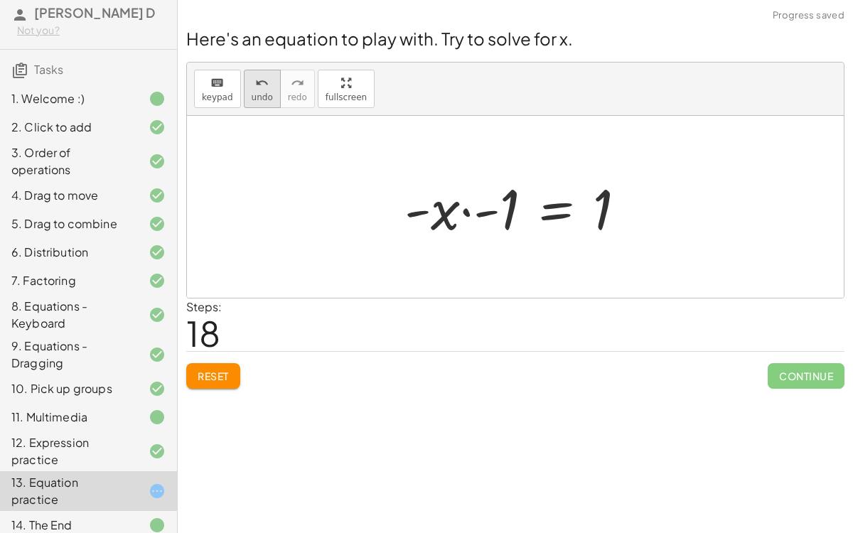
click at [255, 87] on icon "undo" at bounding box center [261, 83] width 13 height 17
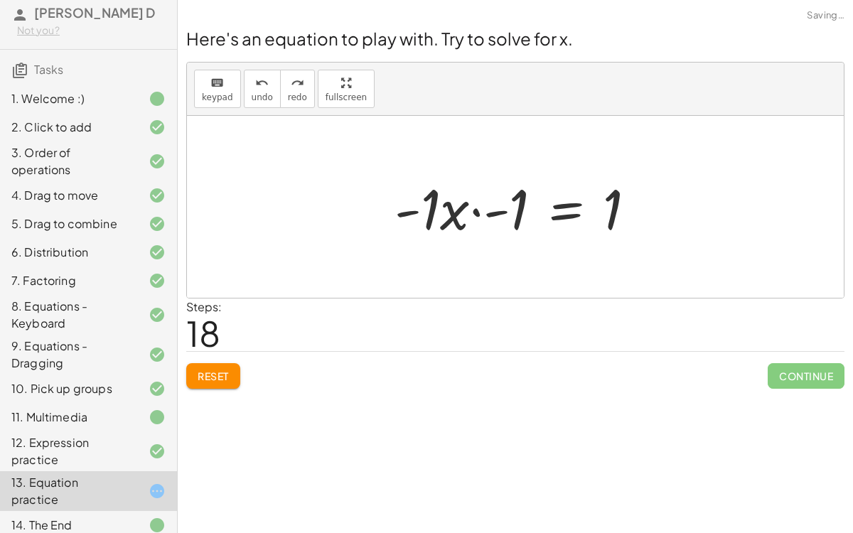
click at [475, 209] on div at bounding box center [520, 207] width 266 height 73
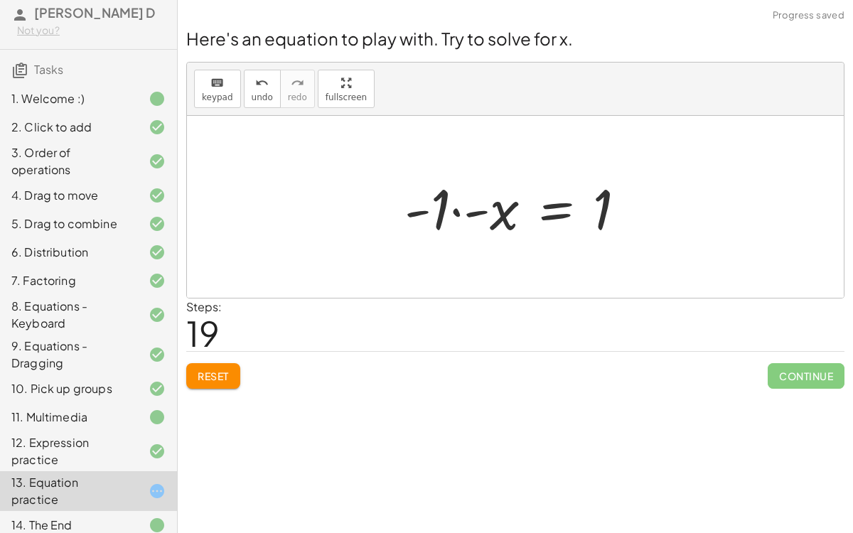
click at [458, 205] on div at bounding box center [520, 207] width 247 height 73
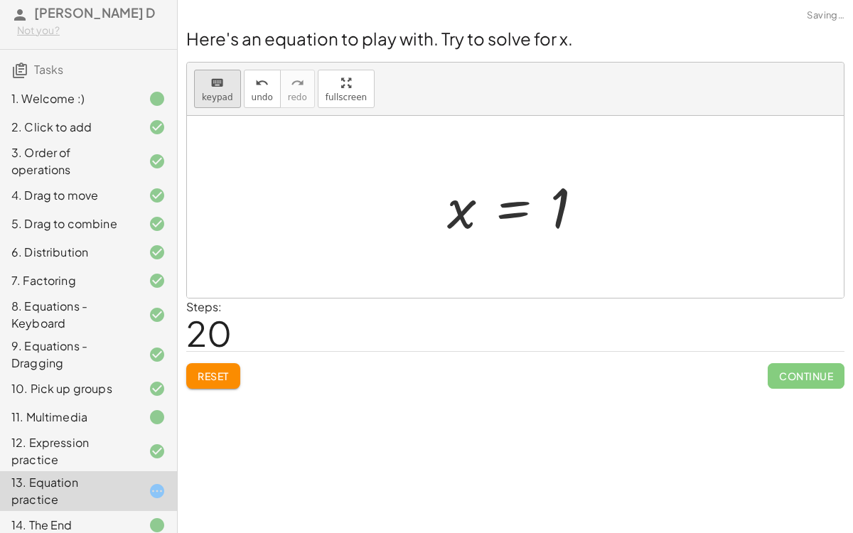
click at [207, 94] on span "keypad" at bounding box center [217, 97] width 31 height 10
click at [566, 210] on div at bounding box center [560, 208] width 20 height 63
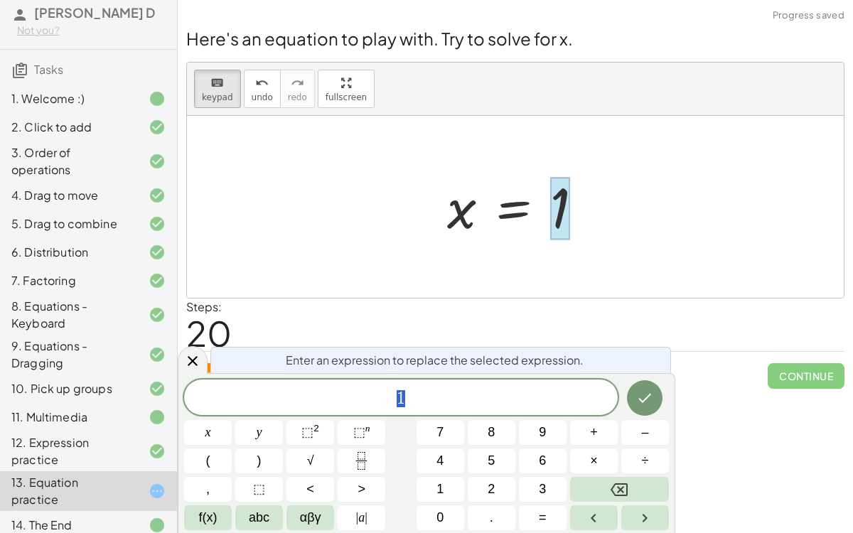
click at [457, 397] on span "1" at bounding box center [400, 399] width 433 height 20
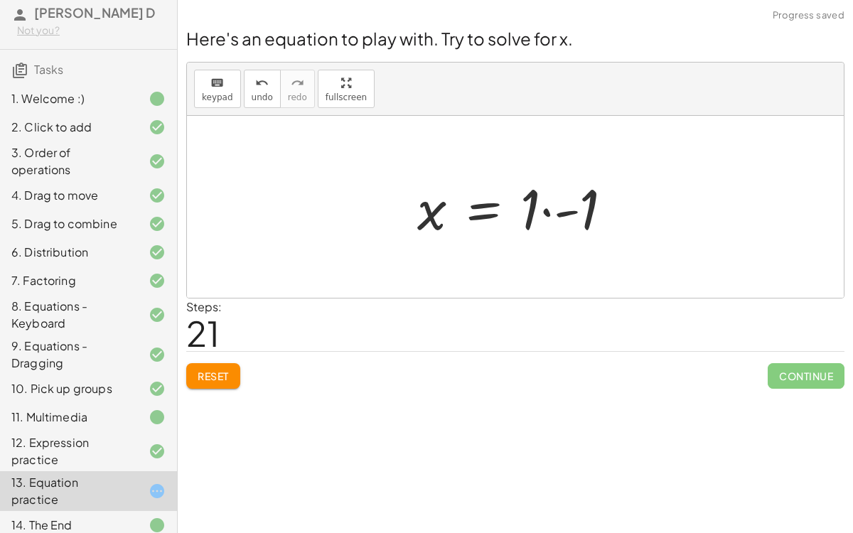
click at [544, 213] on div at bounding box center [520, 207] width 221 height 73
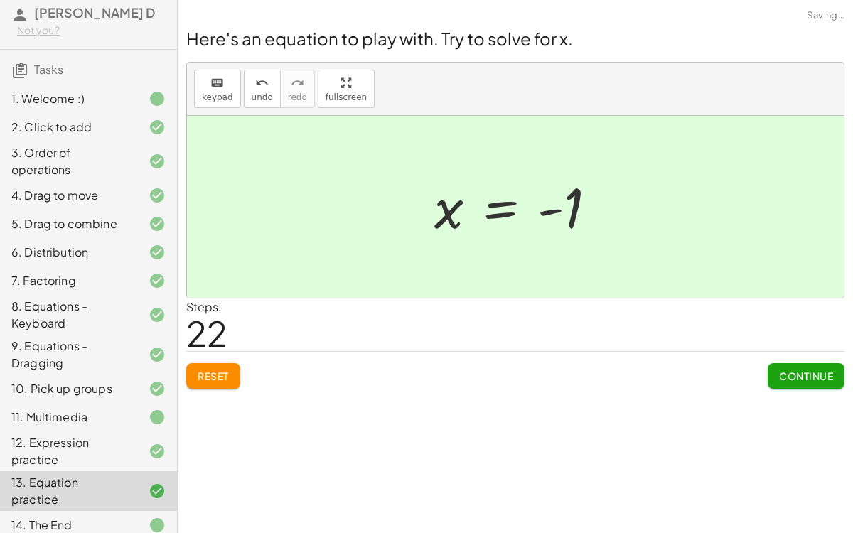
click at [799, 375] on span "Continue" at bounding box center [806, 375] width 54 height 13
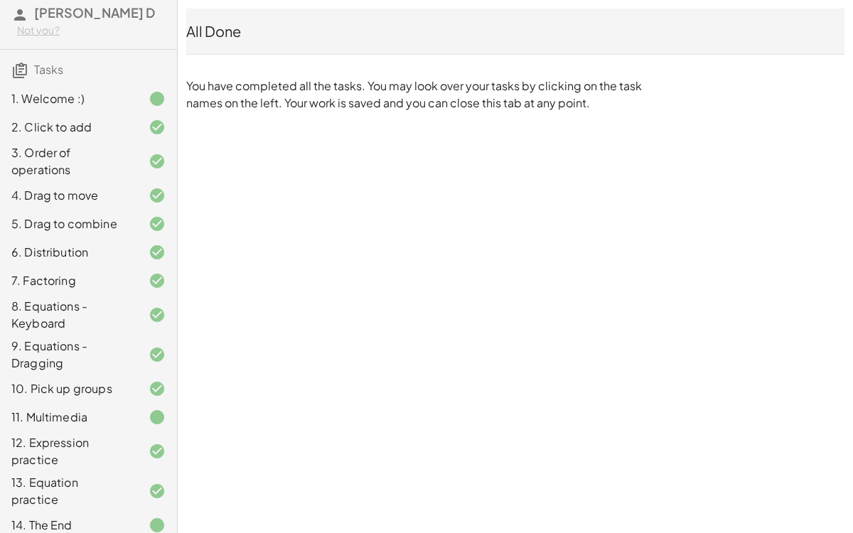
click at [0, 0] on div "Copy of 5 Minute Introduction [PERSON_NAME] D Not you? Tasks 1. Welcome :) 2. C…" at bounding box center [0, 0] width 0 height 0
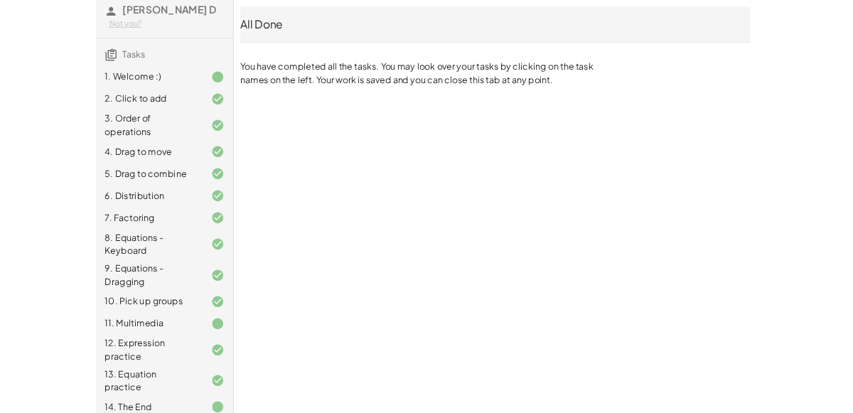
scroll to position [0, 0]
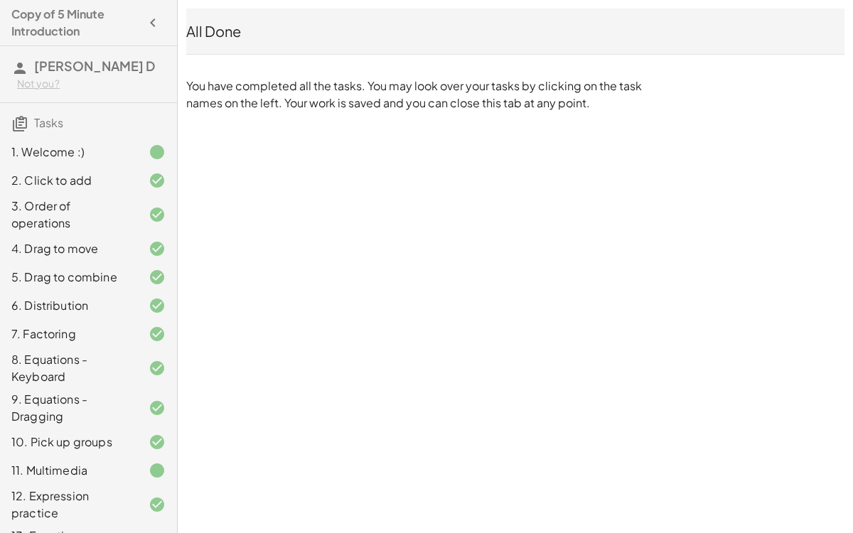
click at [49, 112] on h3 "Tasks" at bounding box center [88, 118] width 177 height 30
